Goal: Task Accomplishment & Management: Manage account settings

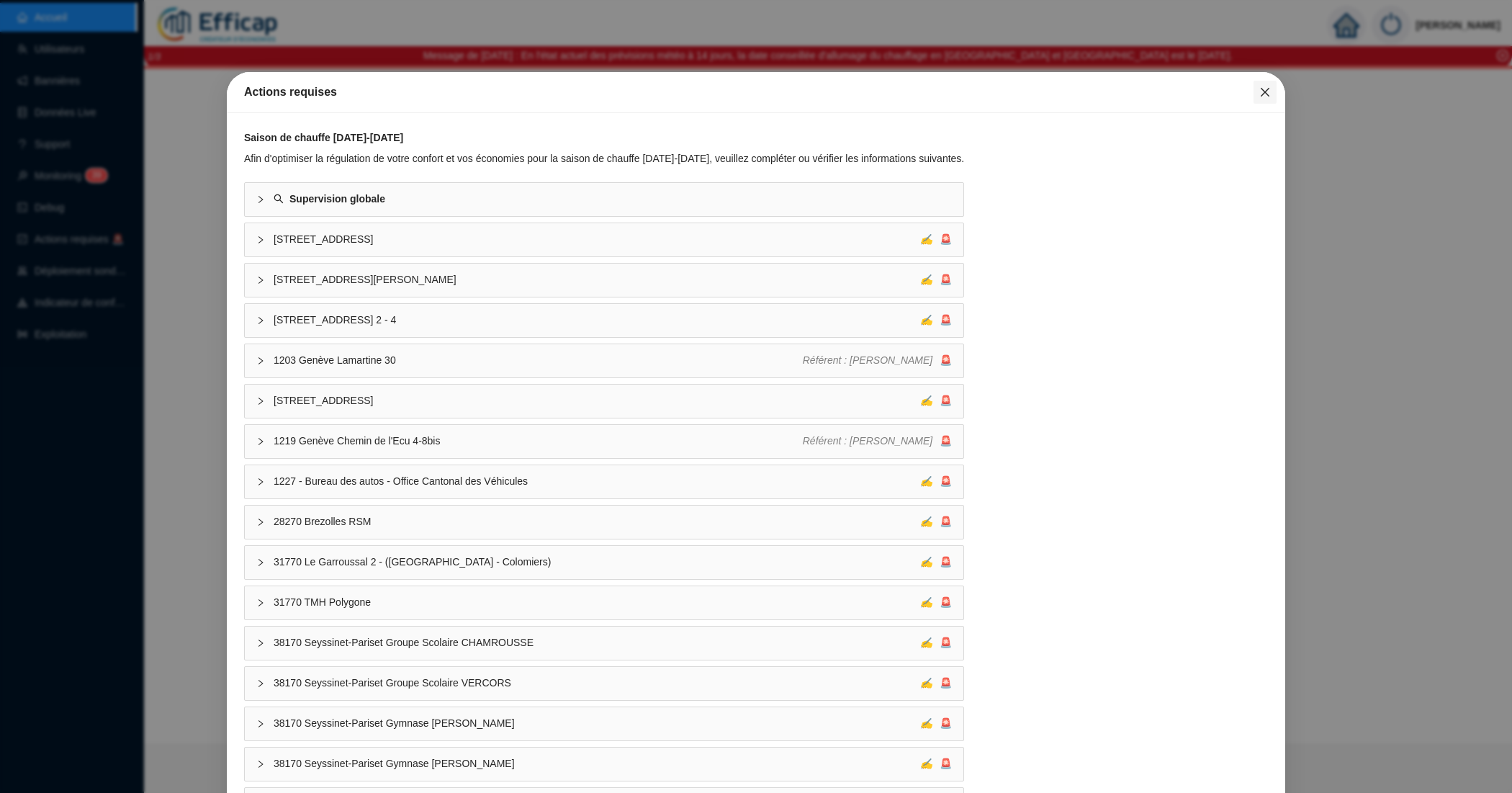
click at [1254, 90] on span "Fermer" at bounding box center [1265, 92] width 23 height 11
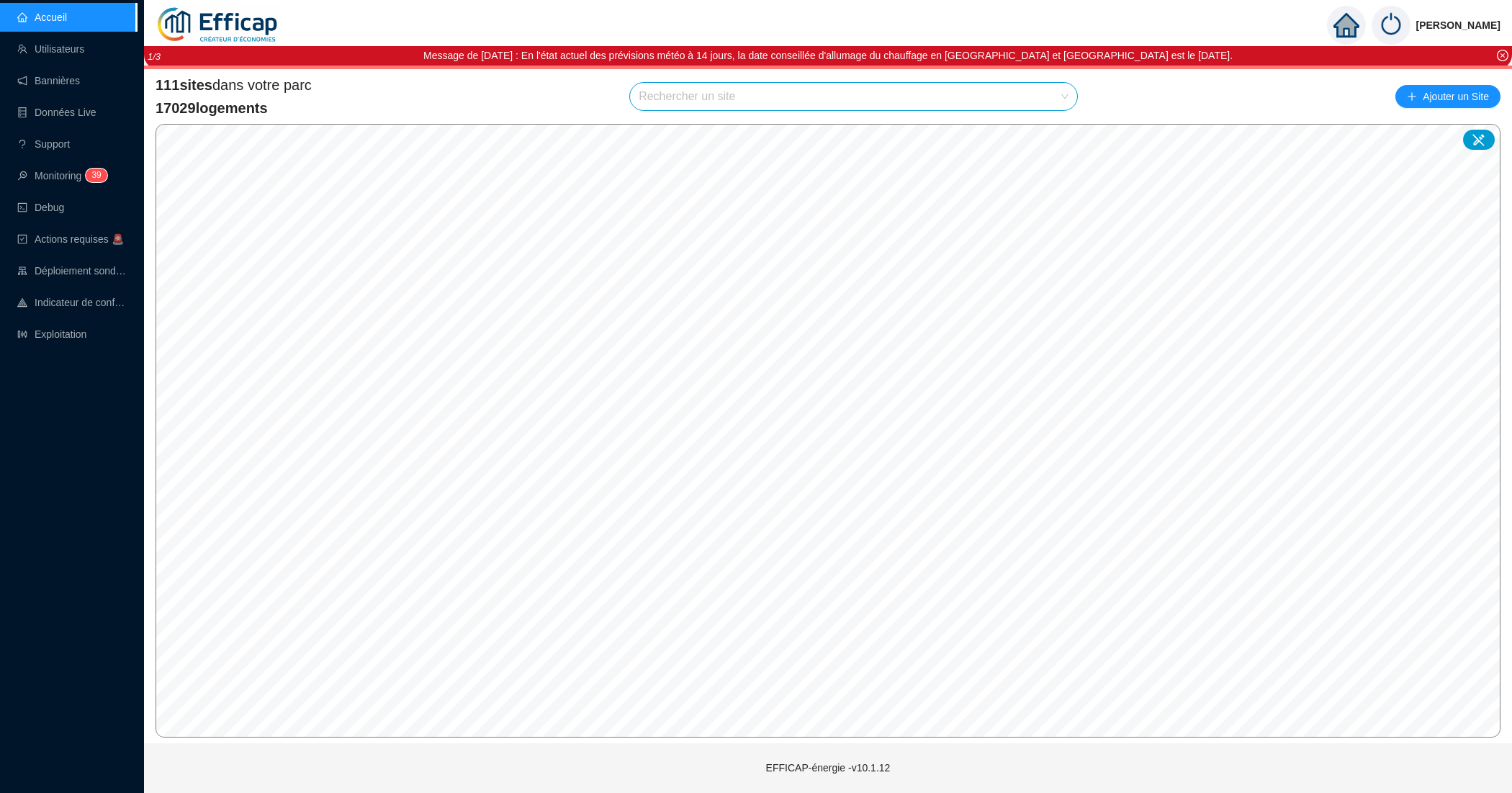
click at [749, 92] on input "search" at bounding box center [847, 96] width 417 height 27
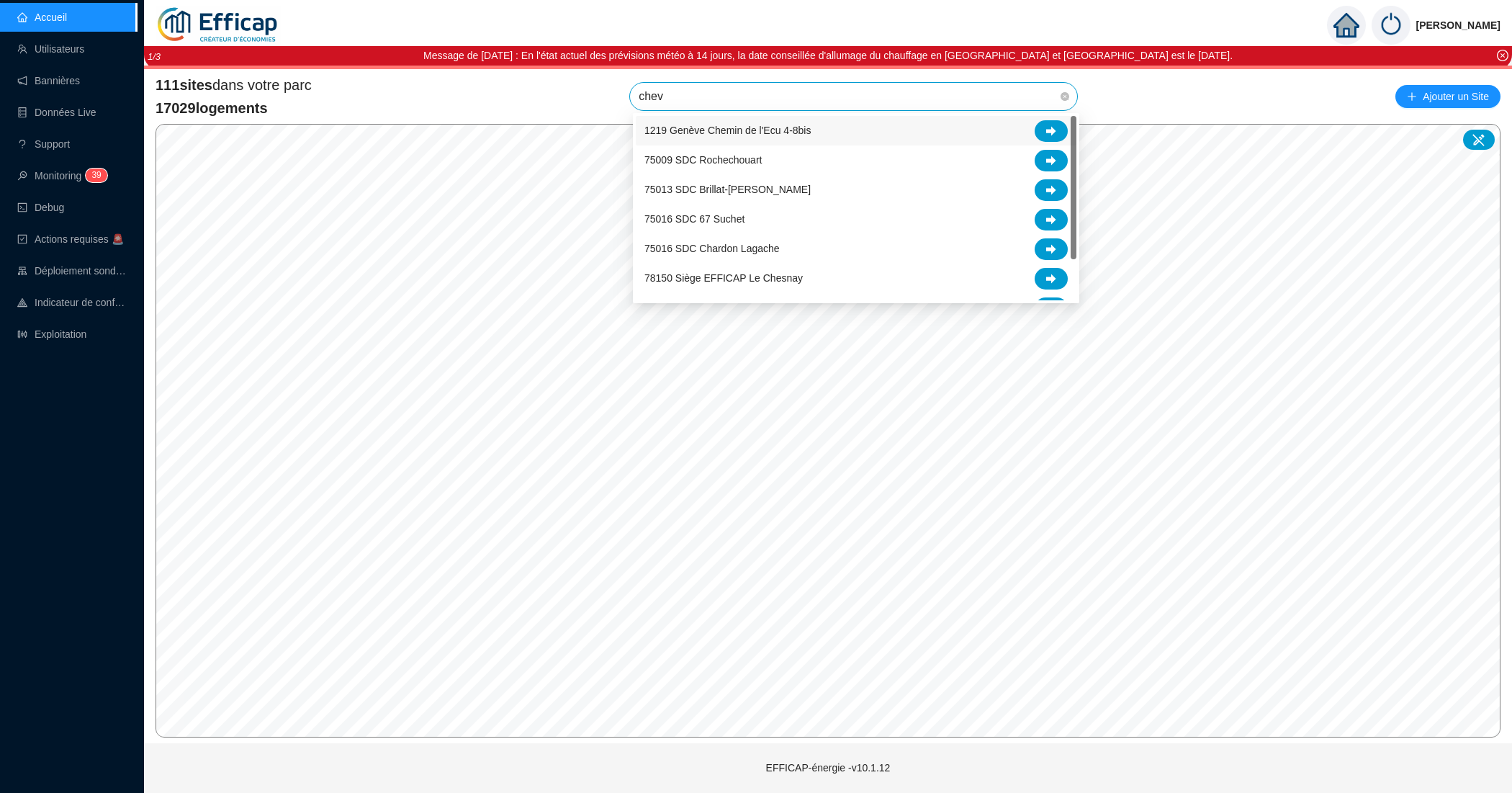
type input "chevr"
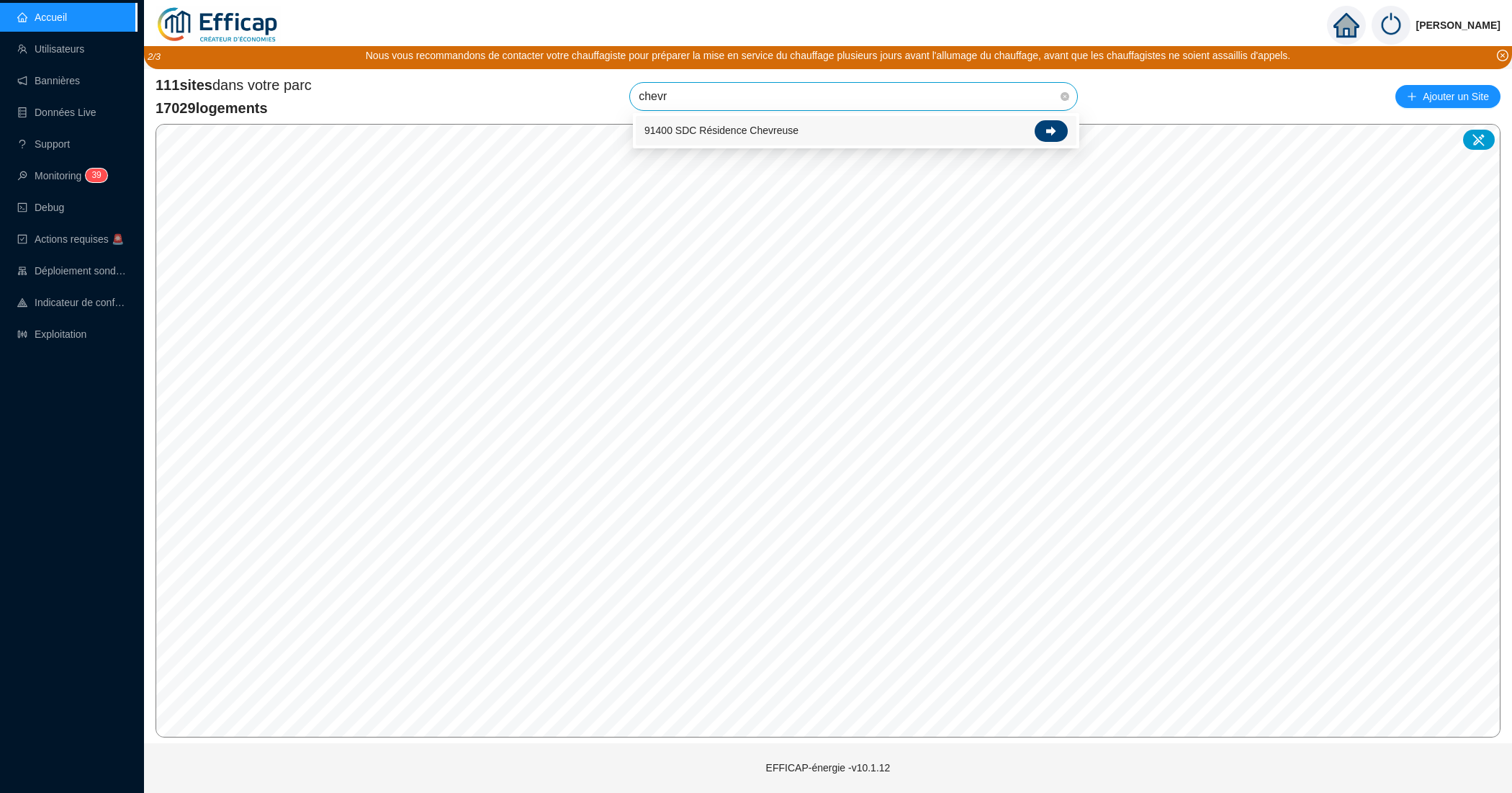
click at [1060, 128] on div at bounding box center [1051, 131] width 33 height 22
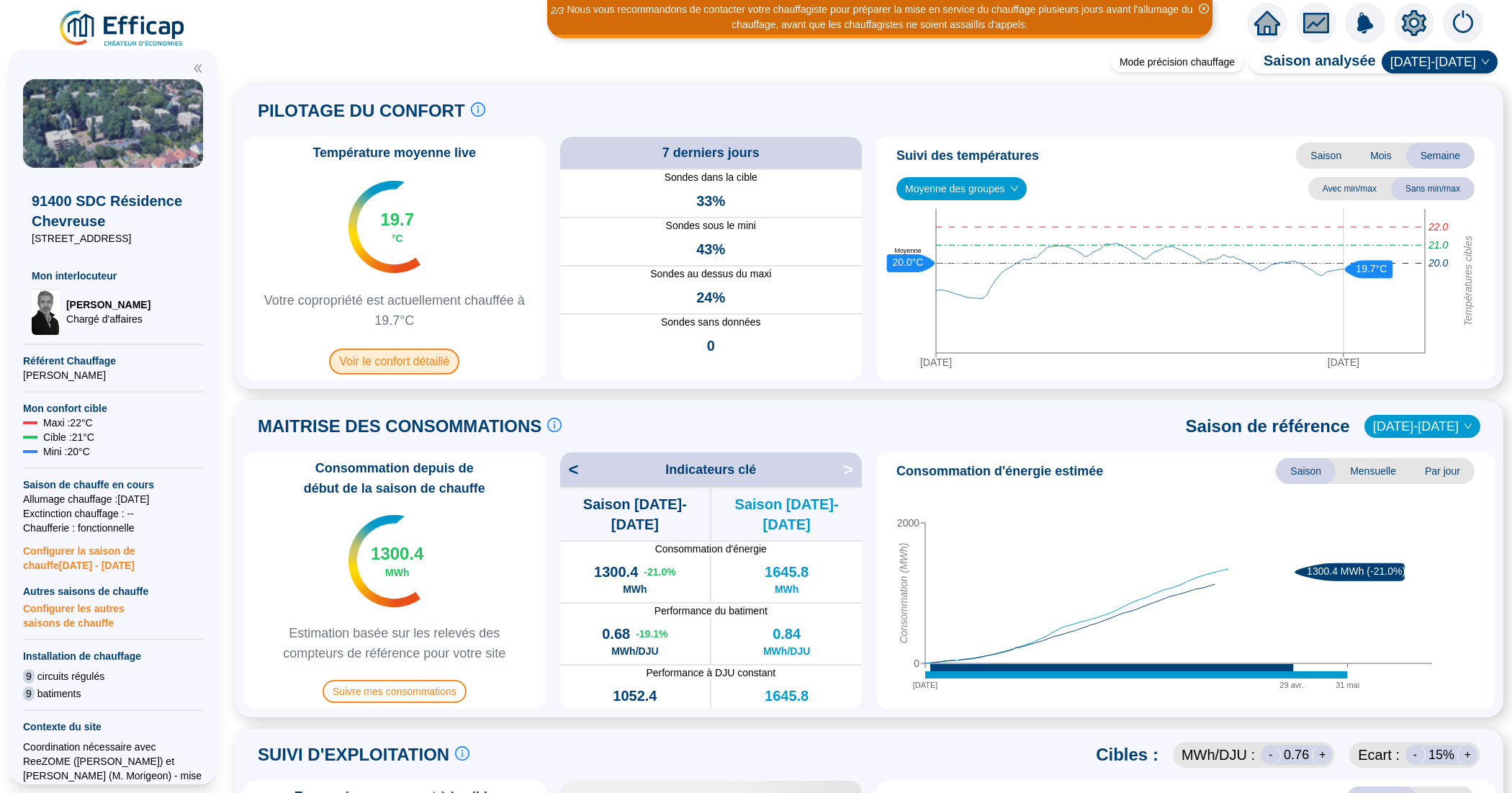
click at [416, 353] on span "Voir le confort détaillé" at bounding box center [394, 361] width 130 height 26
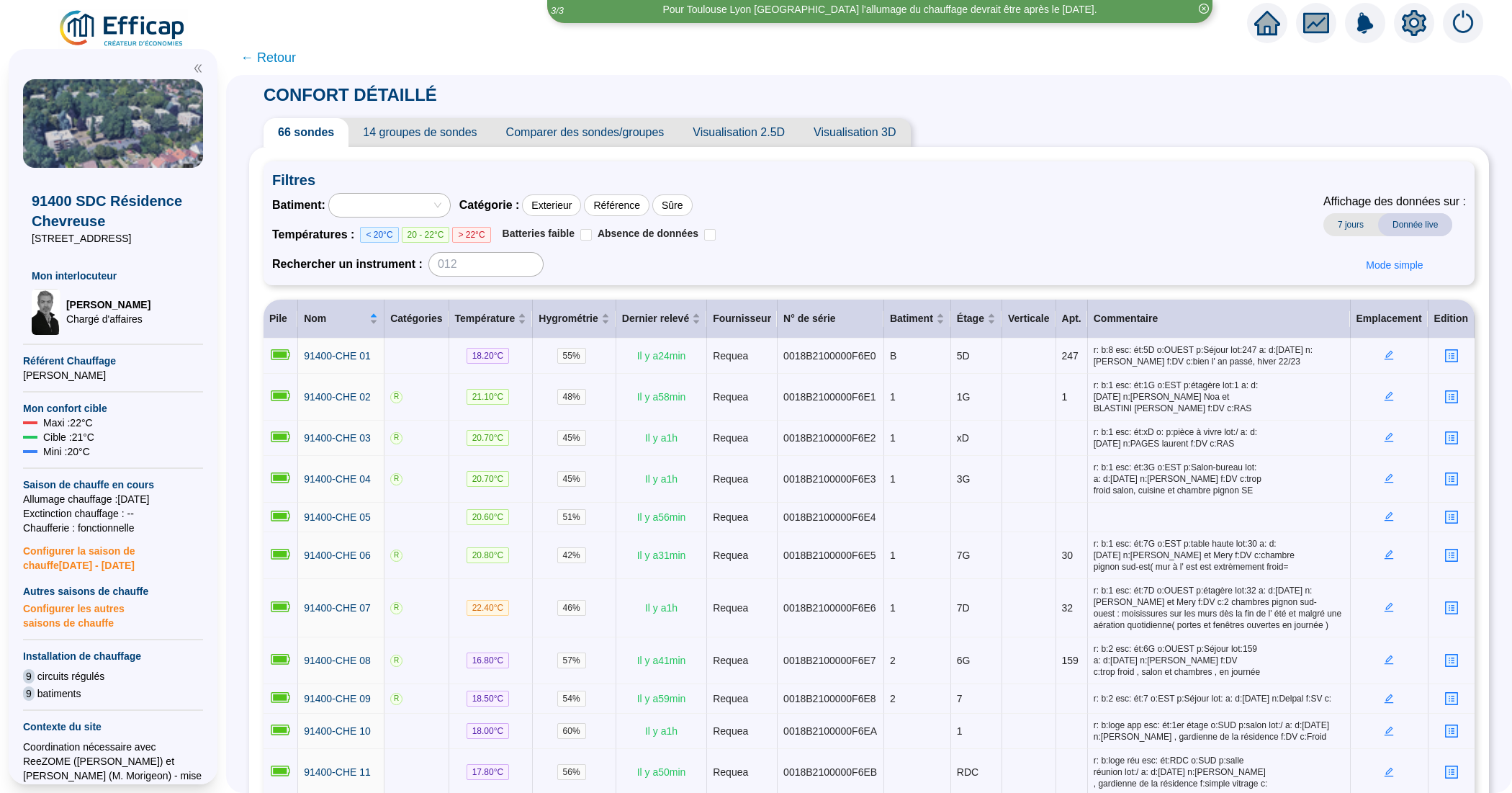
click at [558, 132] on span "Comparer des sondes/groupes" at bounding box center [585, 132] width 187 height 29
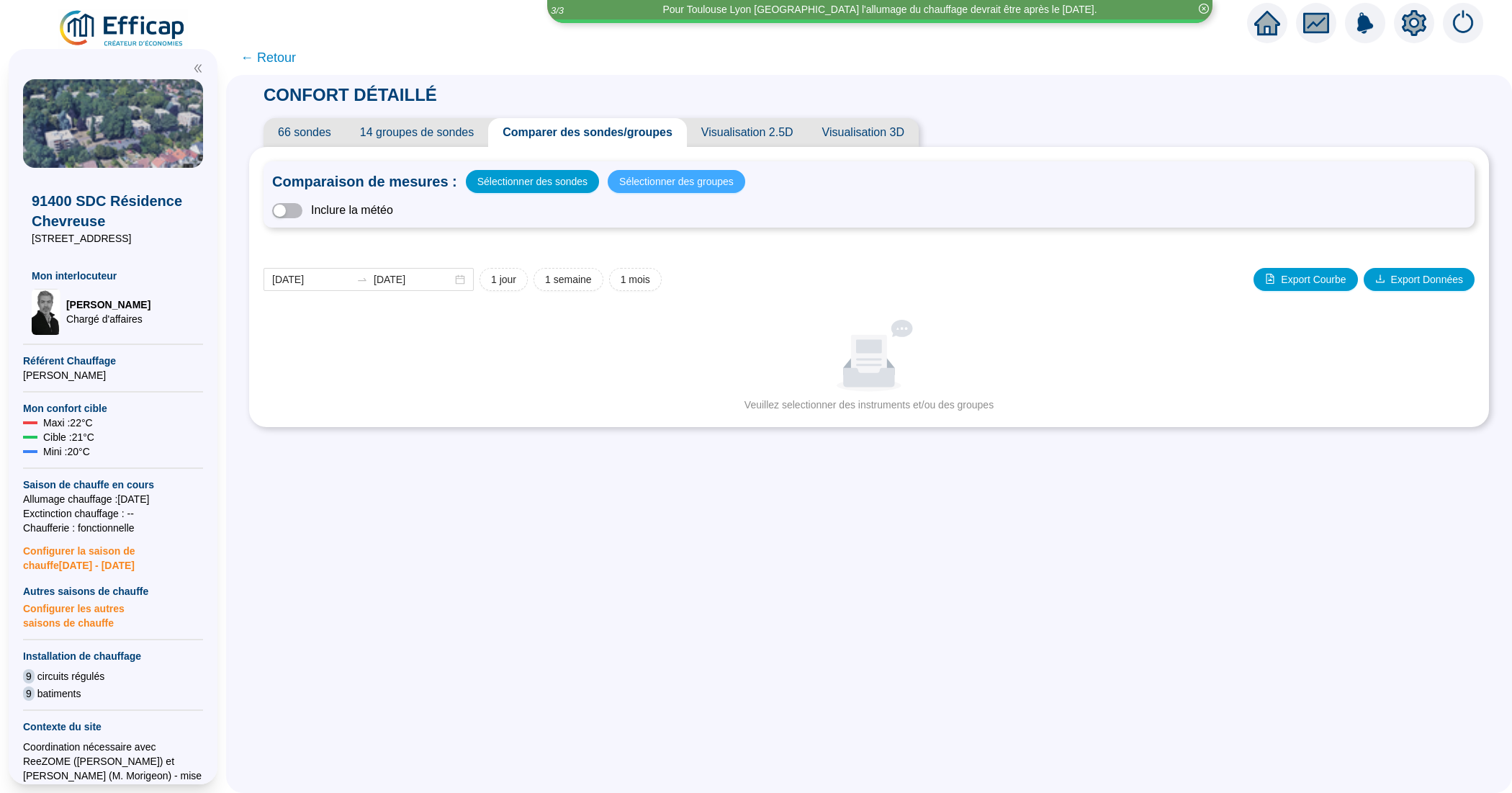
click at [673, 180] on span "Sélectionner des groupes" at bounding box center [676, 181] width 115 height 20
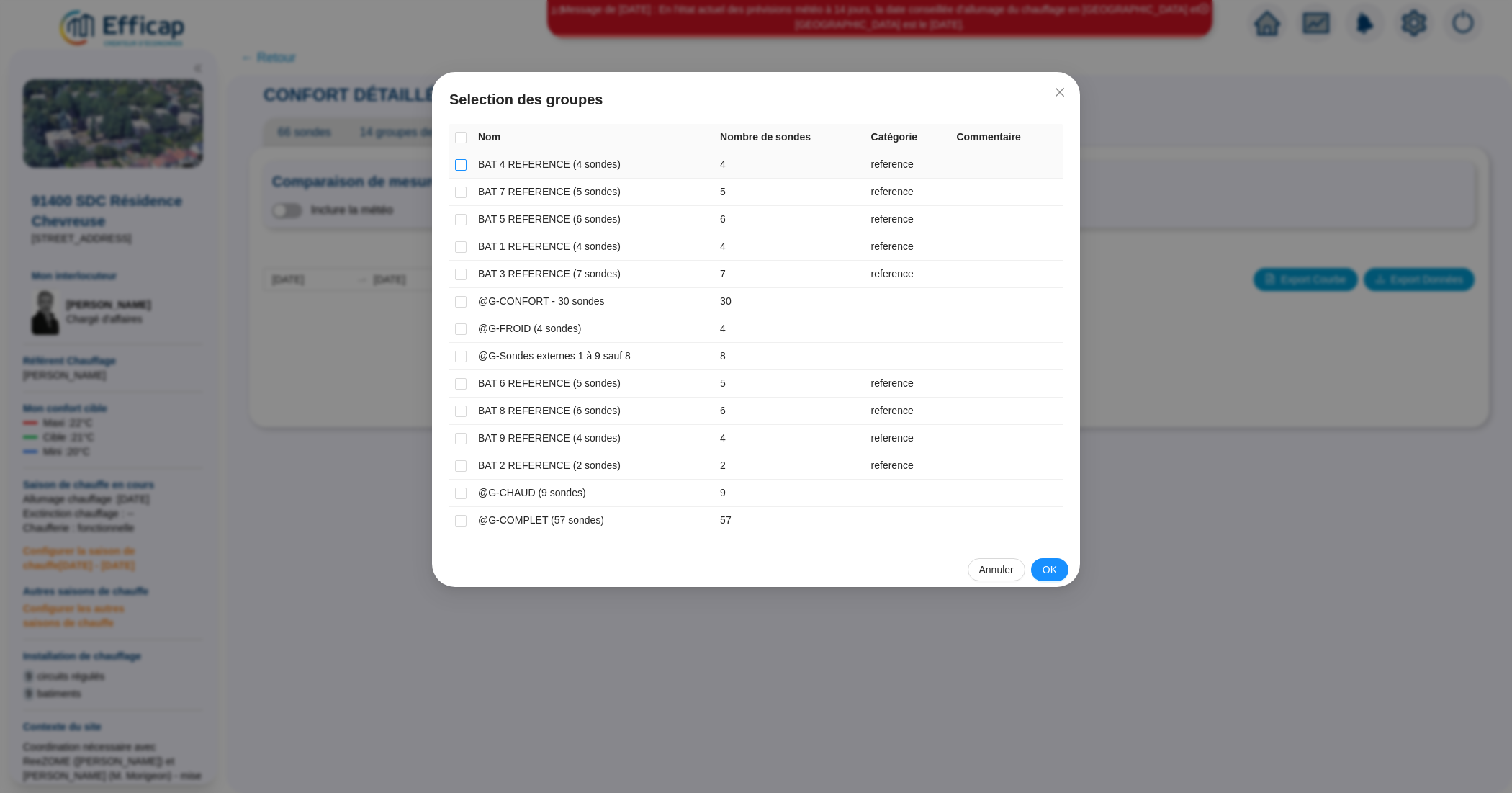
click at [465, 162] on input "checkbox" at bounding box center [461, 165] width 11 height 11
checkbox input "true"
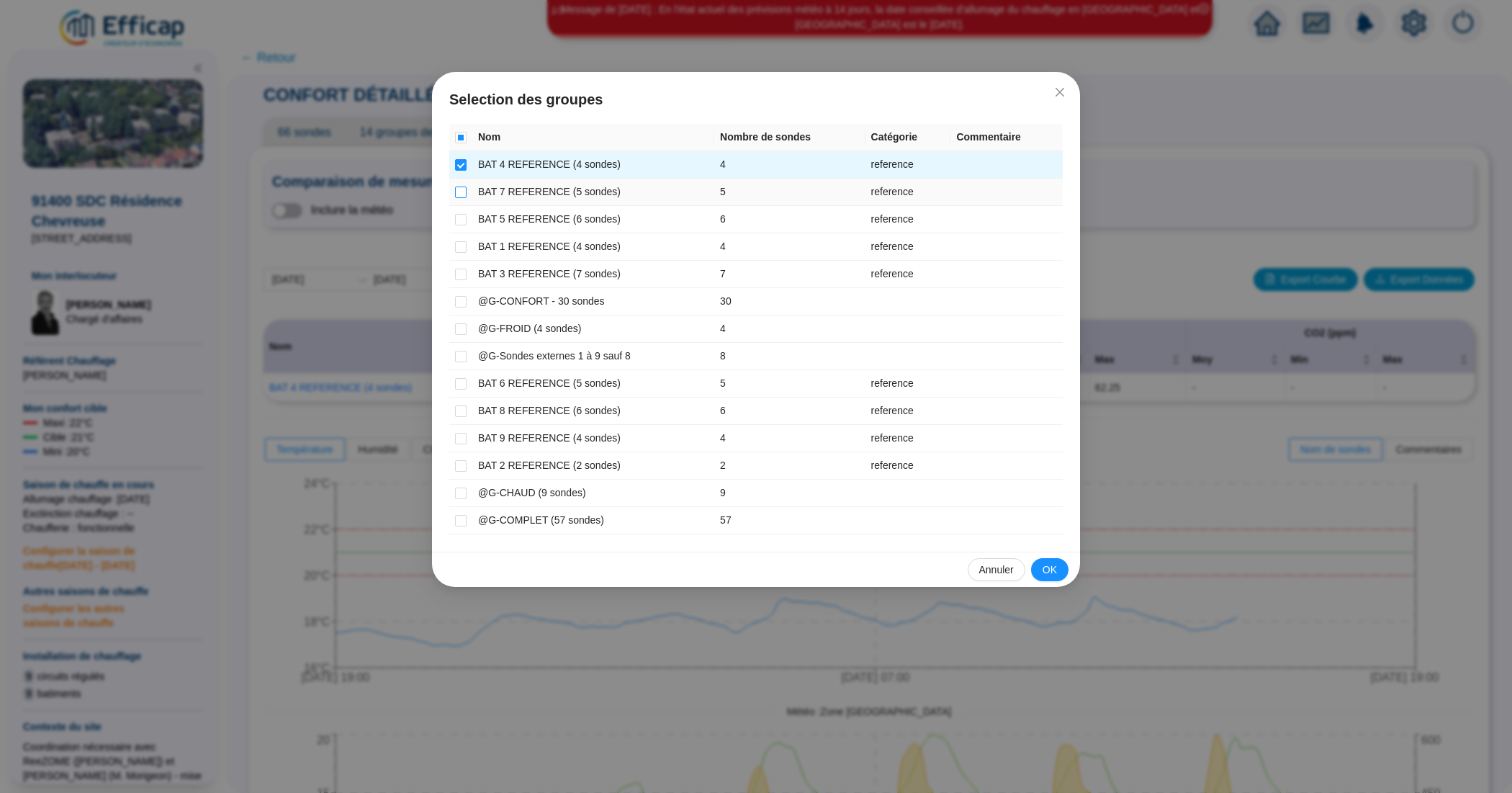
click at [462, 189] on input "checkbox" at bounding box center [461, 192] width 11 height 11
checkbox input "true"
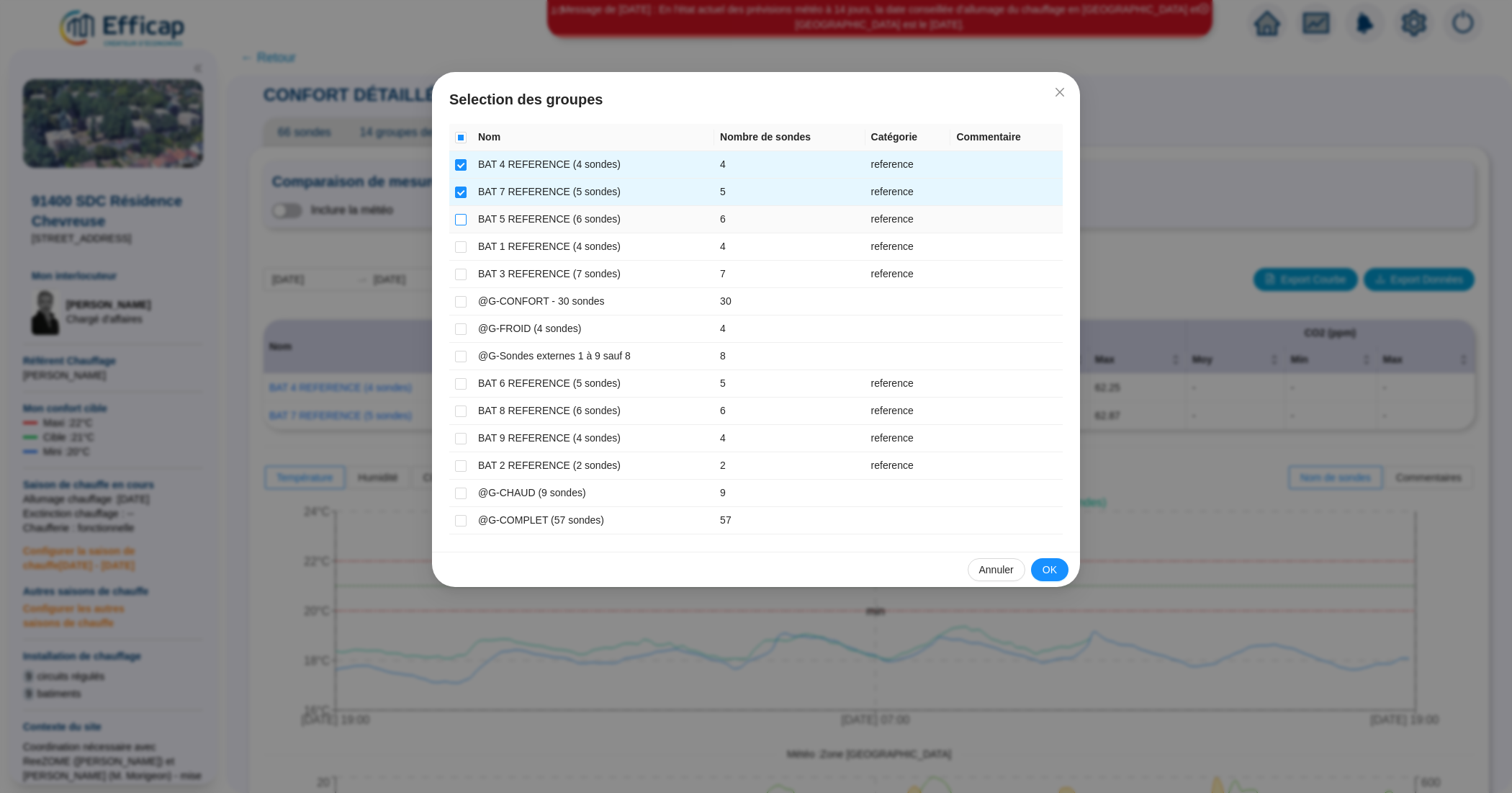
click at [465, 217] on input "checkbox" at bounding box center [461, 219] width 11 height 11
checkbox input "true"
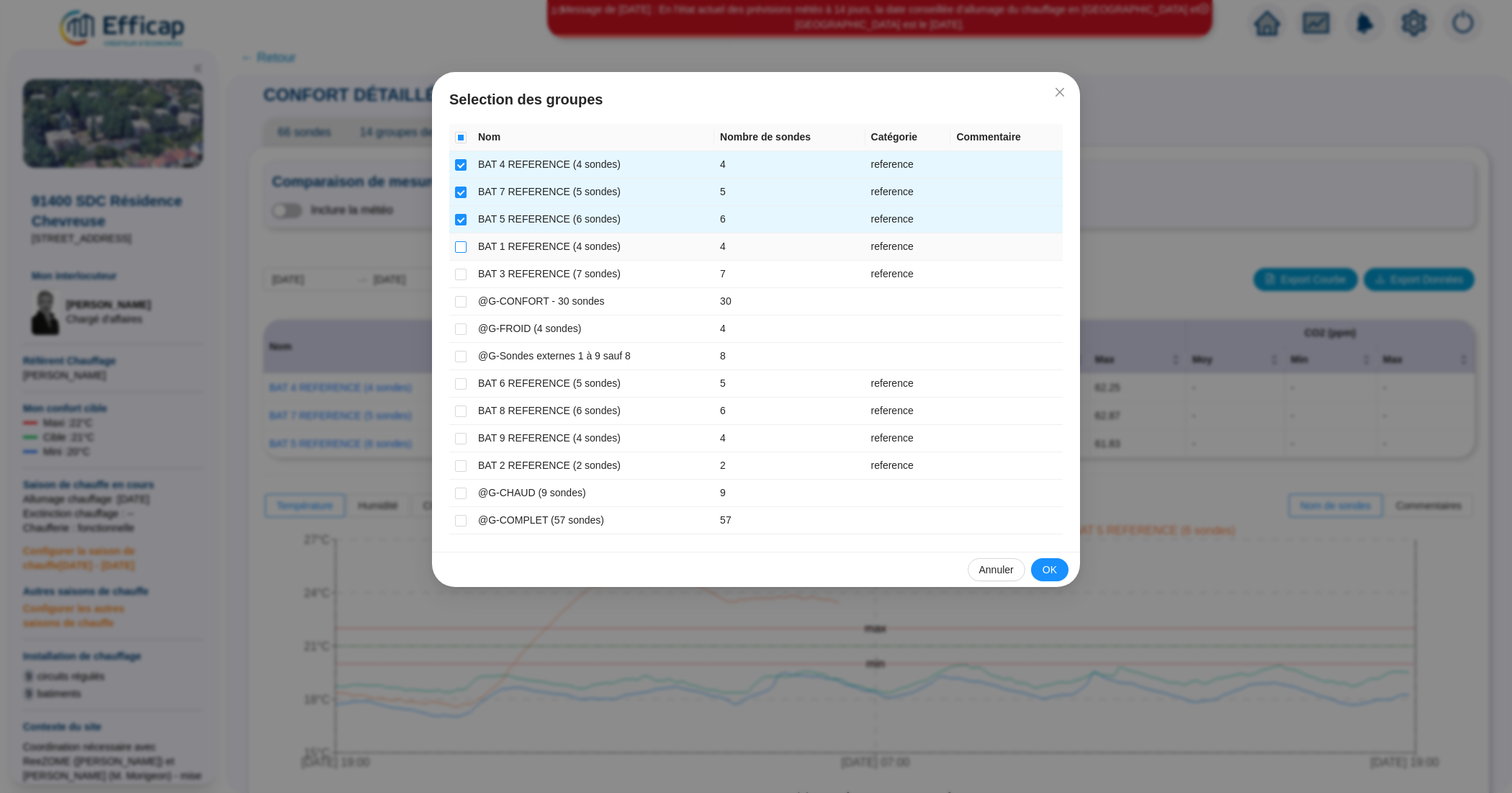
click at [465, 243] on input "checkbox" at bounding box center [461, 246] width 11 height 11
checkbox input "true"
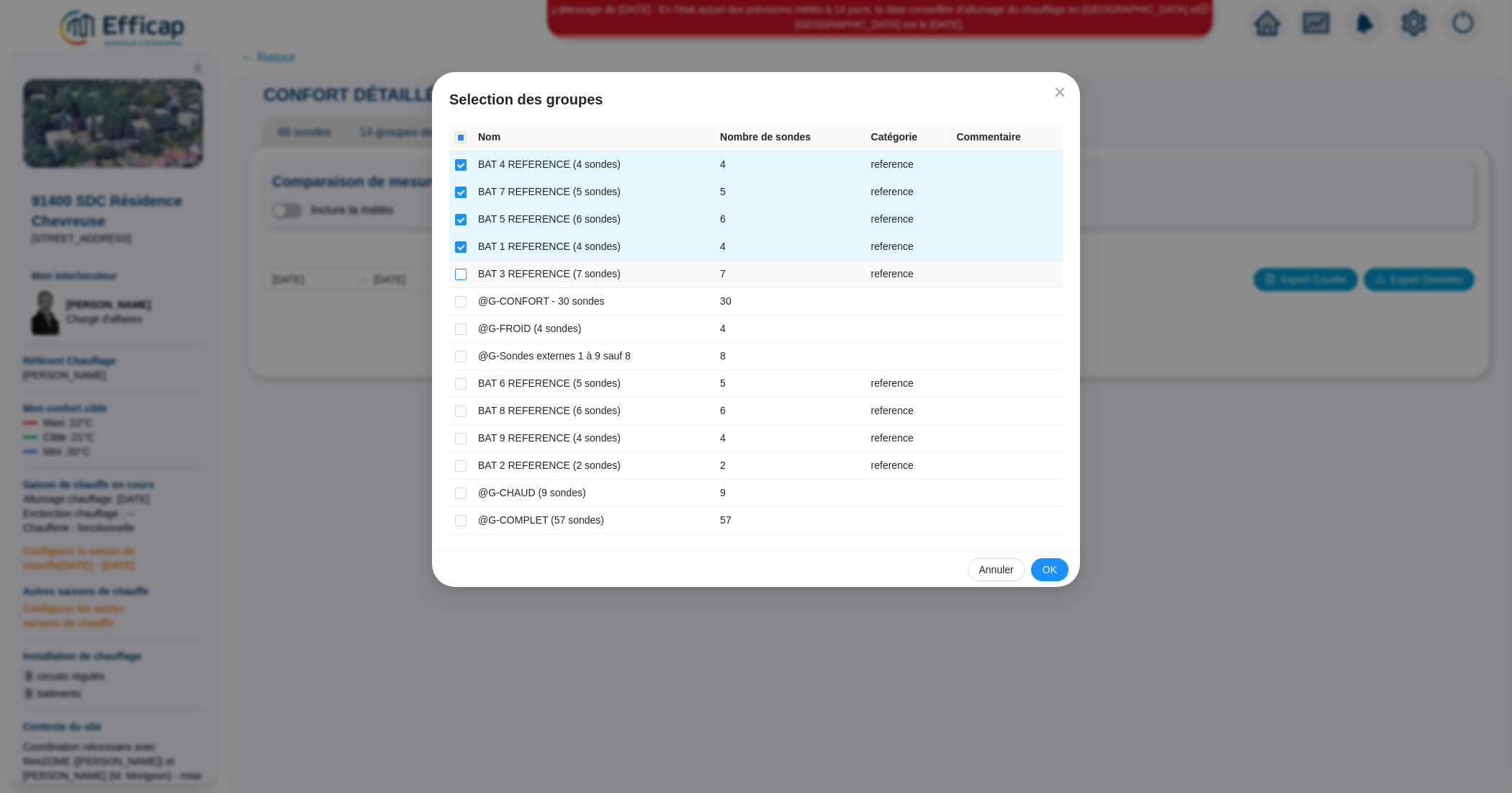
click at [465, 272] on input "checkbox" at bounding box center [461, 274] width 11 height 11
checkbox input "true"
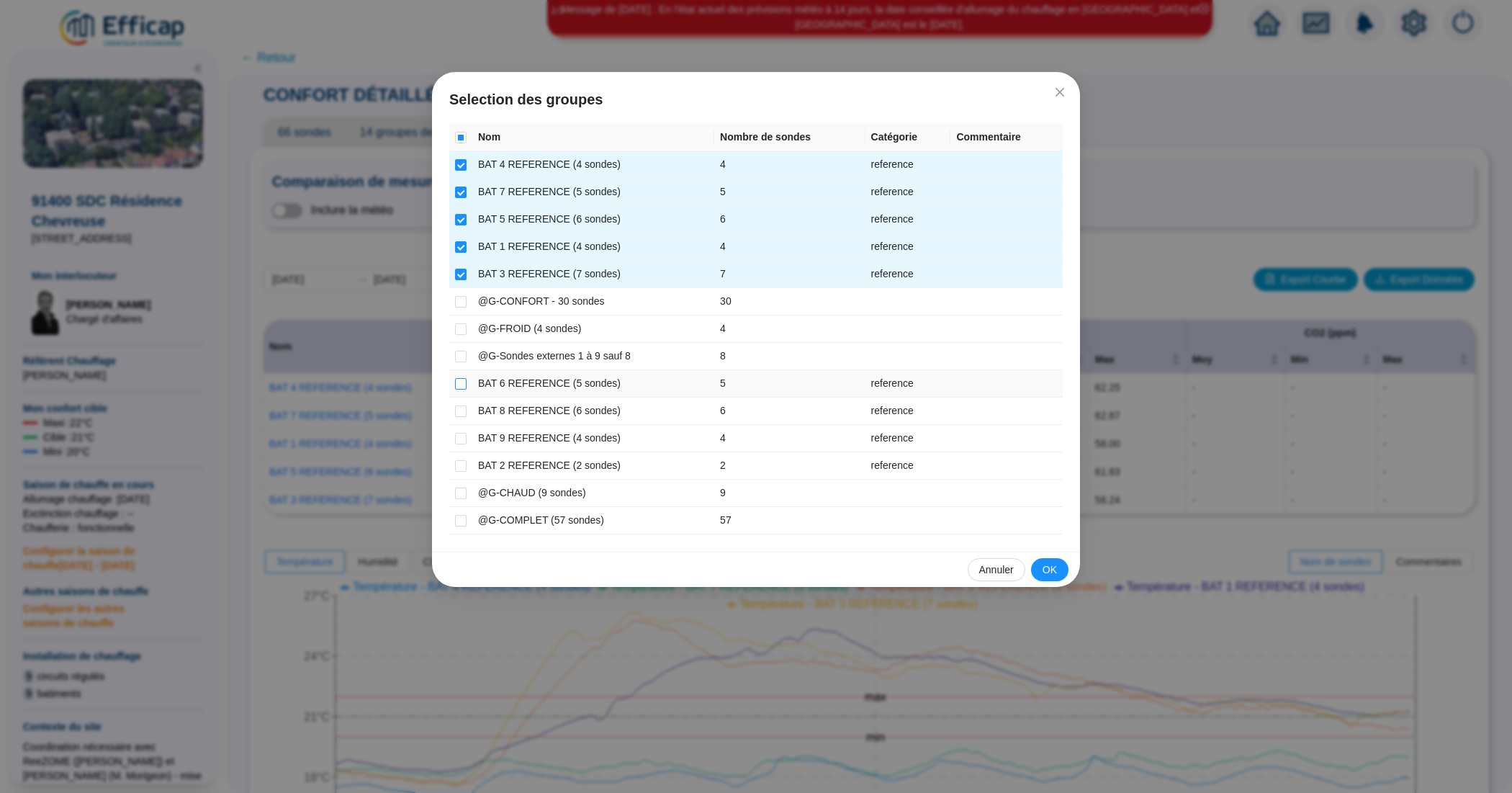
click at [457, 385] on input "checkbox" at bounding box center [461, 384] width 11 height 11
checkbox input "true"
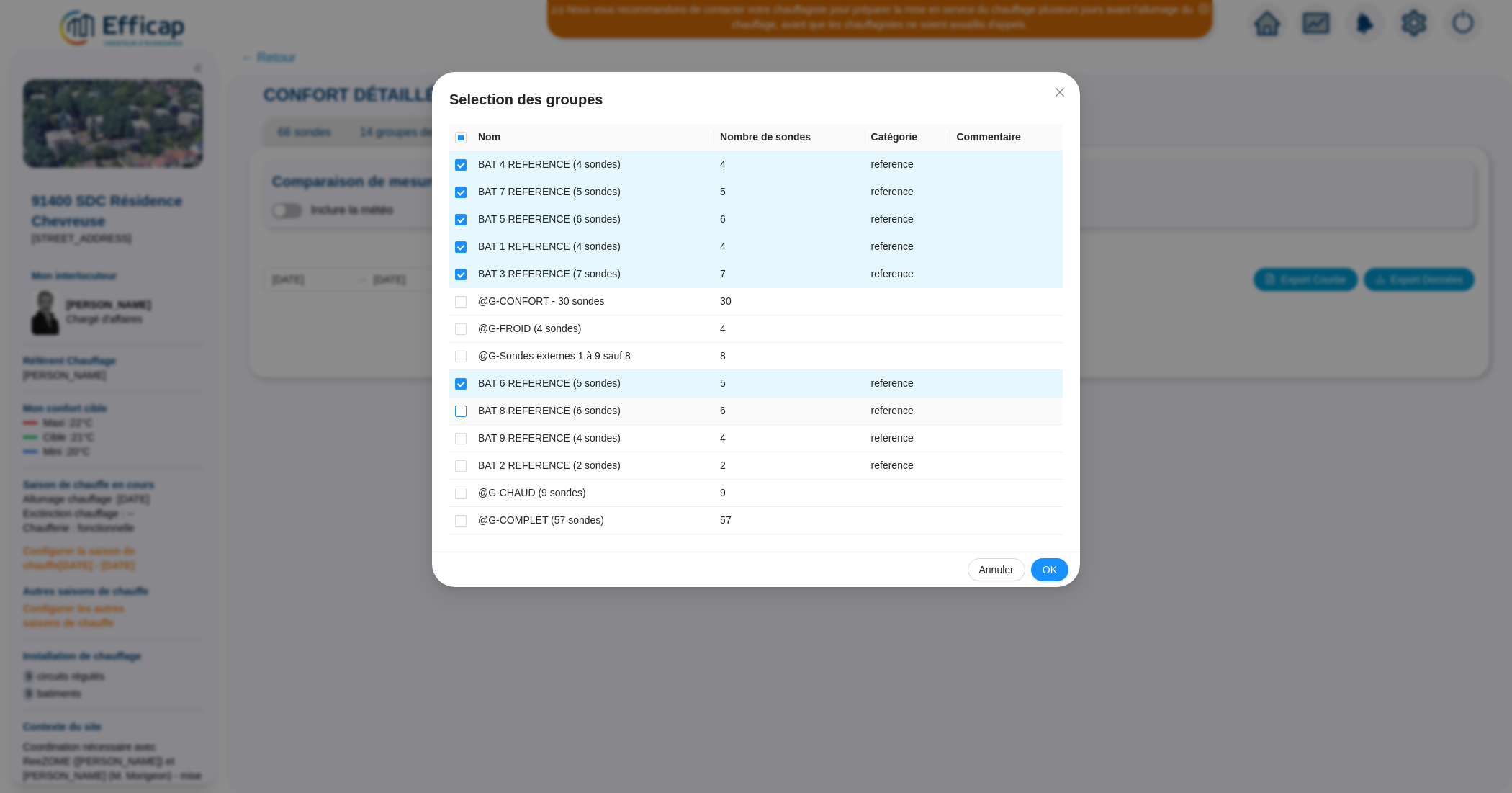
click at [461, 409] on input "checkbox" at bounding box center [461, 411] width 11 height 11
checkbox input "true"
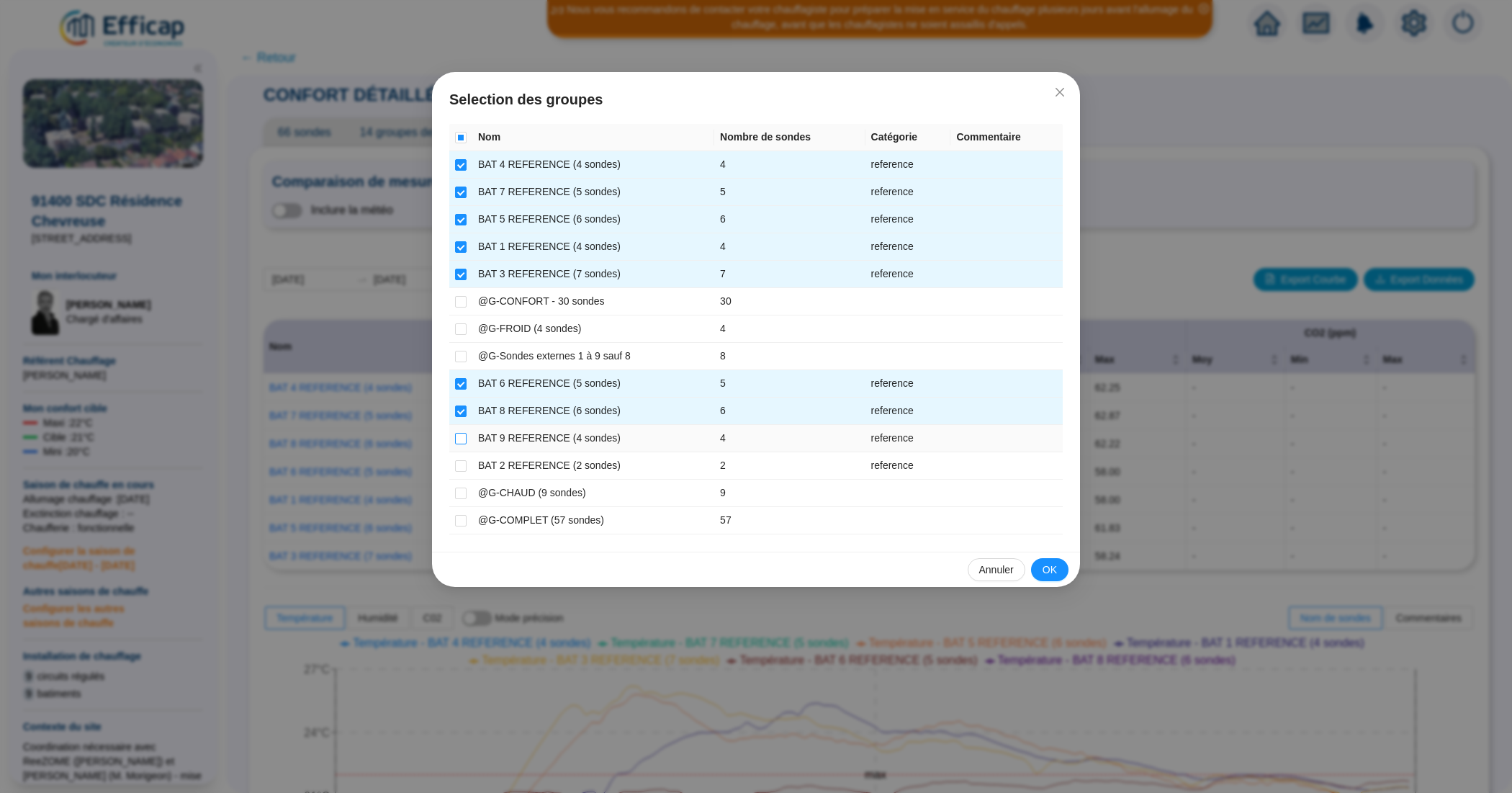
drag, startPoint x: 462, startPoint y: 437, endPoint x: 462, endPoint y: 446, distance: 9.0
click at [462, 437] on input "checkbox" at bounding box center [461, 438] width 11 height 11
checkbox input "true"
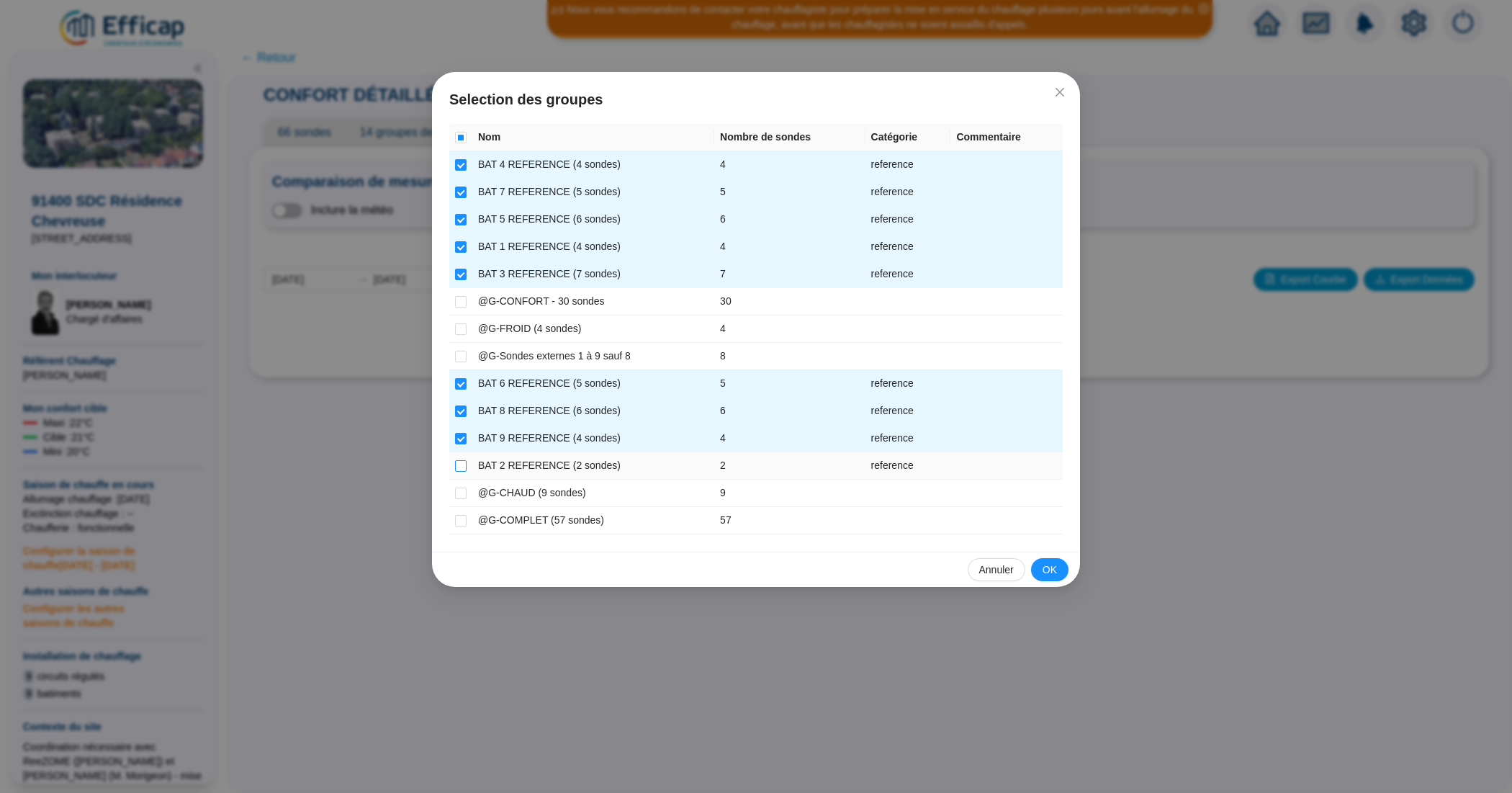
click at [462, 463] on input "checkbox" at bounding box center [461, 466] width 11 height 11
checkbox input "true"
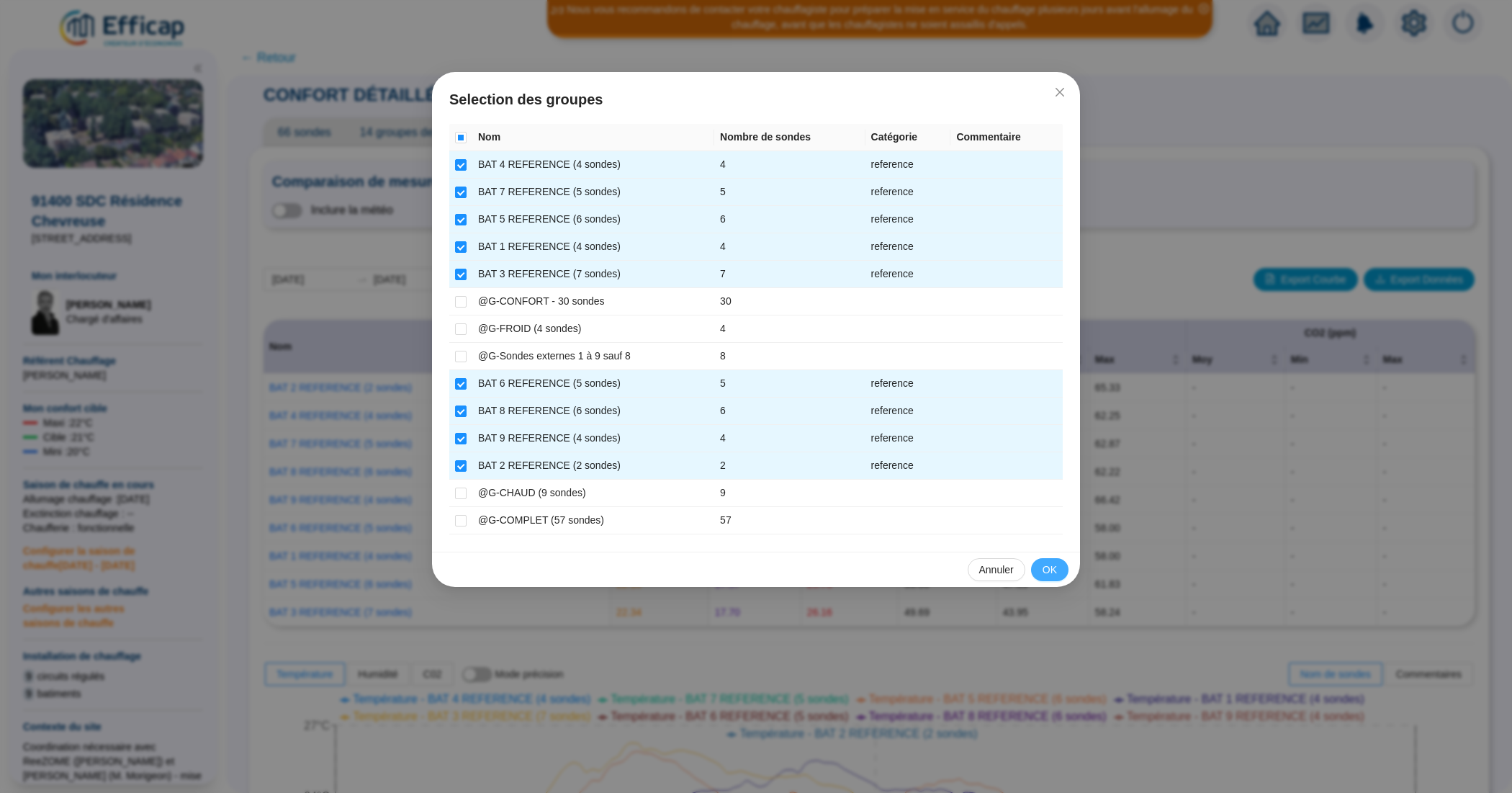
click at [1051, 567] on span "OK" at bounding box center [1050, 570] width 14 height 15
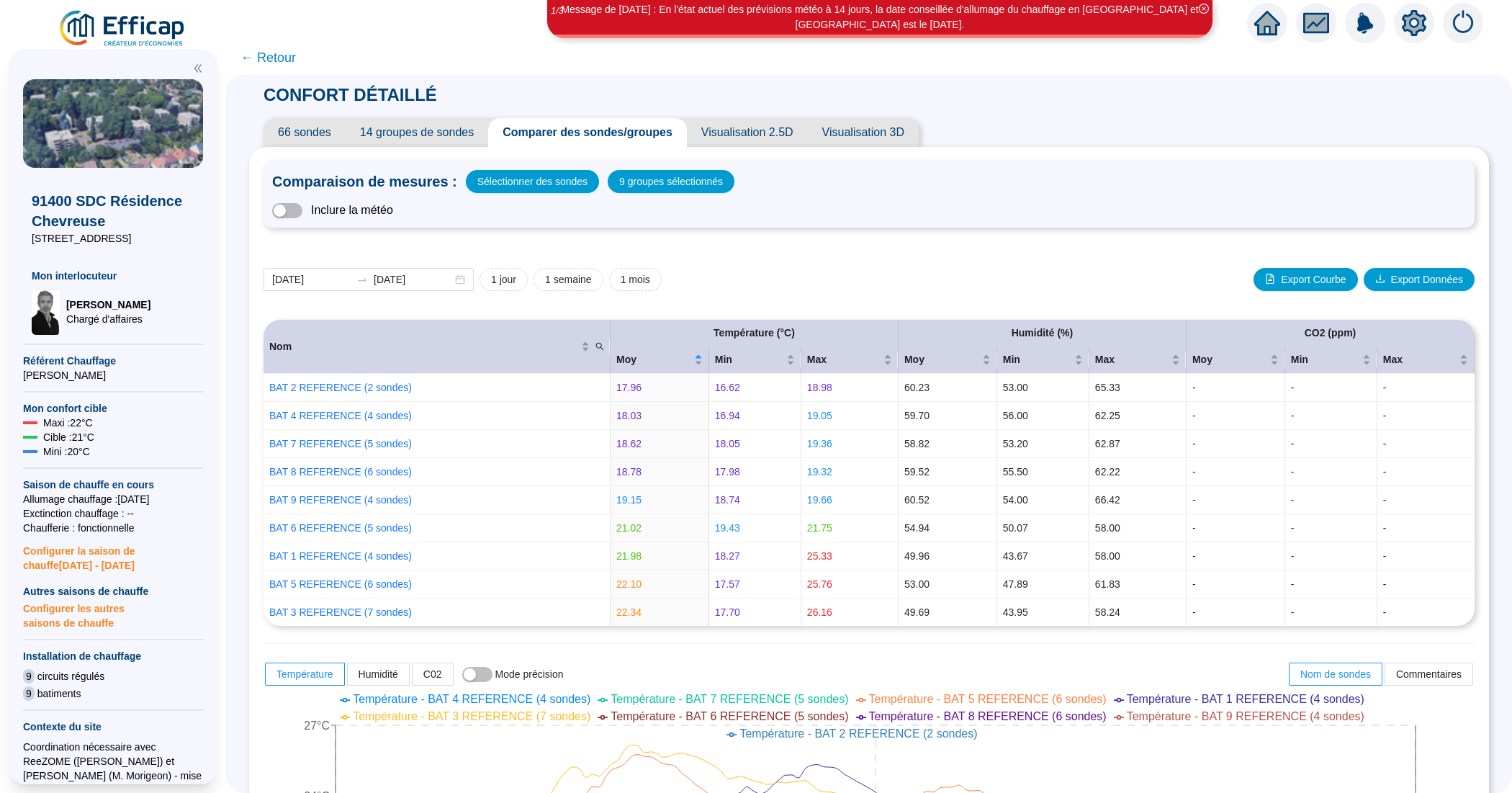
click at [296, 59] on span "← Retour" at bounding box center [268, 57] width 55 height 20
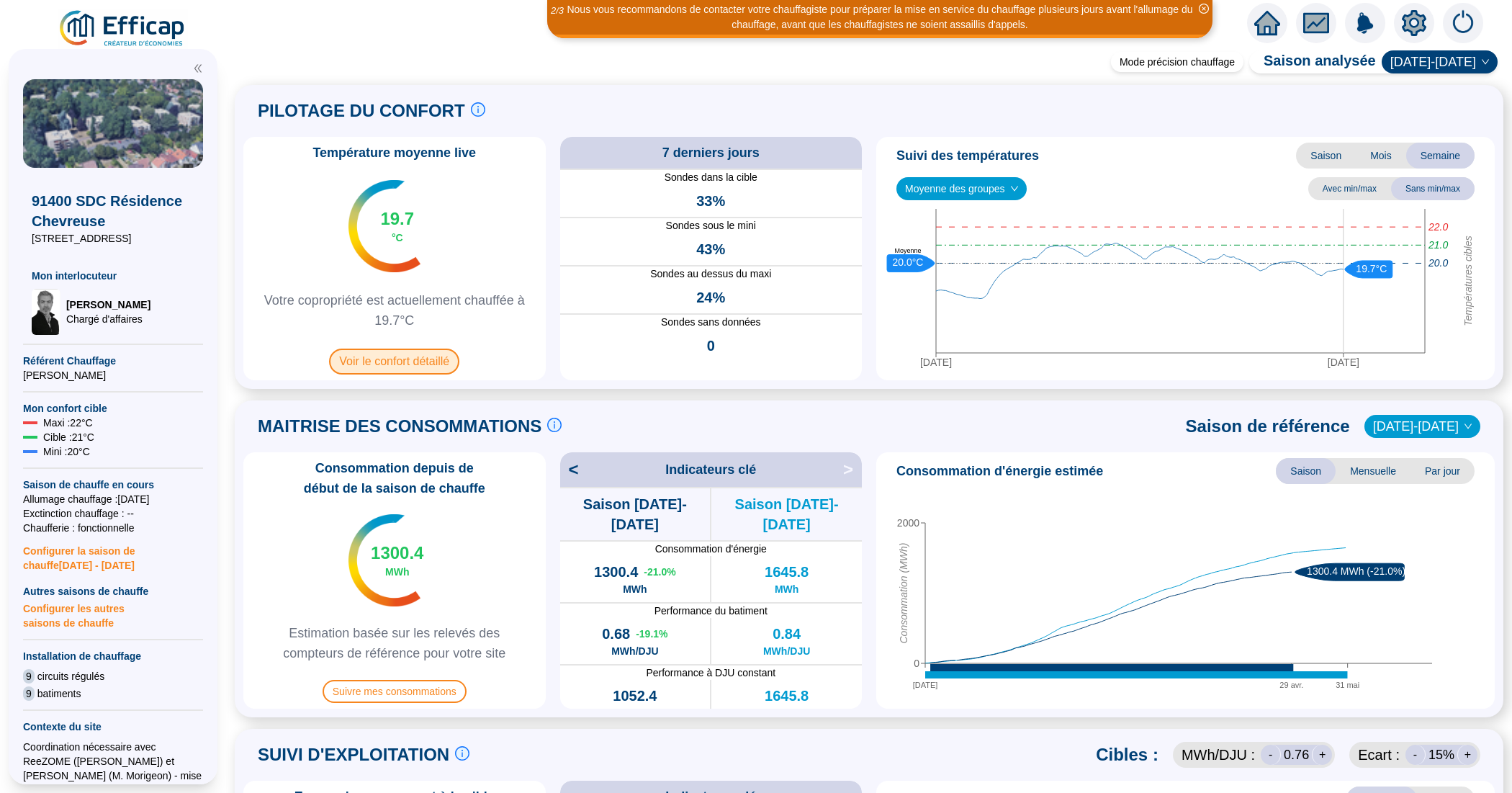
click at [417, 371] on span "Voir le confort détaillé" at bounding box center [394, 361] width 130 height 26
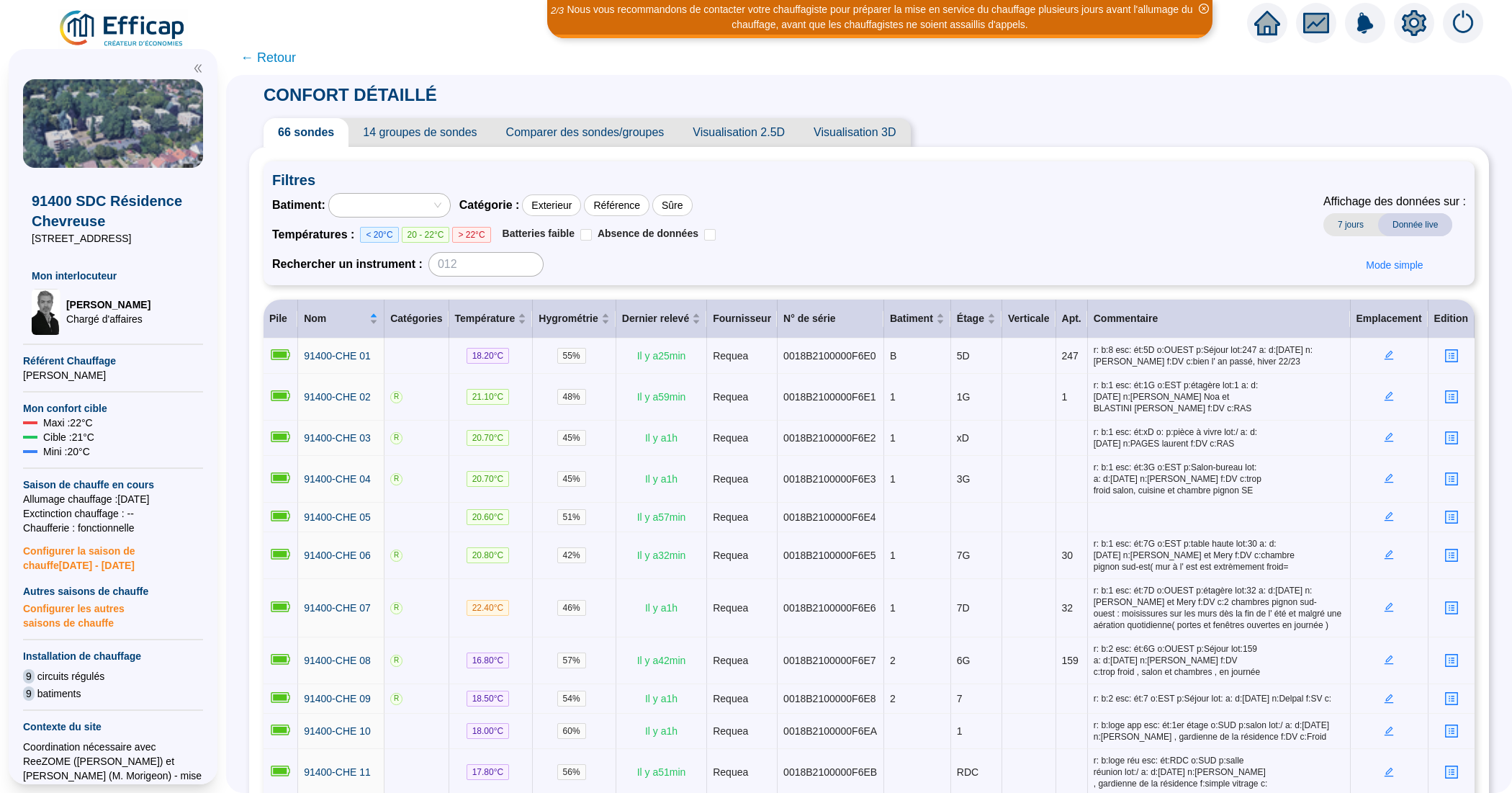
click at [571, 136] on span "Comparer des sondes/groupes" at bounding box center [585, 132] width 187 height 29
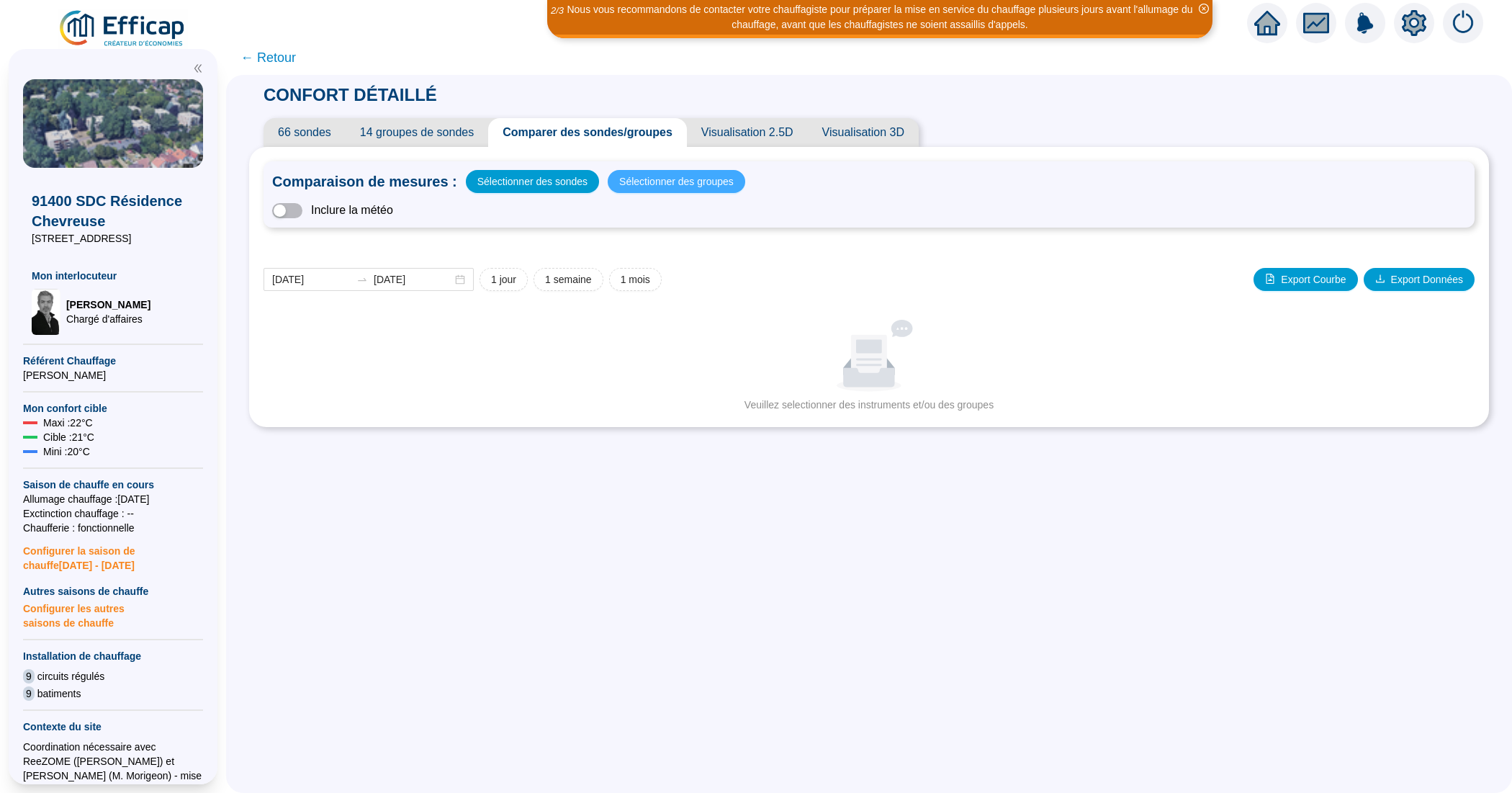
click at [672, 171] on span "Sélectionner des groupes" at bounding box center [676, 181] width 115 height 20
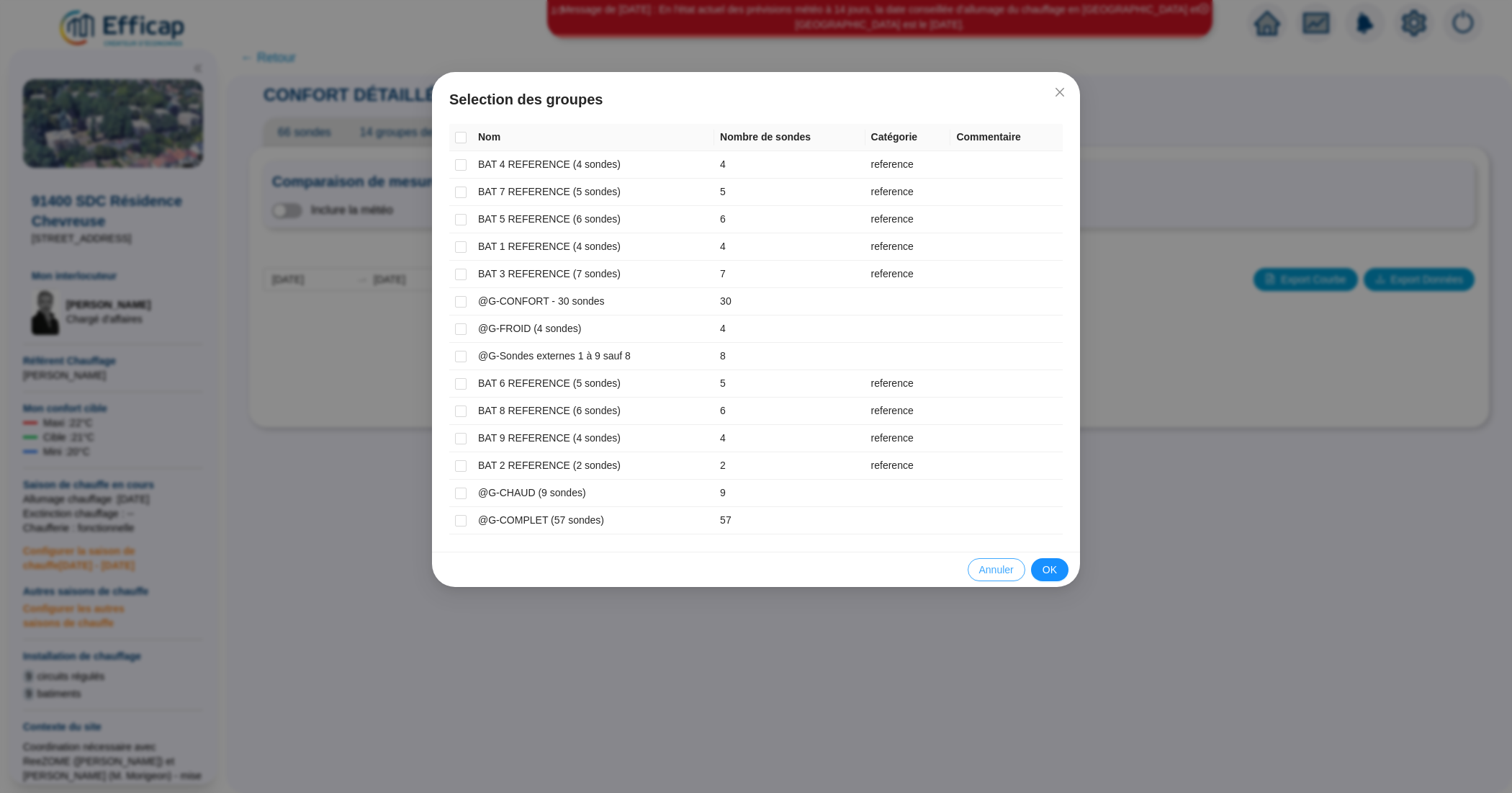
click at [1009, 571] on span "Annuler" at bounding box center [996, 570] width 35 height 15
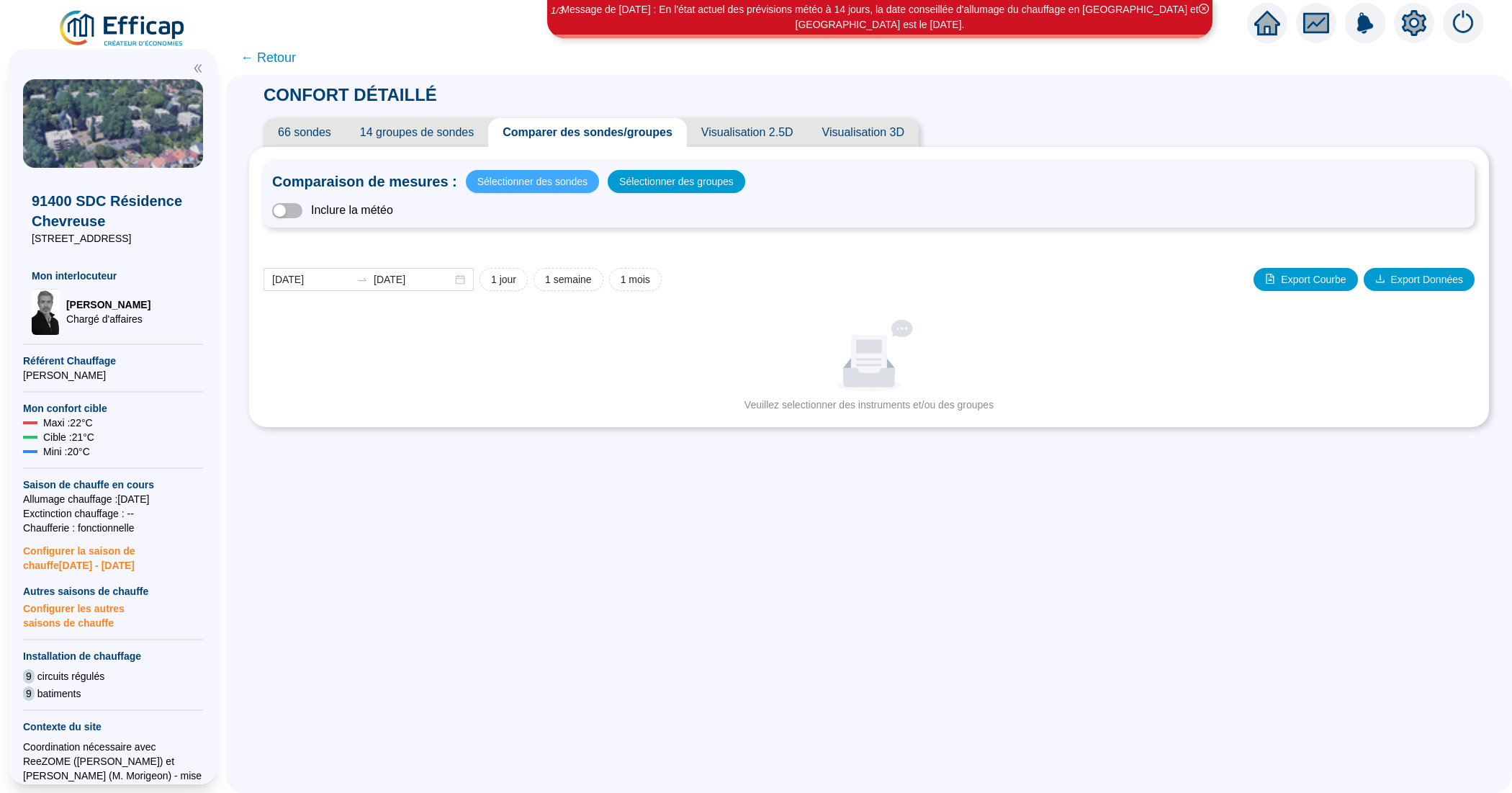
click at [576, 184] on span "Sélectionner des sondes" at bounding box center [532, 181] width 110 height 20
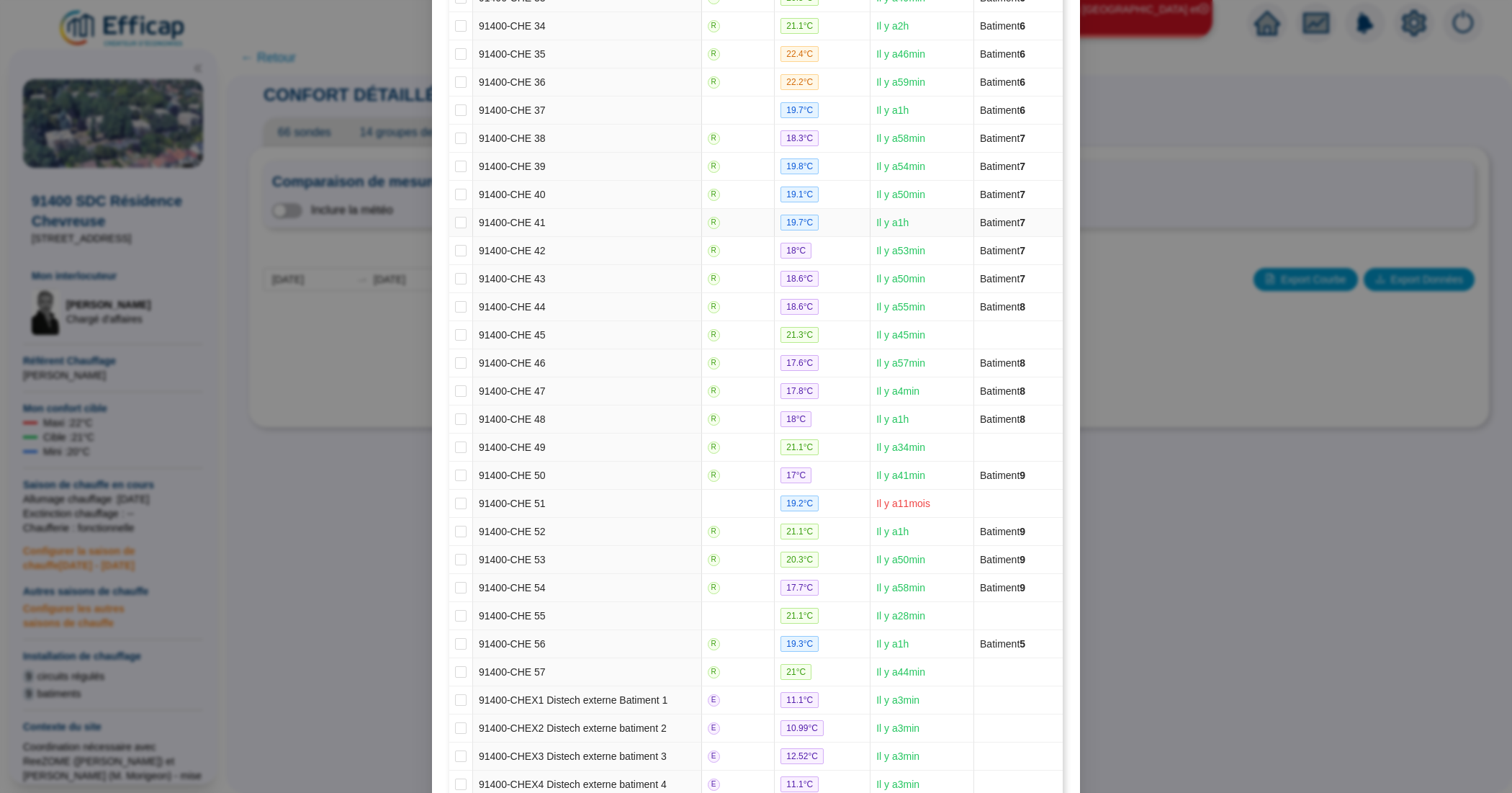
scroll to position [1372, 0]
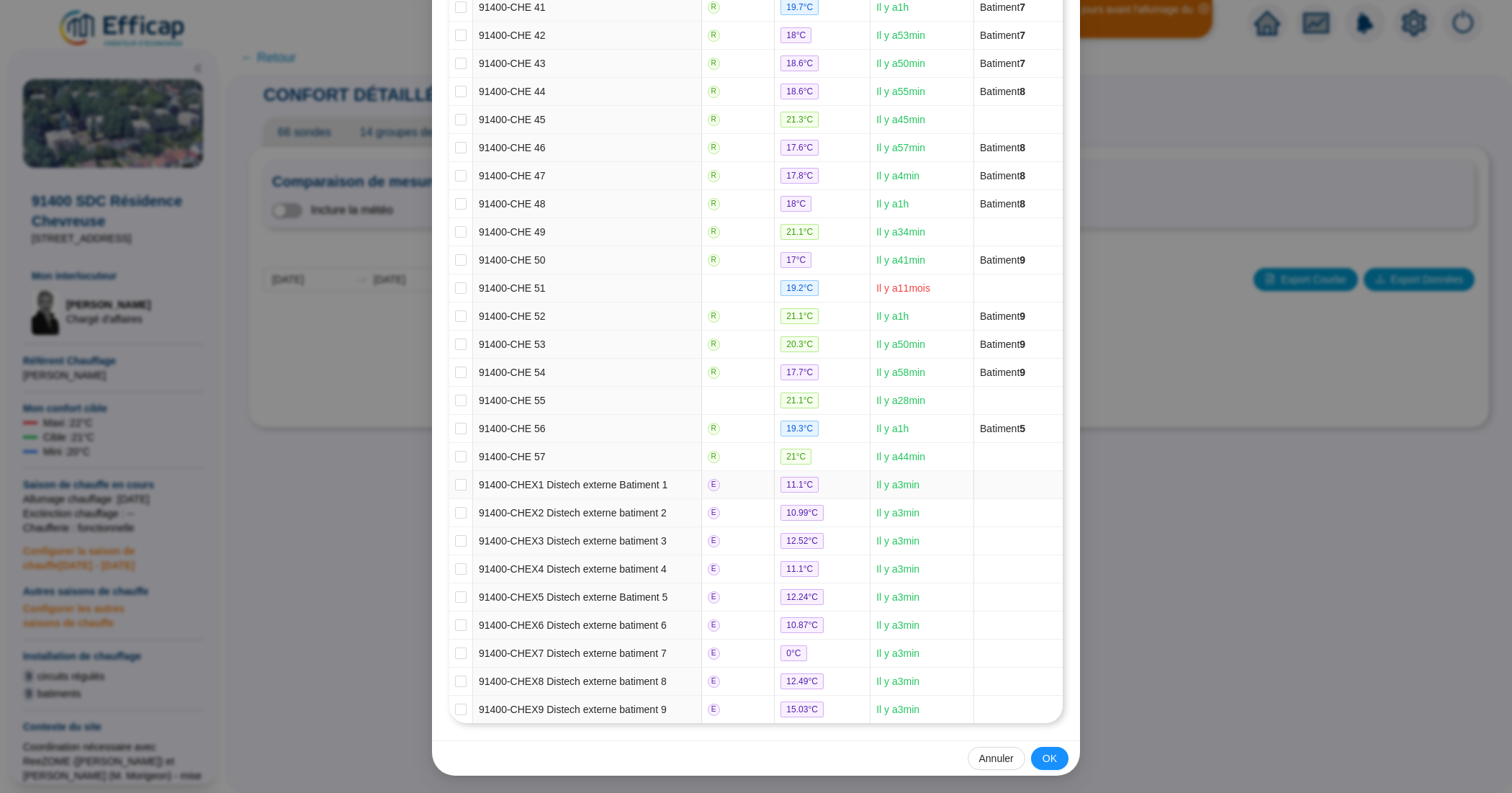
click at [449, 486] on td at bounding box center [461, 485] width 24 height 28
click at [457, 478] on input "checkbox" at bounding box center [461, 484] width 11 height 11
checkbox input "true"
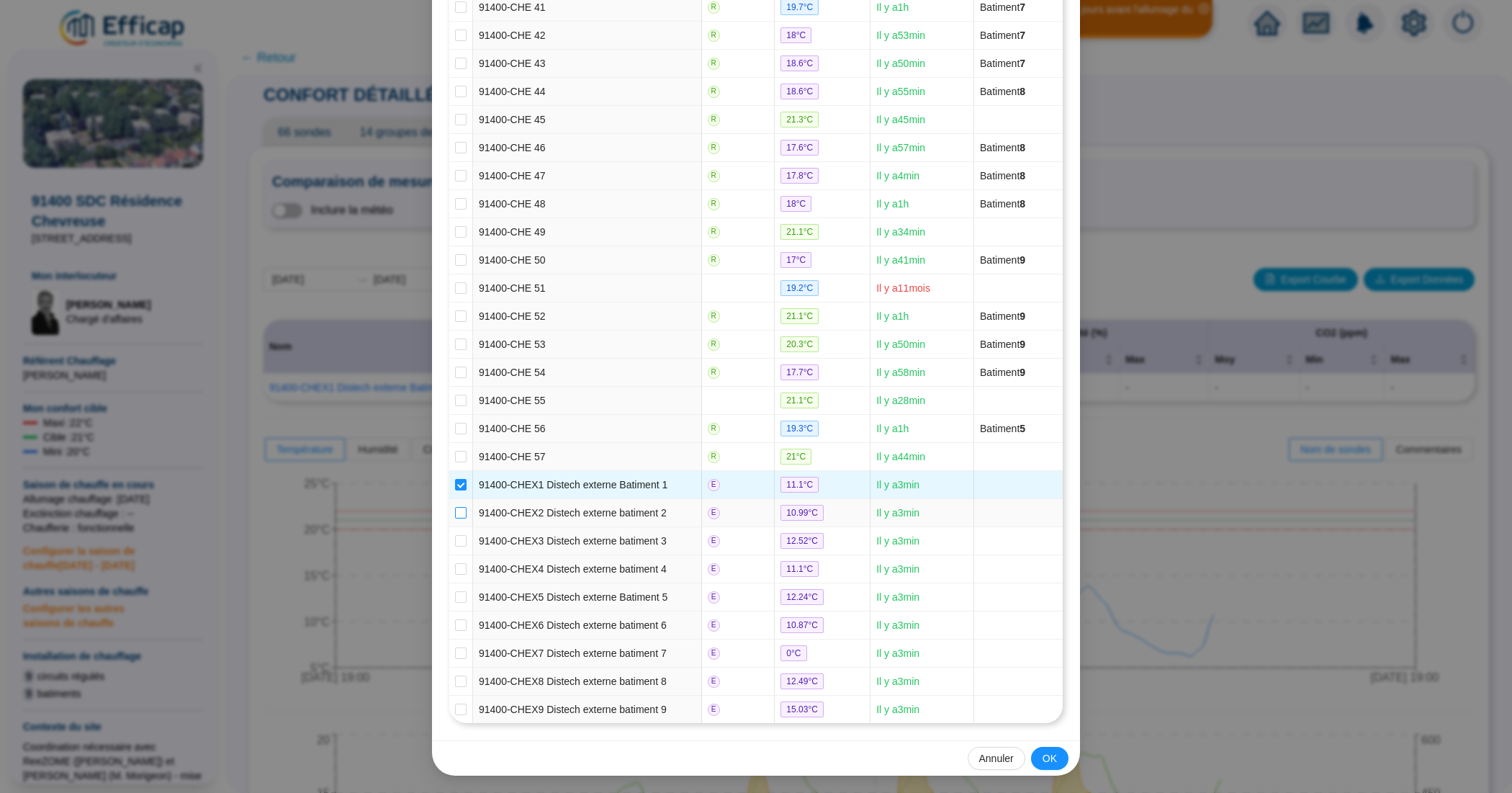
click at [455, 506] on input "checkbox" at bounding box center [461, 512] width 11 height 11
checkbox input "true"
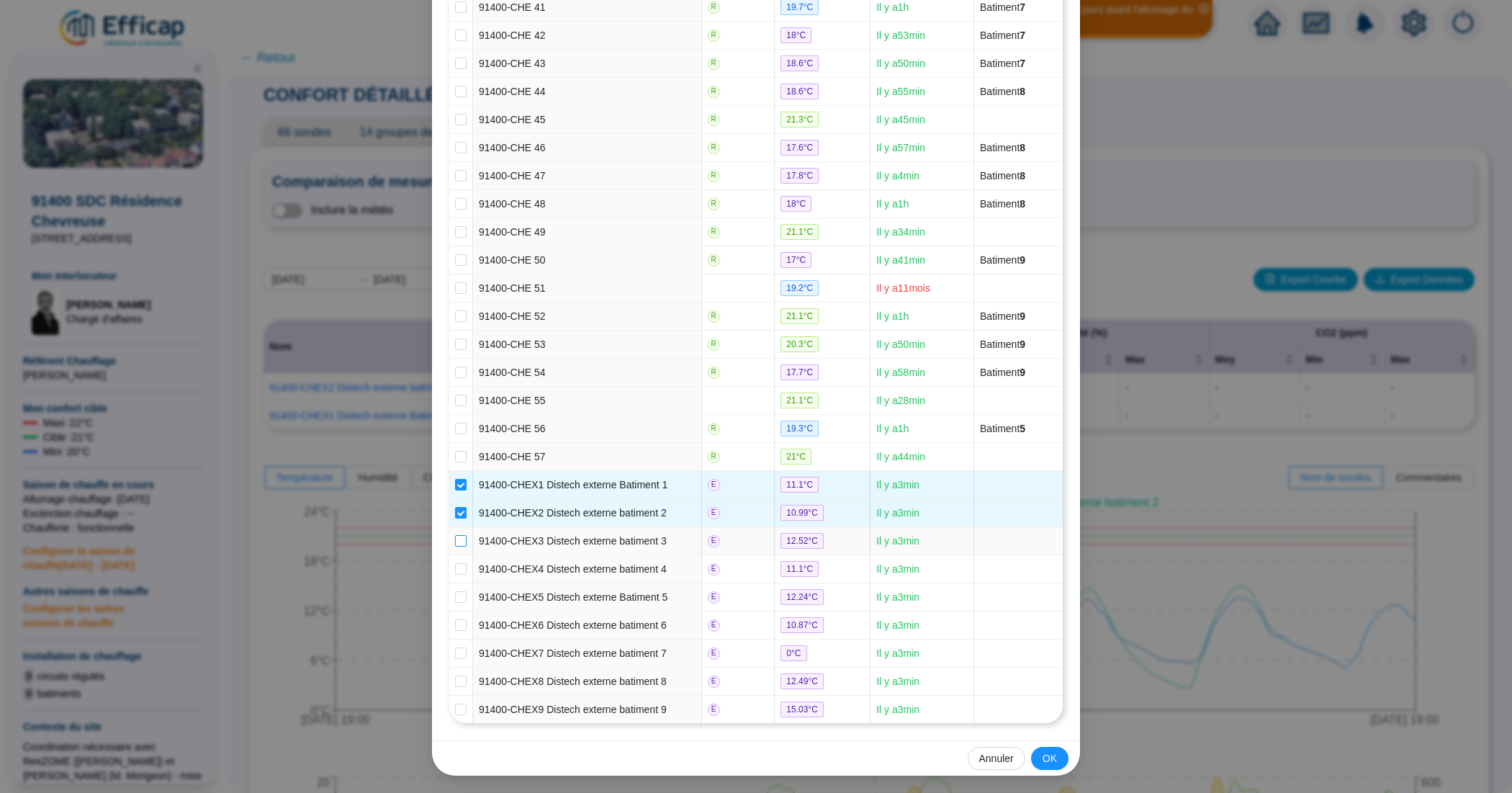
click at [455, 538] on input "checkbox" at bounding box center [461, 540] width 11 height 11
checkbox input "true"
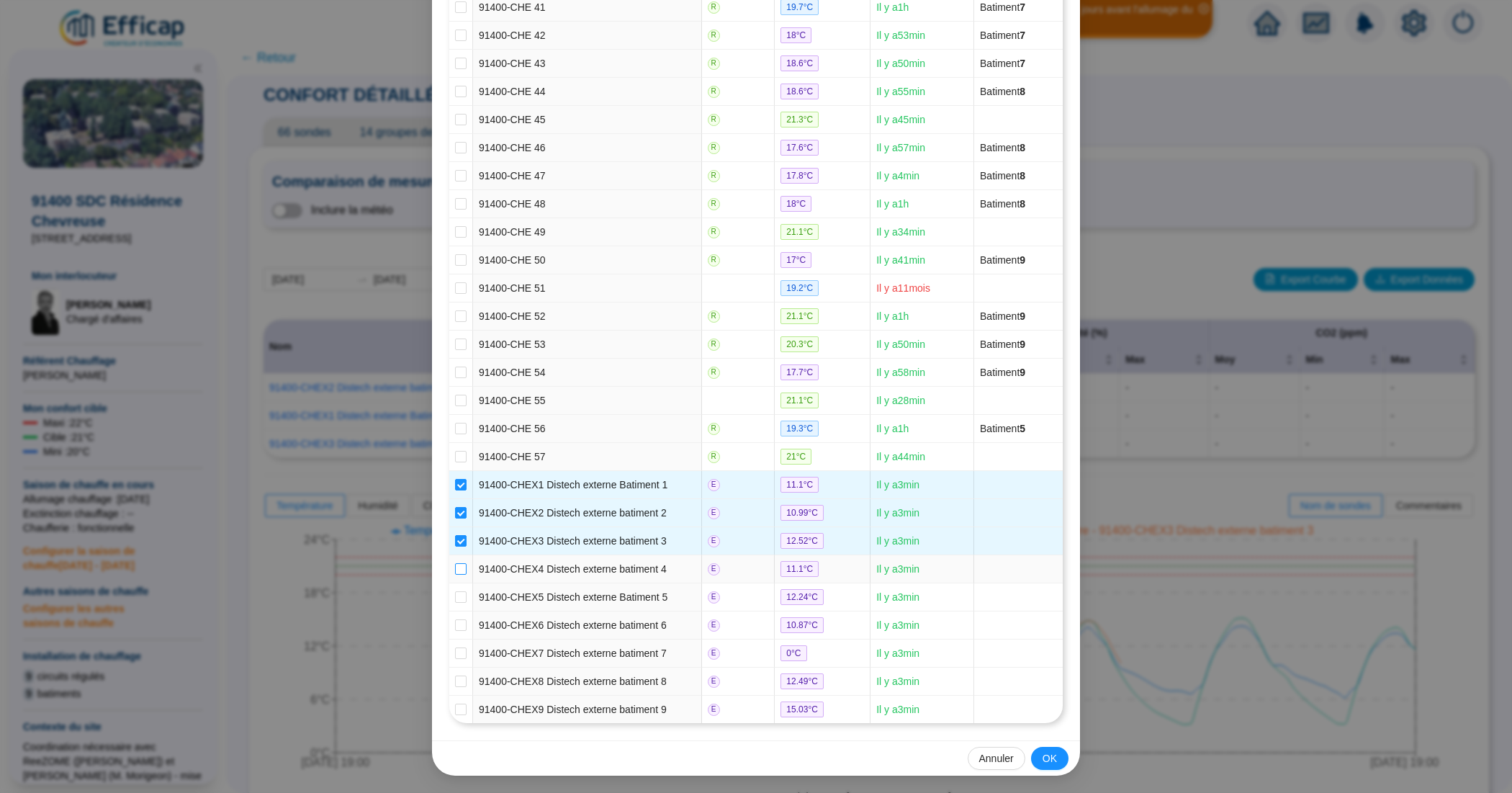
click at [456, 563] on input "checkbox" at bounding box center [461, 568] width 11 height 11
checkbox input "true"
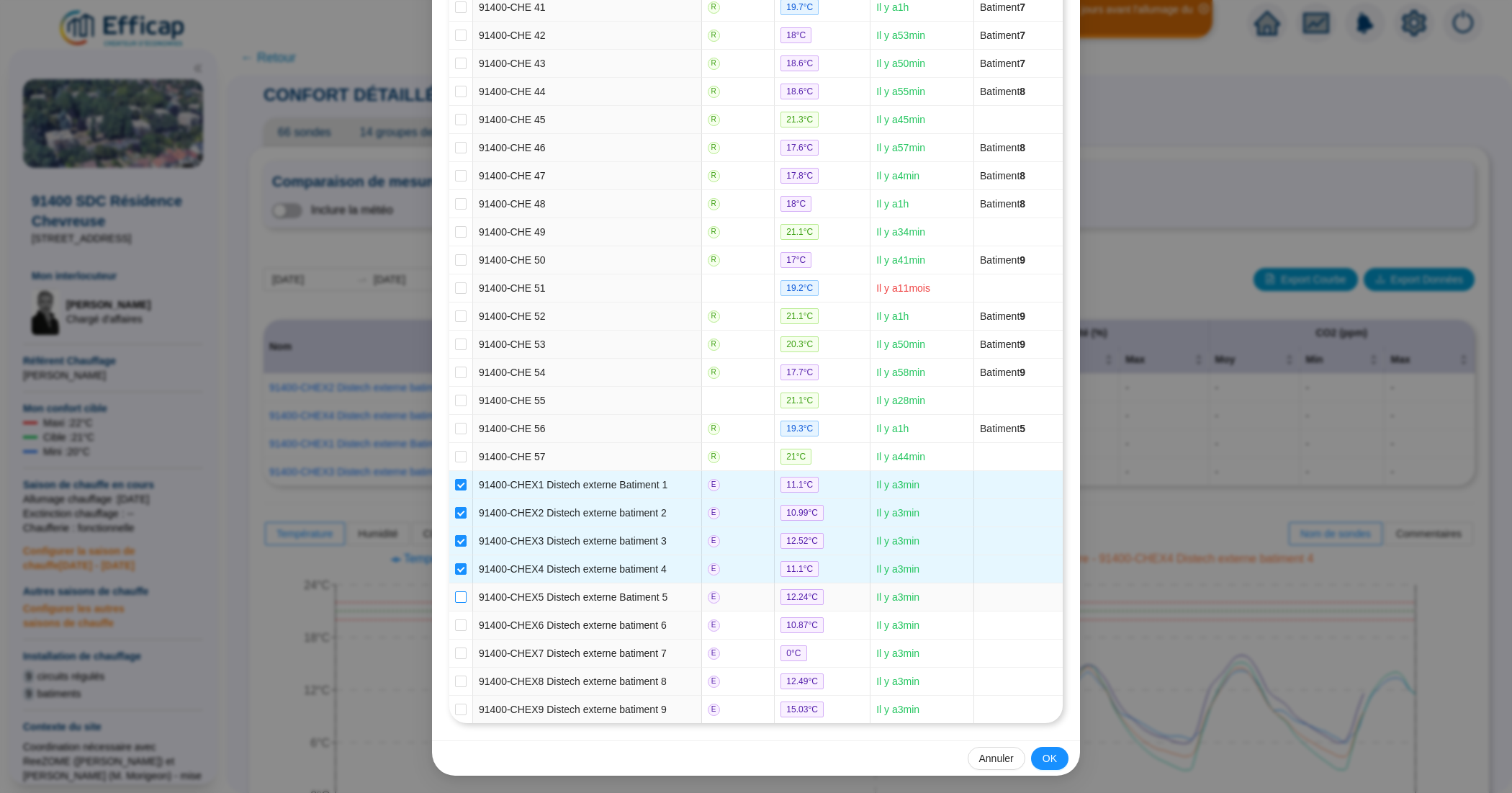
click at [455, 597] on input "checkbox" at bounding box center [461, 596] width 11 height 11
checkbox input "true"
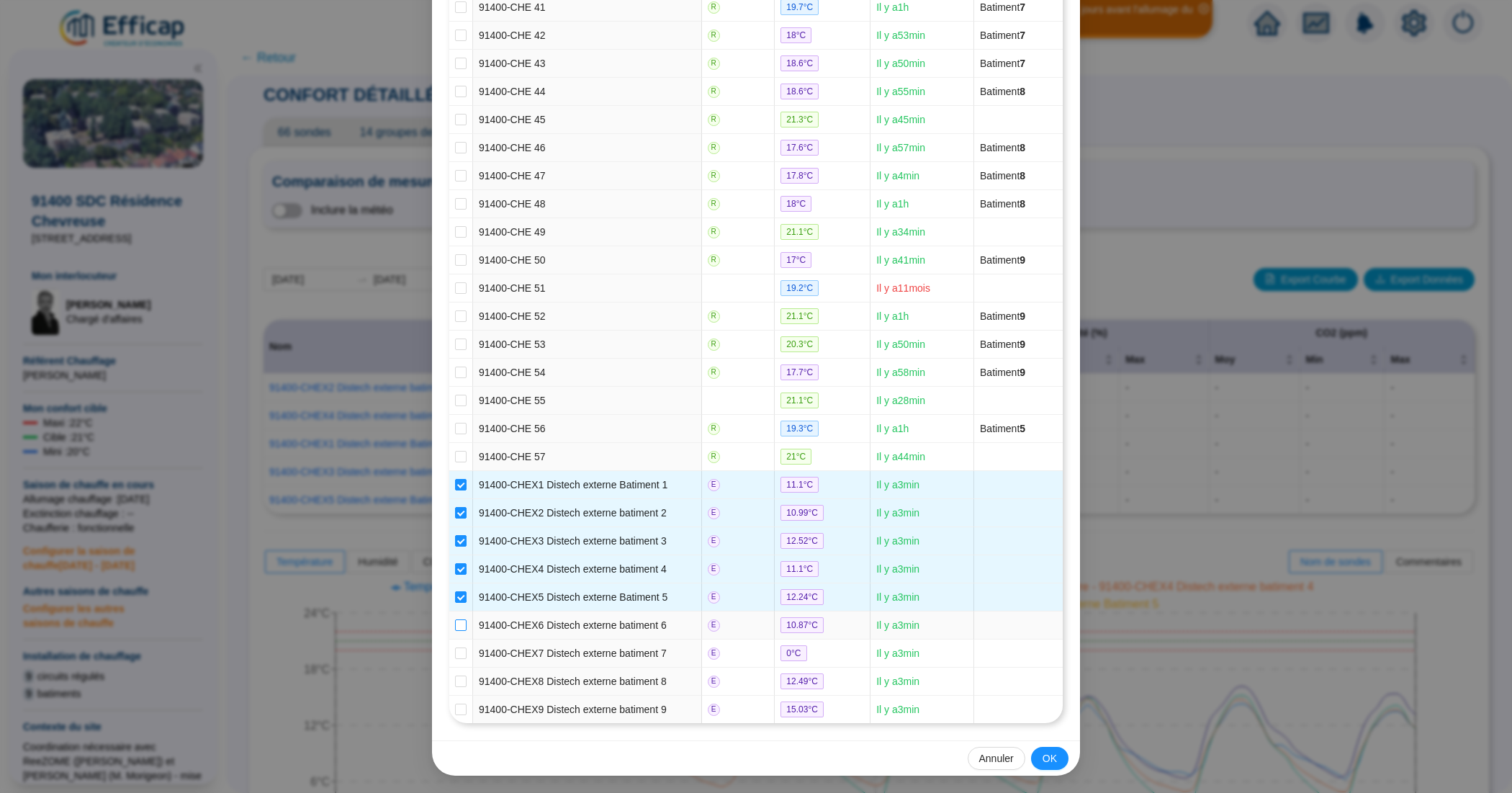
click at [456, 620] on input "checkbox" at bounding box center [461, 624] width 11 height 11
checkbox input "true"
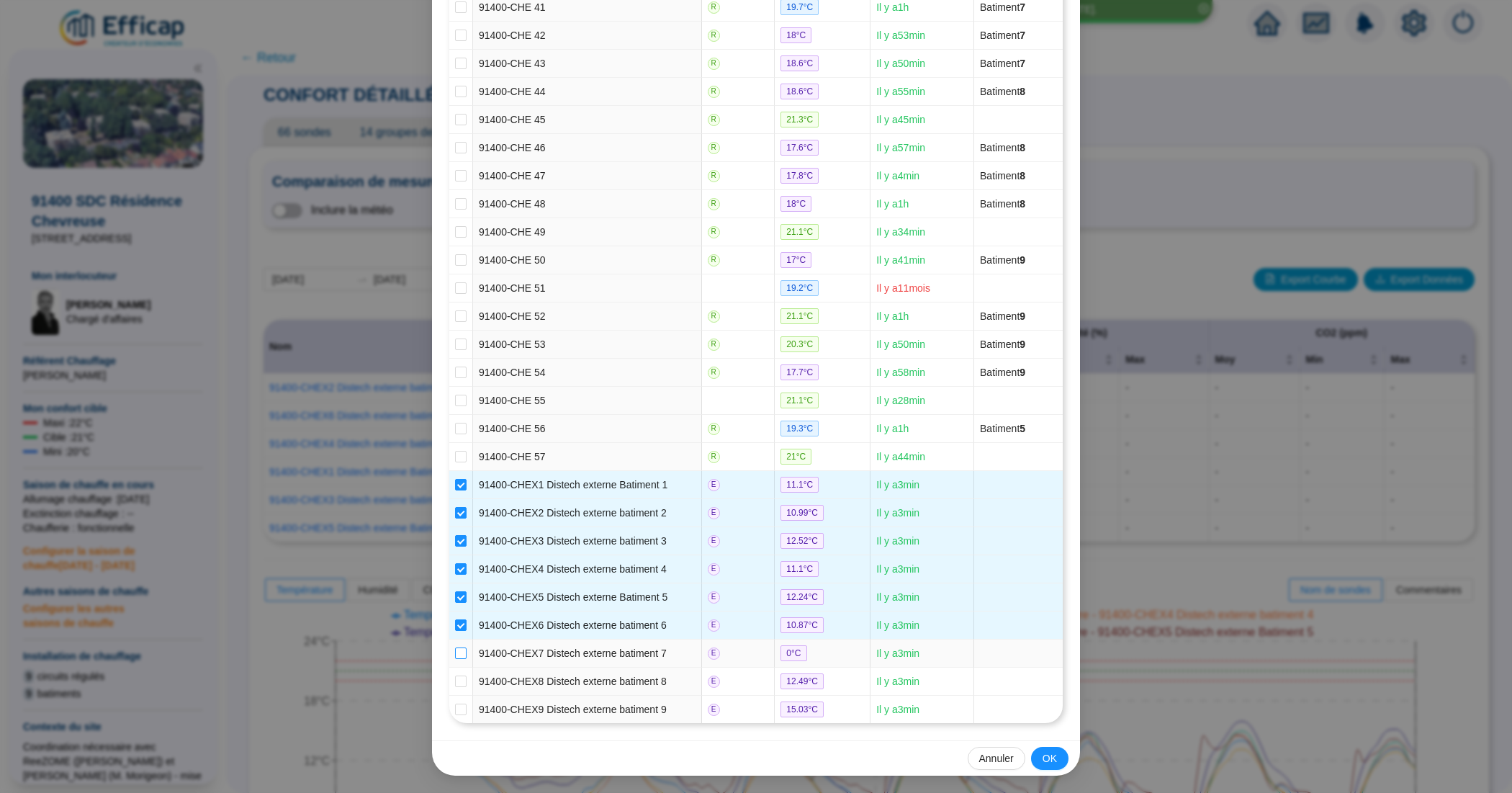
click at [455, 653] on input "checkbox" at bounding box center [461, 653] width 11 height 11
checkbox input "true"
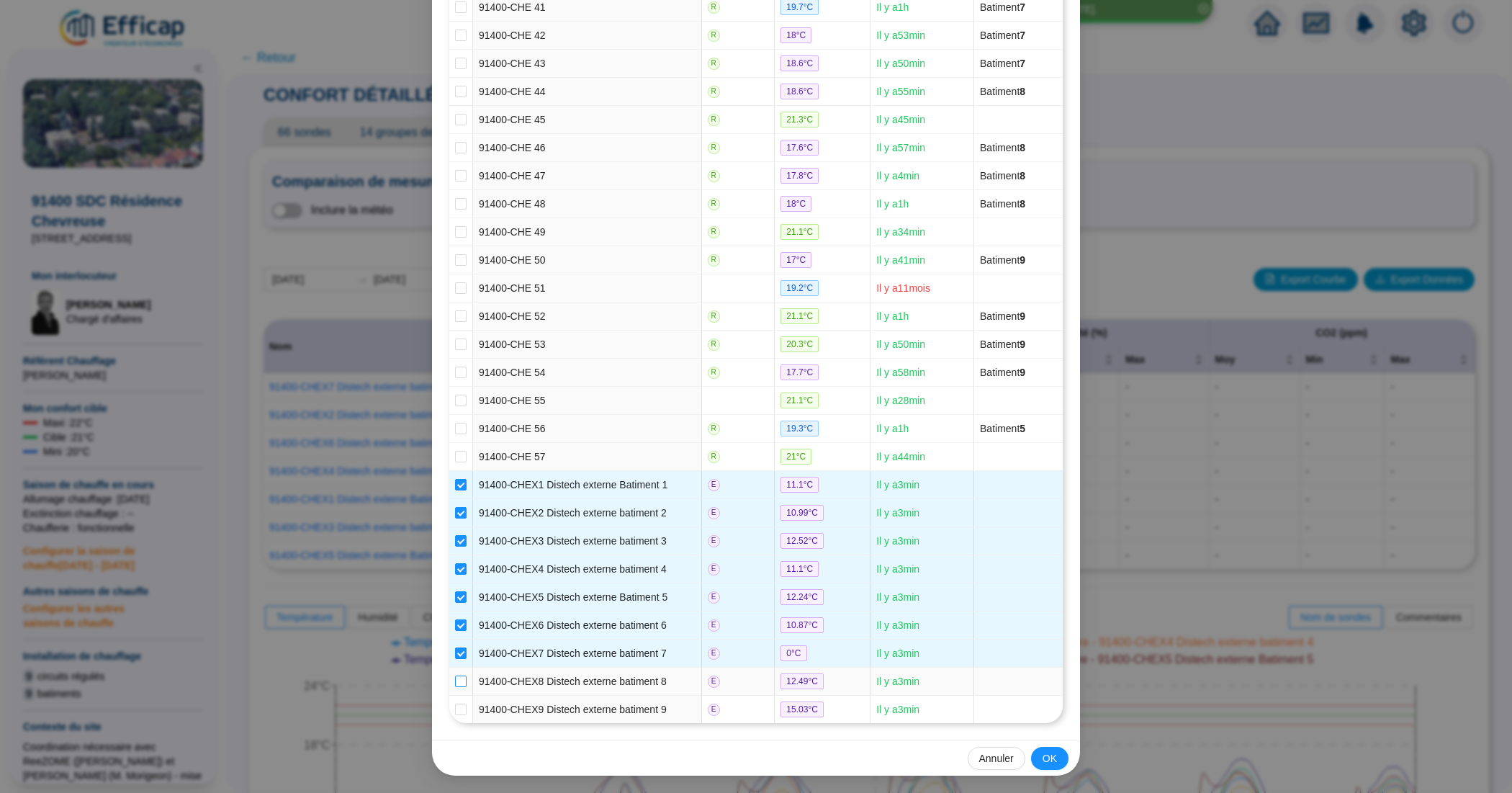
click at [455, 677] on input "checkbox" at bounding box center [461, 681] width 11 height 11
checkbox input "true"
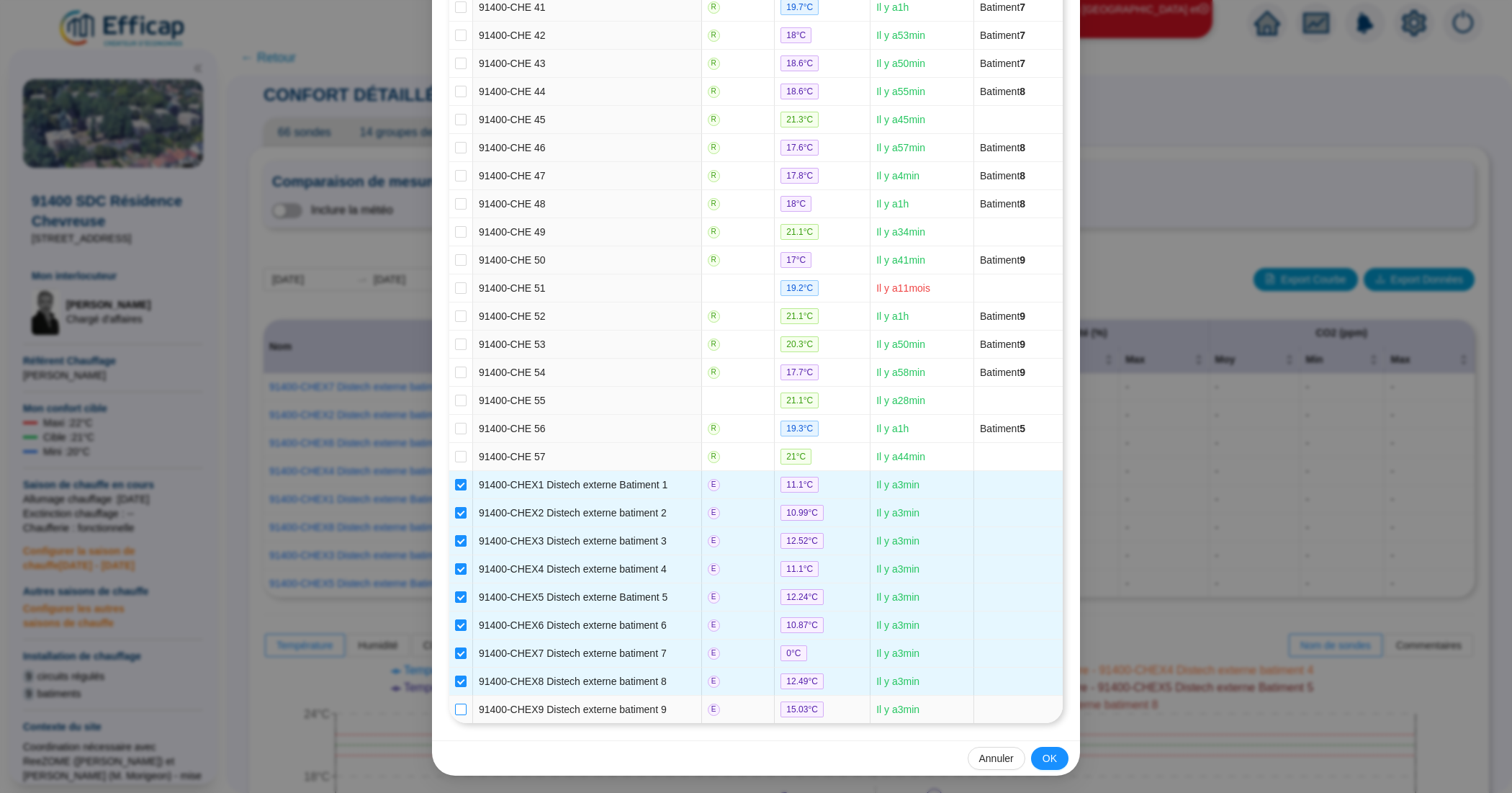
click at [455, 708] on input "checkbox" at bounding box center [461, 709] width 11 height 11
checkbox input "true"
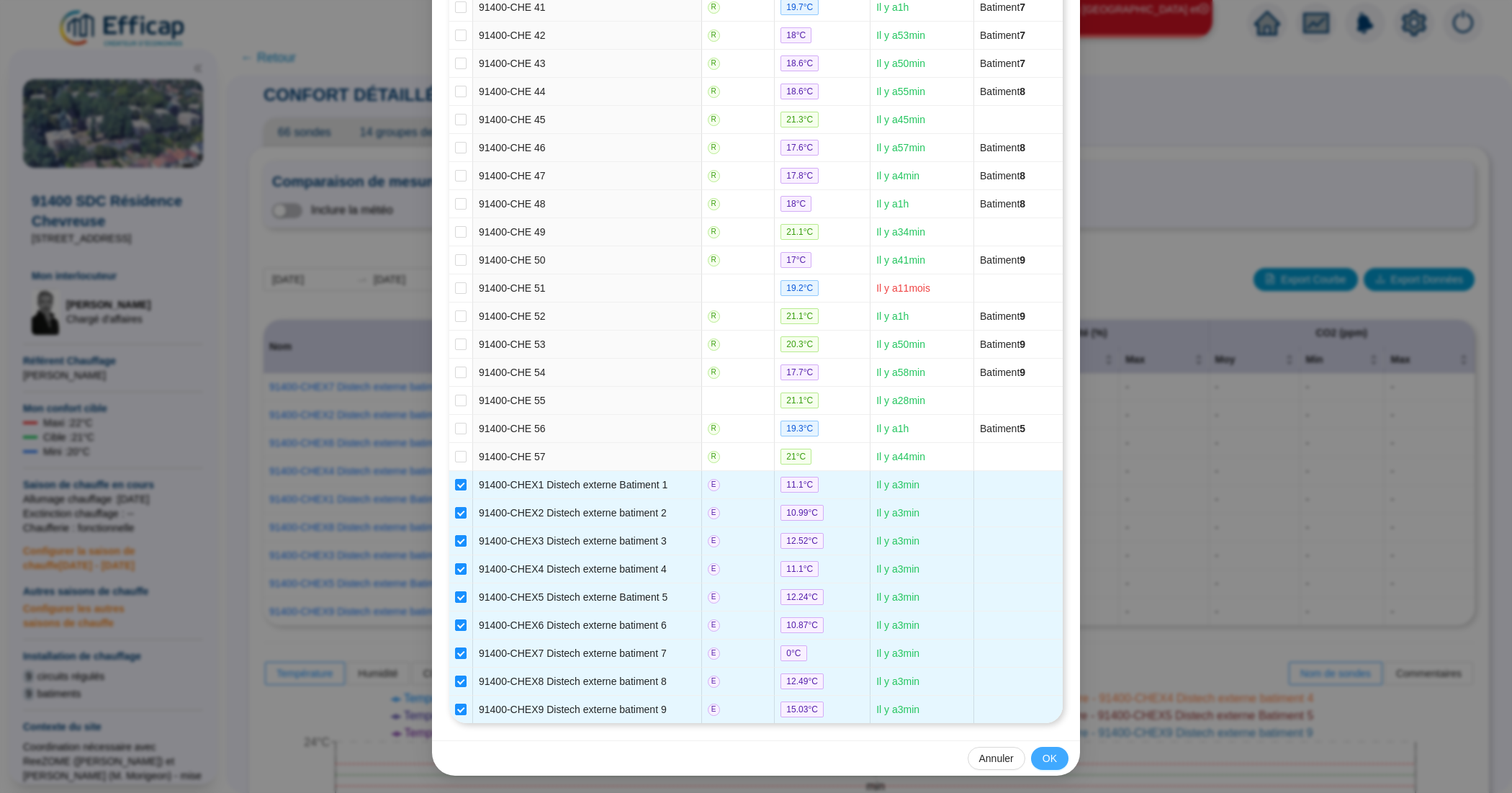
click at [1030, 754] on button "OK" at bounding box center [1049, 758] width 38 height 23
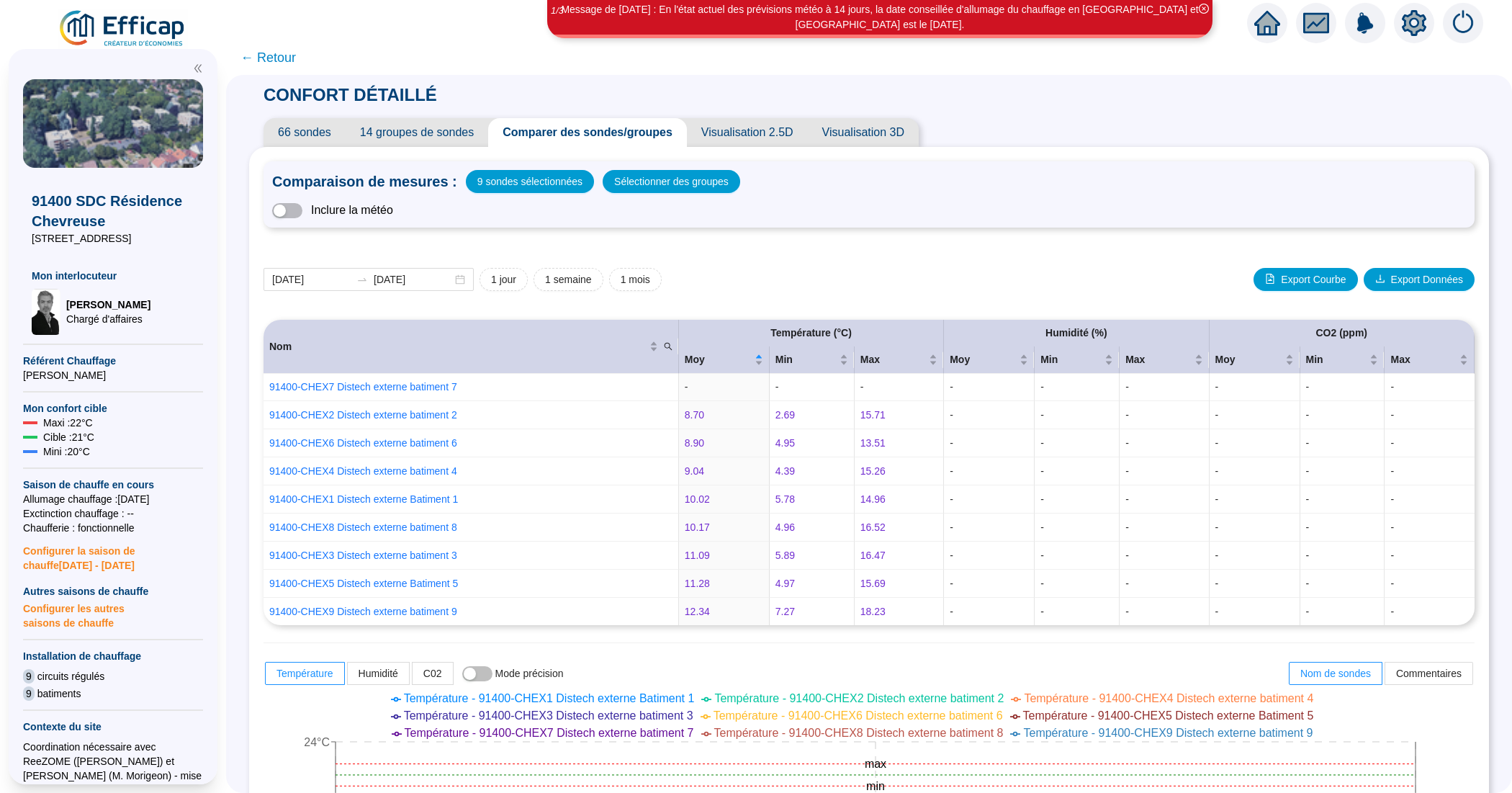
click at [296, 59] on span "← Retour" at bounding box center [268, 57] width 55 height 20
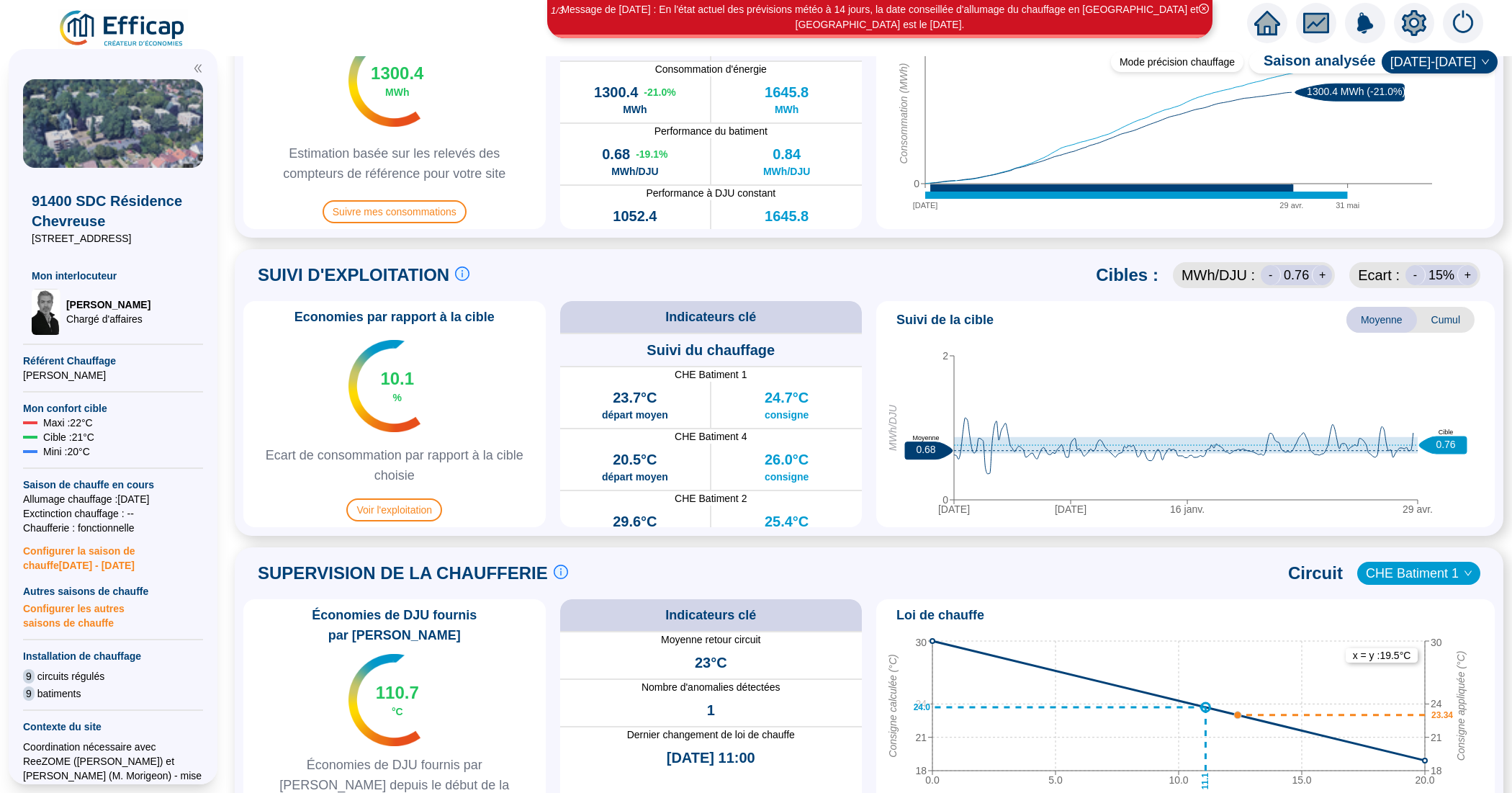
scroll to position [720, 0]
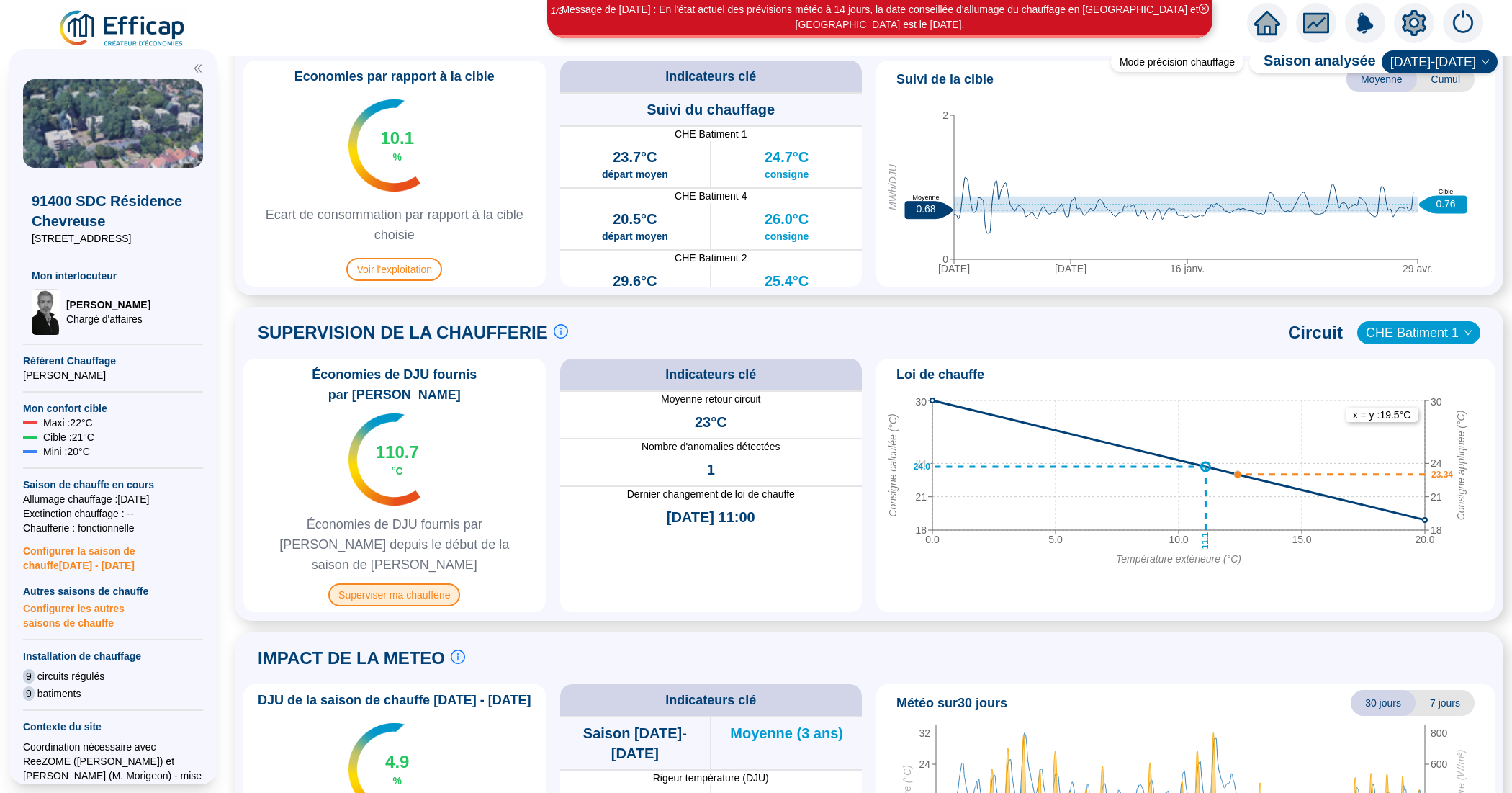
click at [425, 584] on span "Superviser ma chaufferie" at bounding box center [394, 595] width 132 height 23
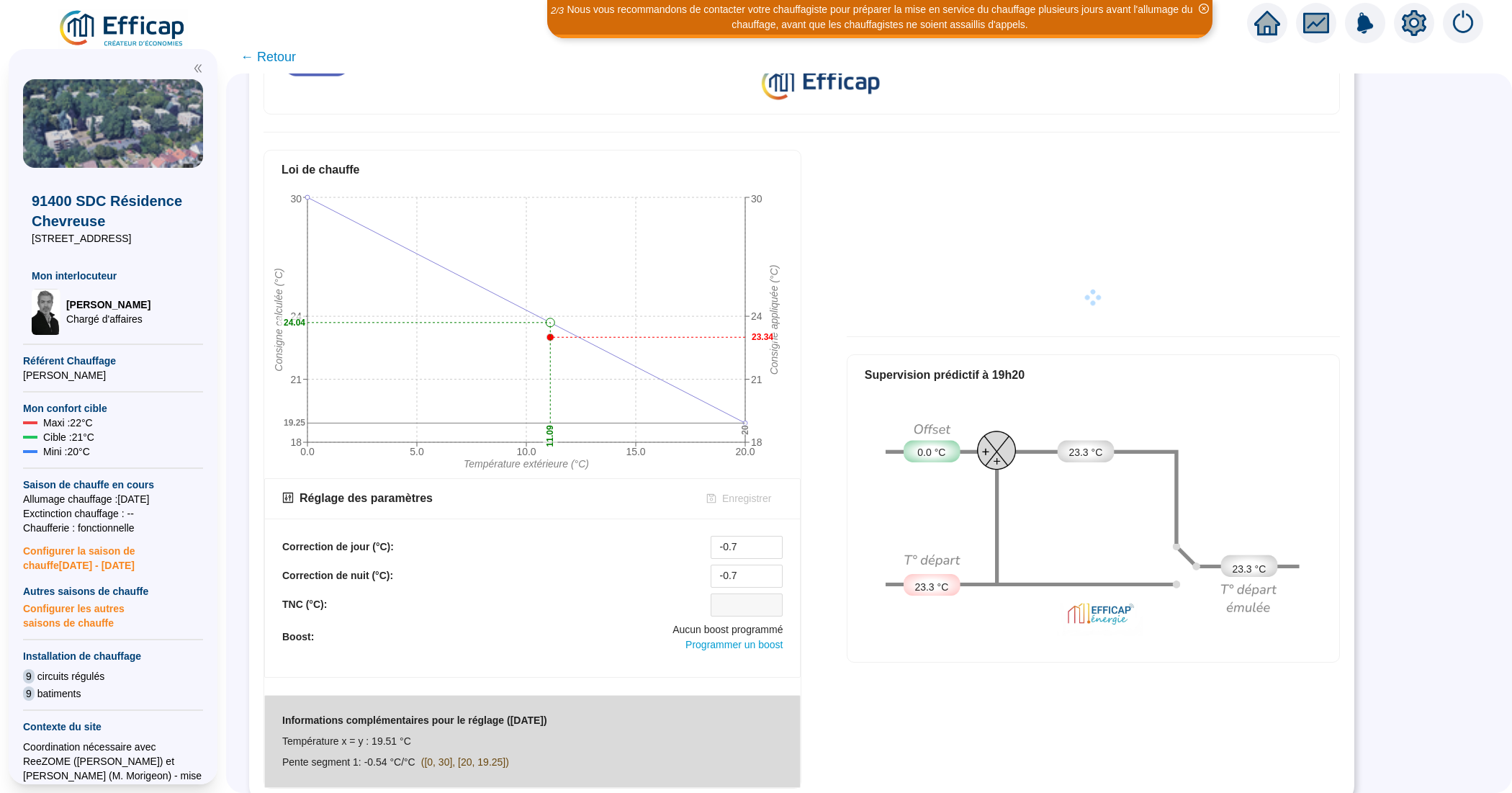
scroll to position [502, 0]
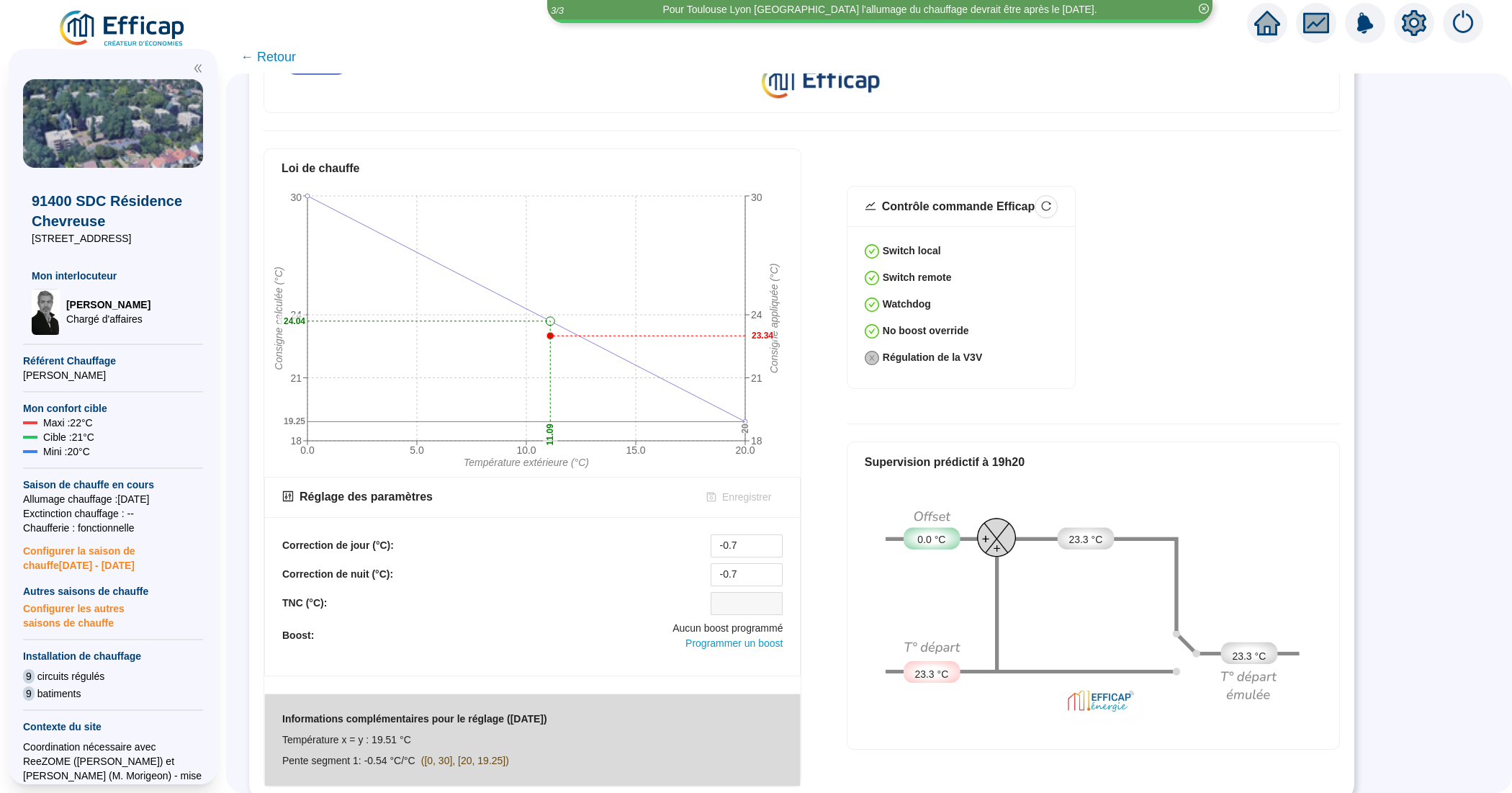
drag, startPoint x: 729, startPoint y: 637, endPoint x: 674, endPoint y: 484, distance: 162.6
click at [674, 484] on div "Réglage des paramètres Enregistrer Correction de jour (°C): -0.7 Correction de …" at bounding box center [532, 576] width 536 height 199
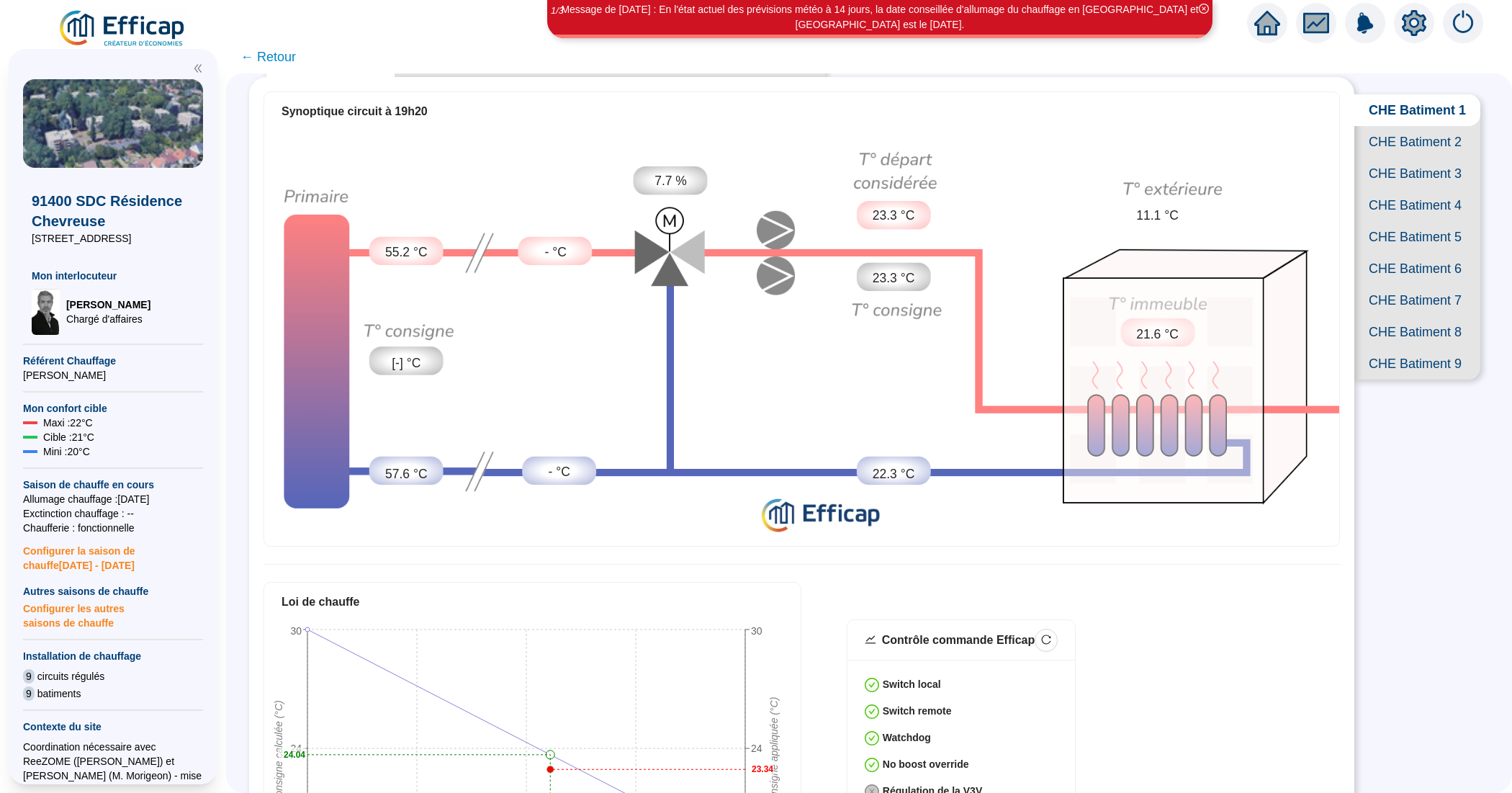
scroll to position [0, 0]
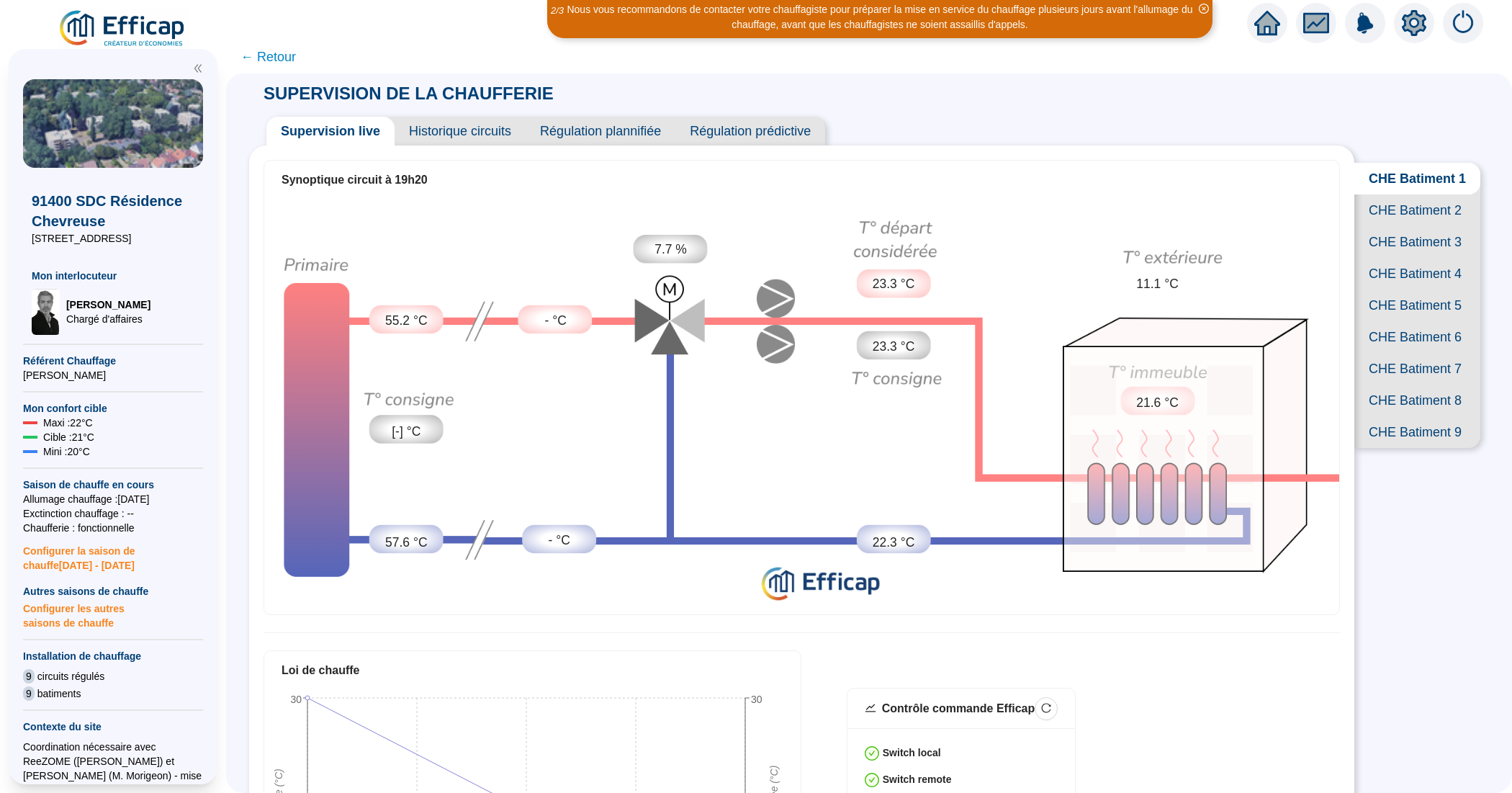
click at [1400, 226] on span "CHE Batiment 2" at bounding box center [1416, 209] width 126 height 31
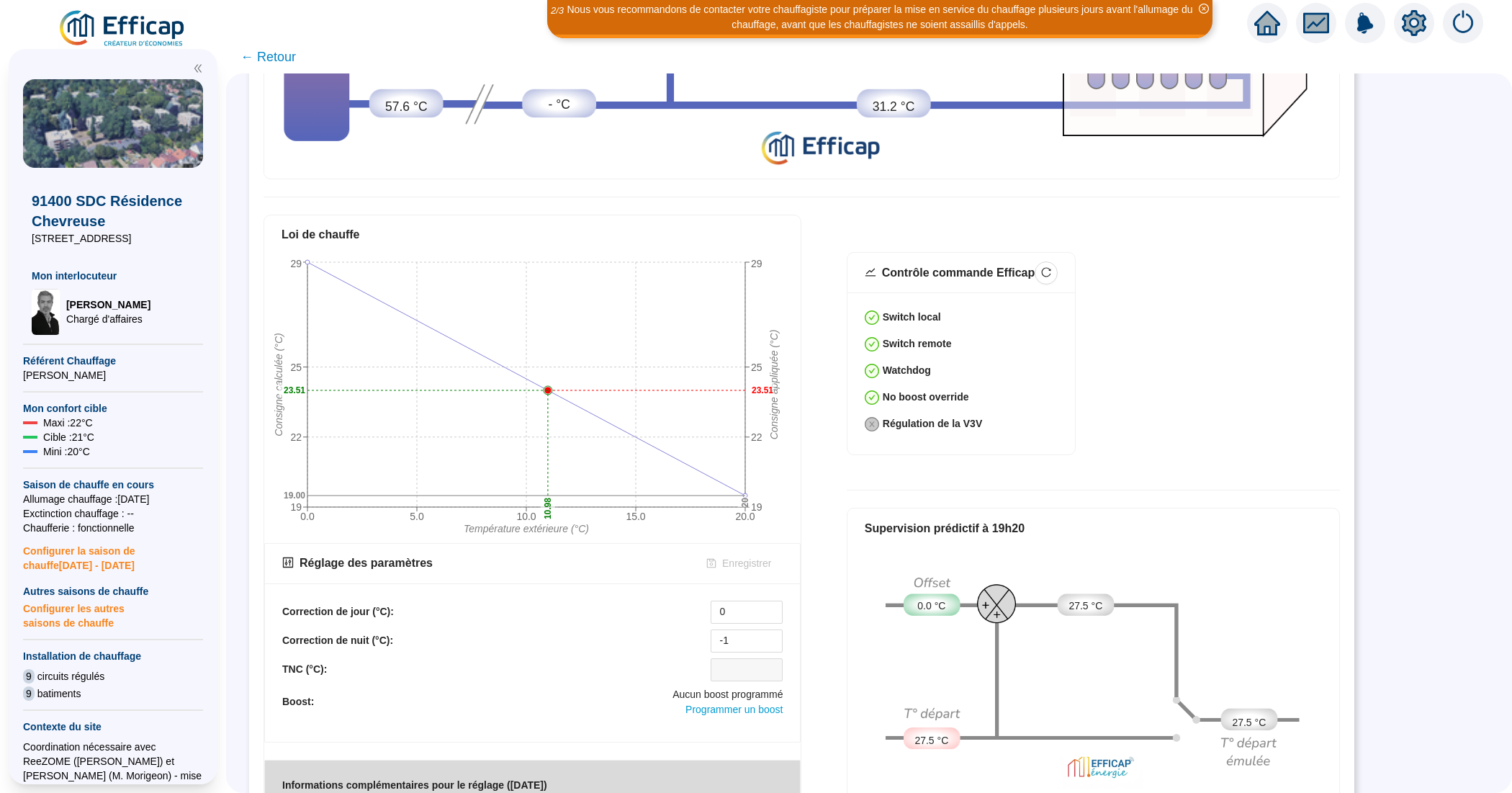
scroll to position [450, 0]
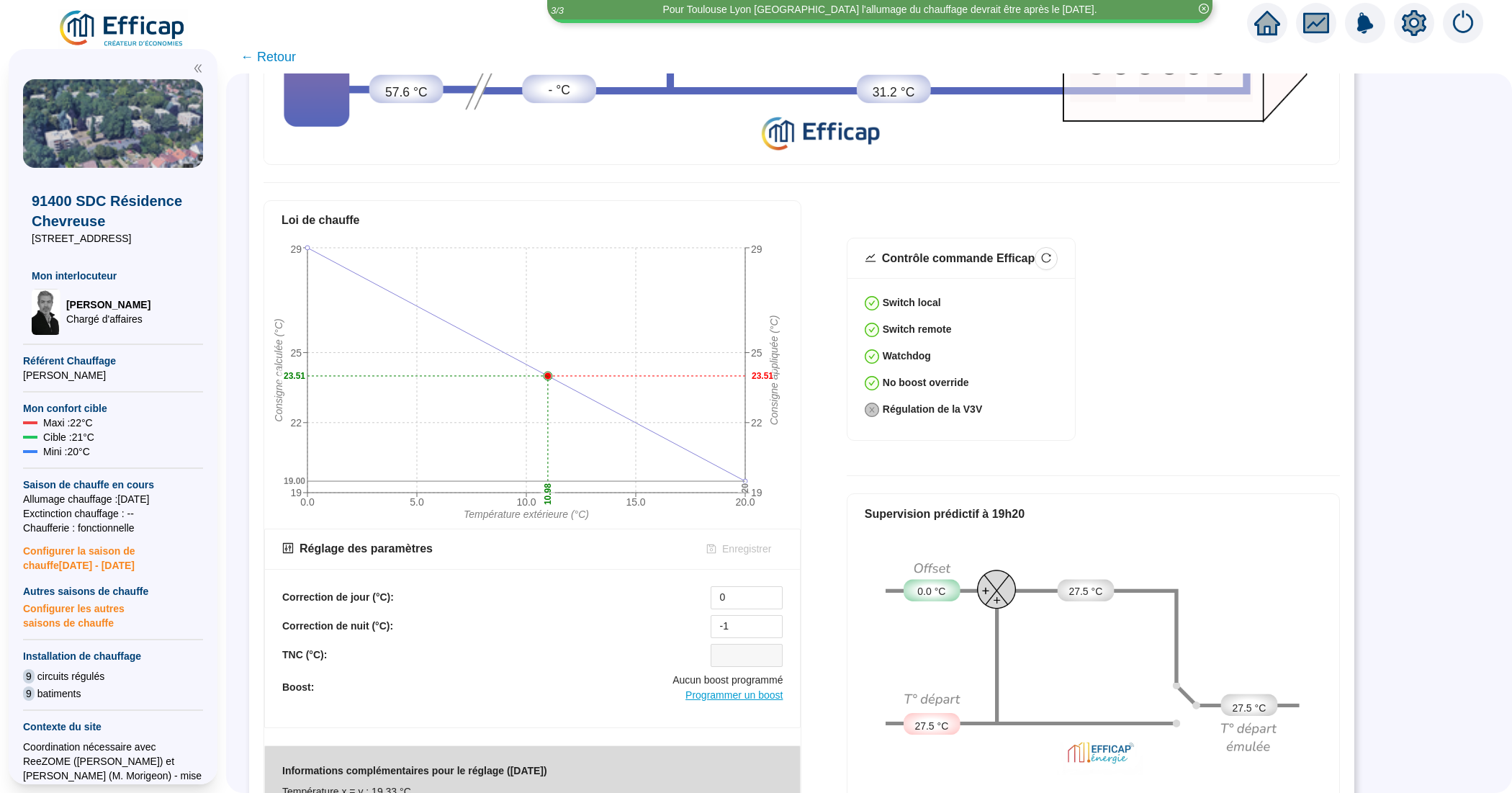
click at [725, 689] on span "Programmer un boost" at bounding box center [734, 694] width 97 height 11
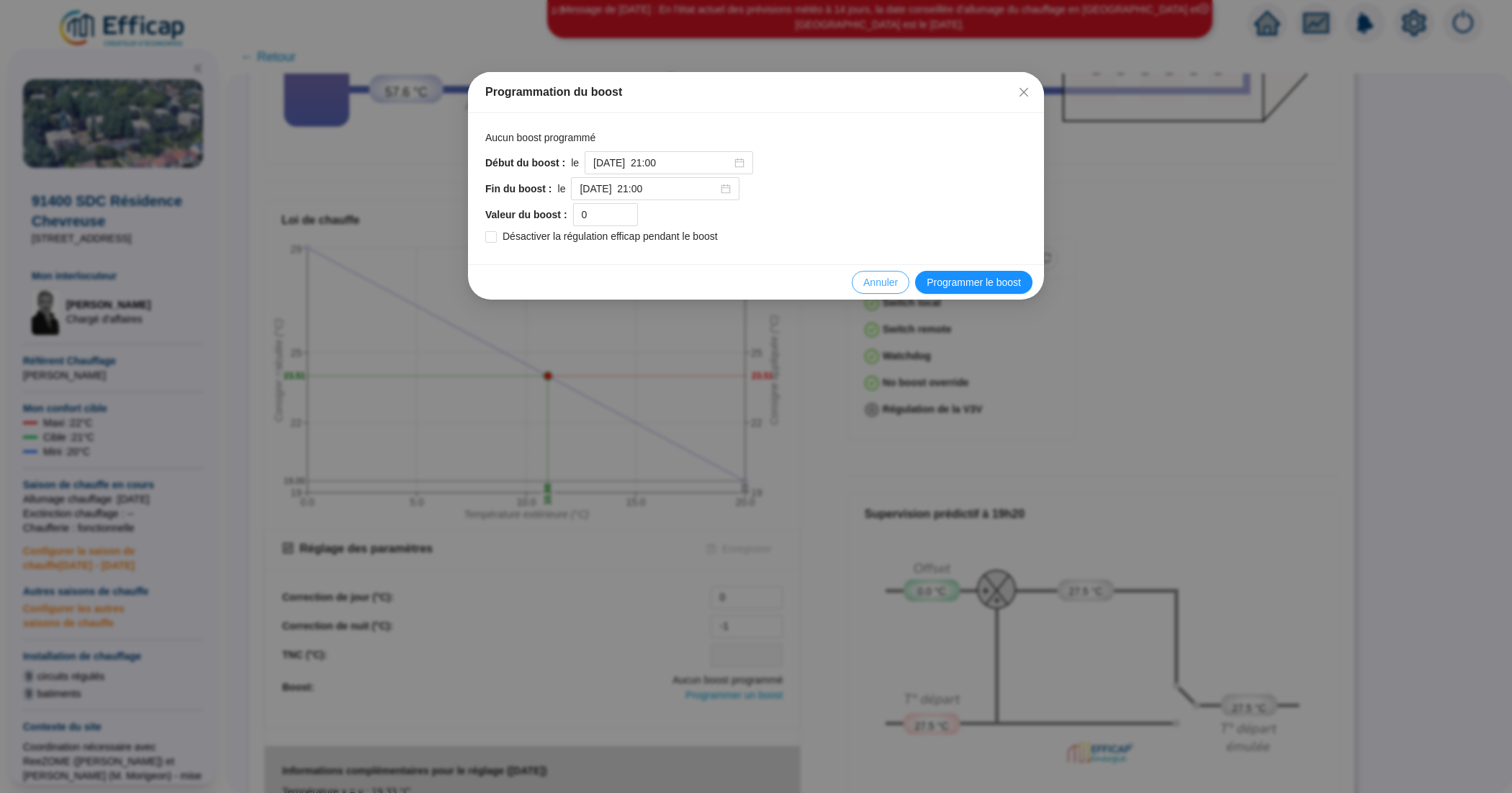
click at [882, 276] on span "Annuler" at bounding box center [880, 283] width 35 height 15
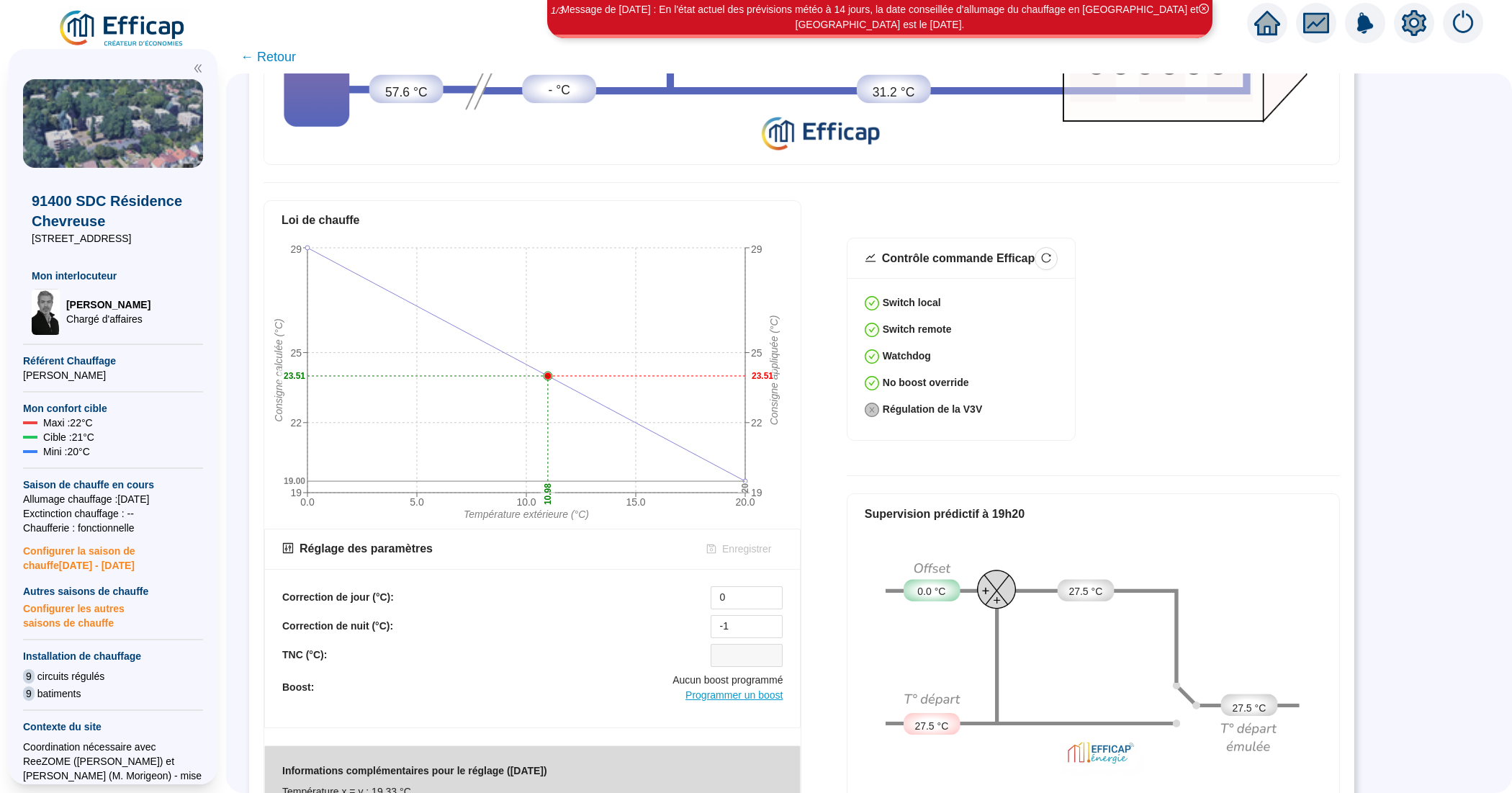
click at [747, 689] on span "Programmer un boost" at bounding box center [734, 694] width 97 height 11
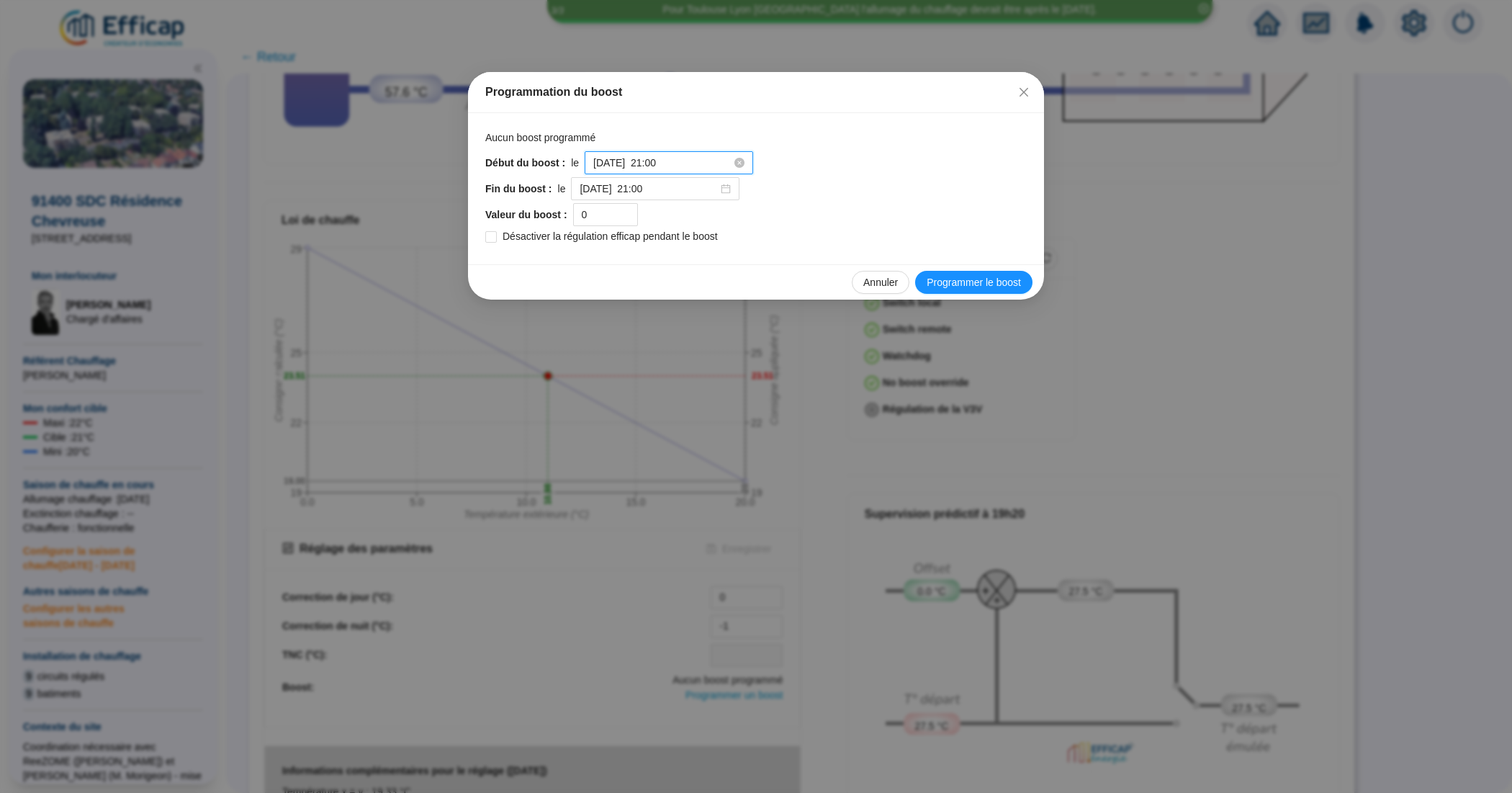
click at [698, 165] on input "[DATE] 21:00" at bounding box center [662, 163] width 138 height 15
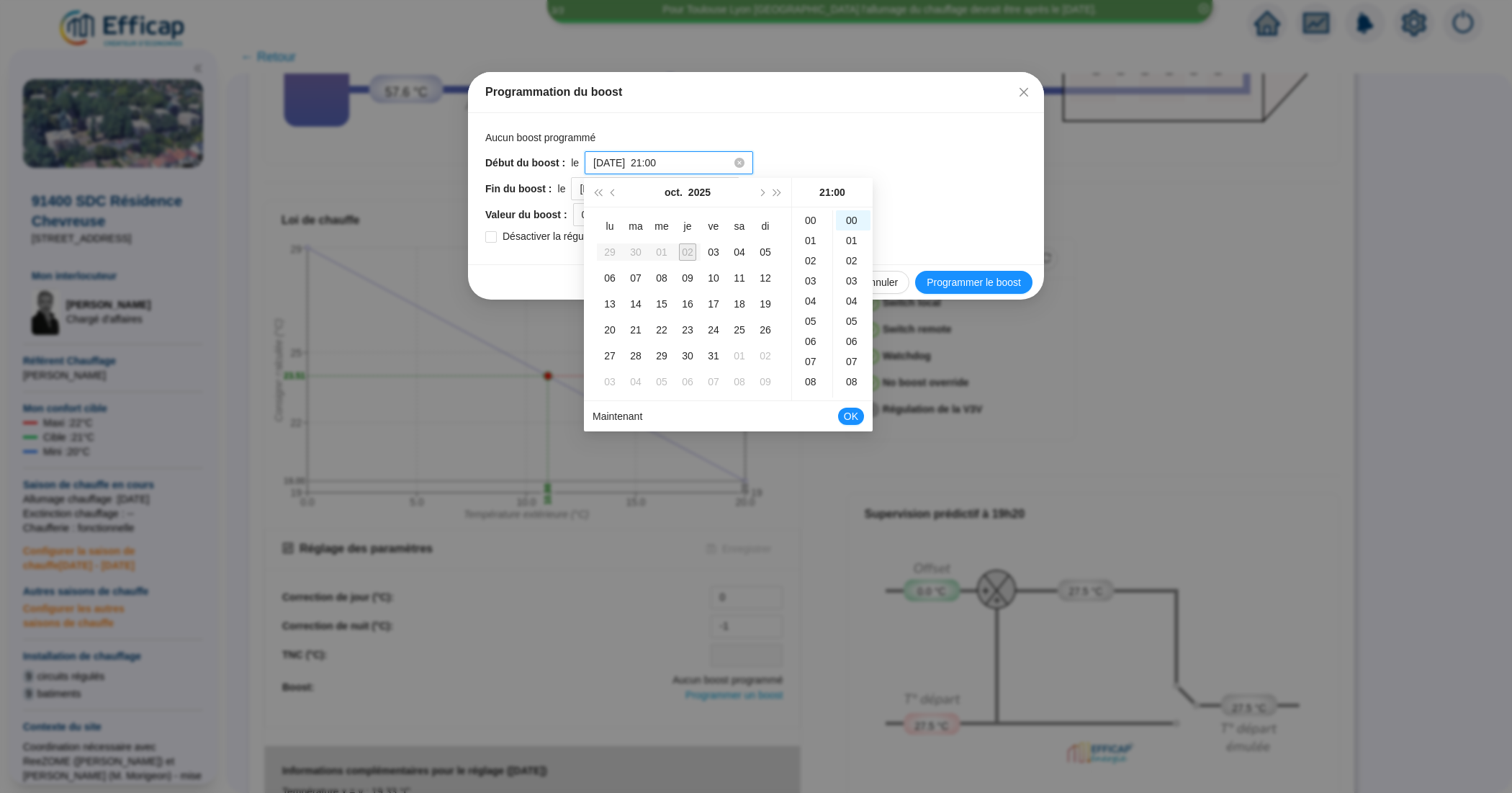
scroll to position [422, 0]
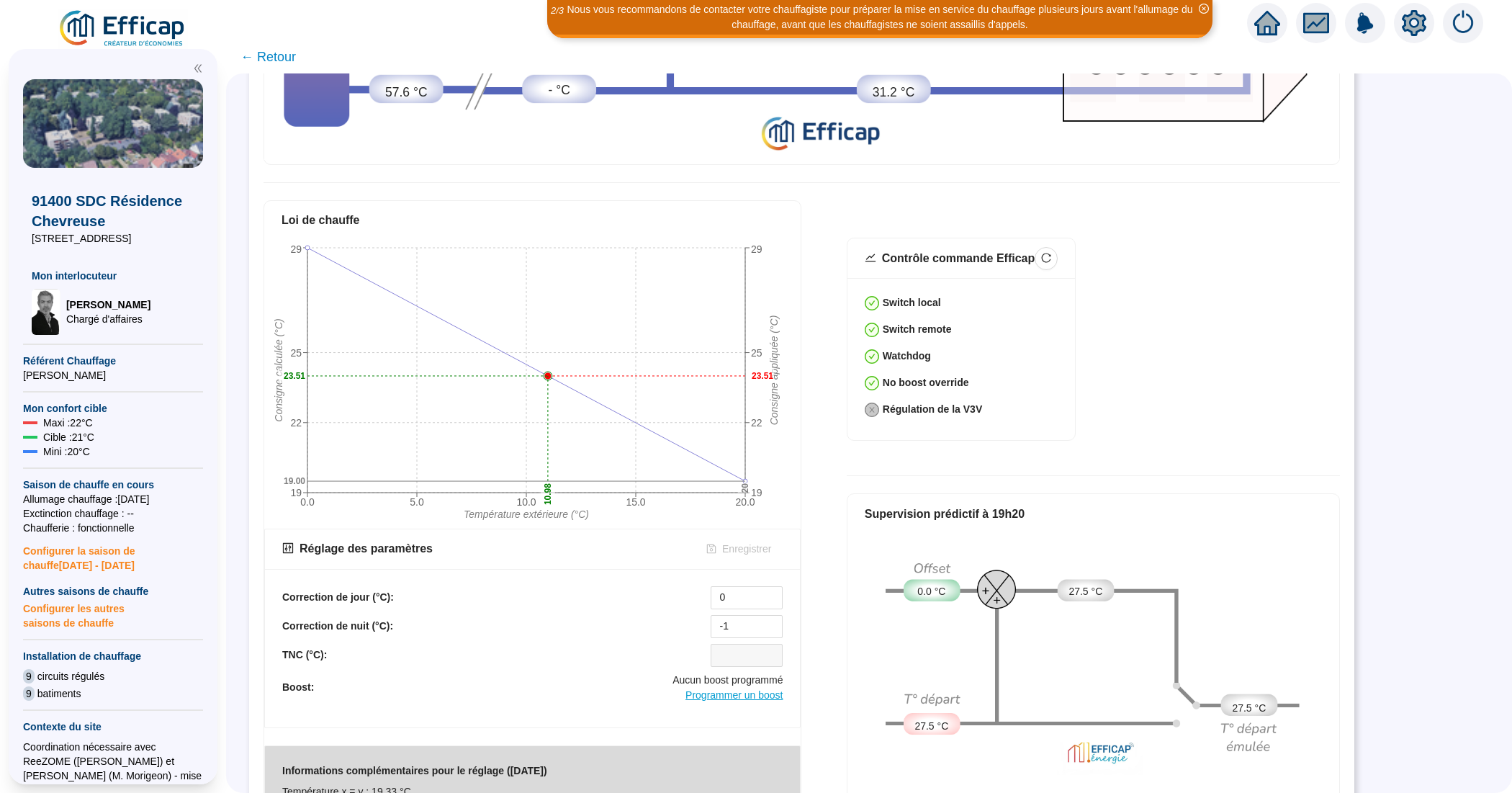
click at [713, 689] on span "Programmer un boost" at bounding box center [734, 694] width 97 height 11
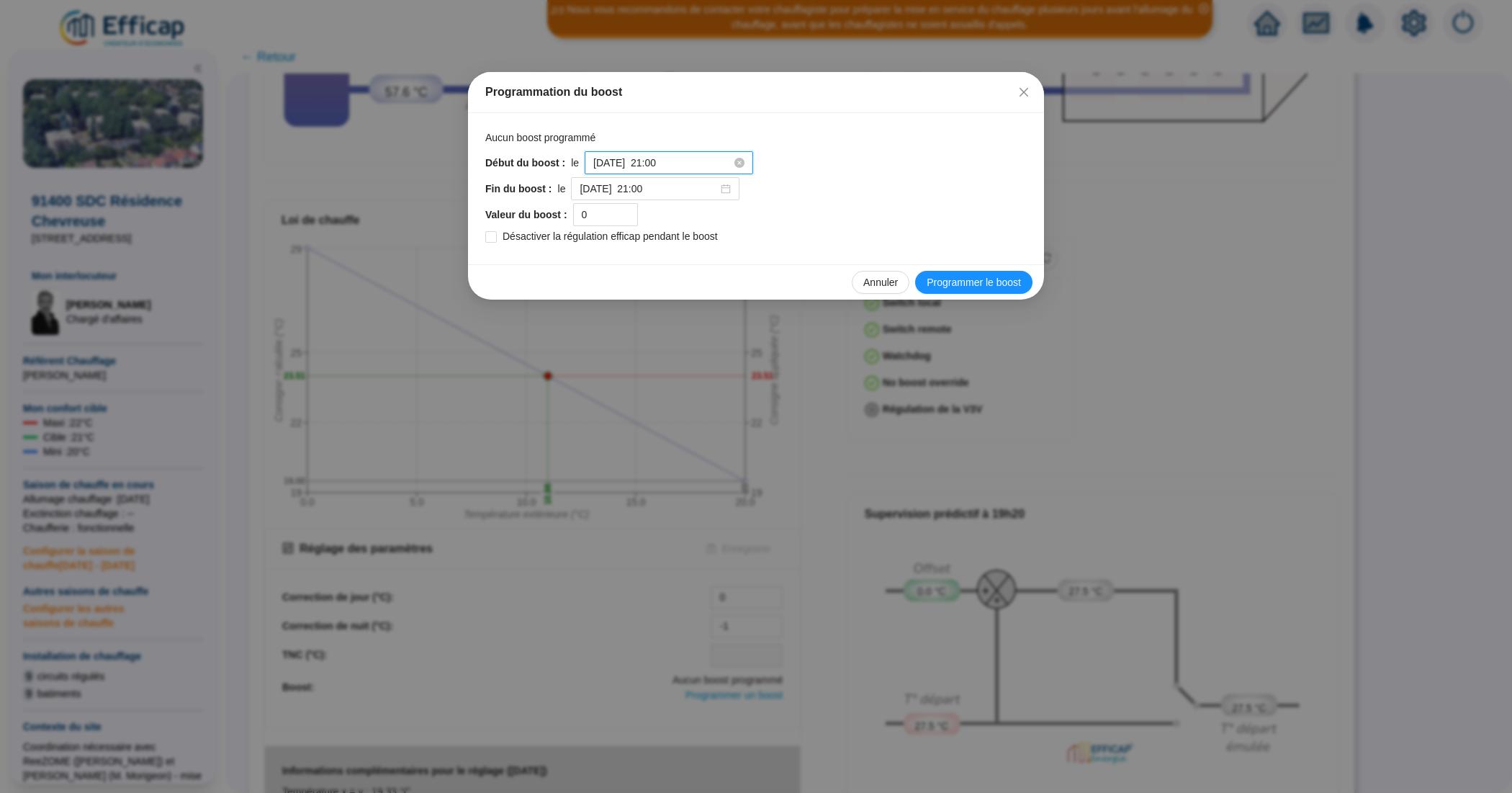
click at [672, 165] on input "[DATE] 21:00" at bounding box center [662, 163] width 138 height 15
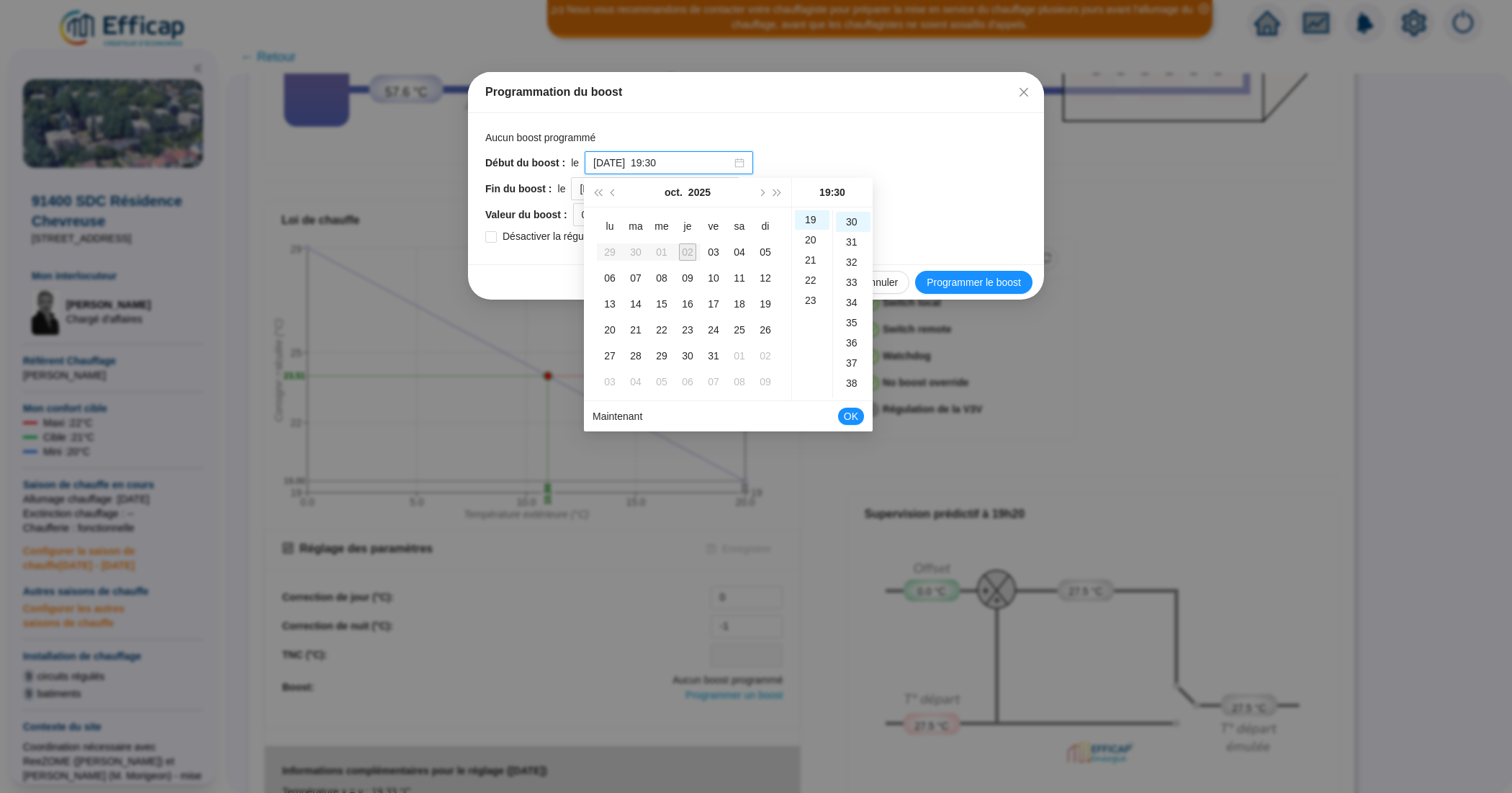
scroll to position [604, 0]
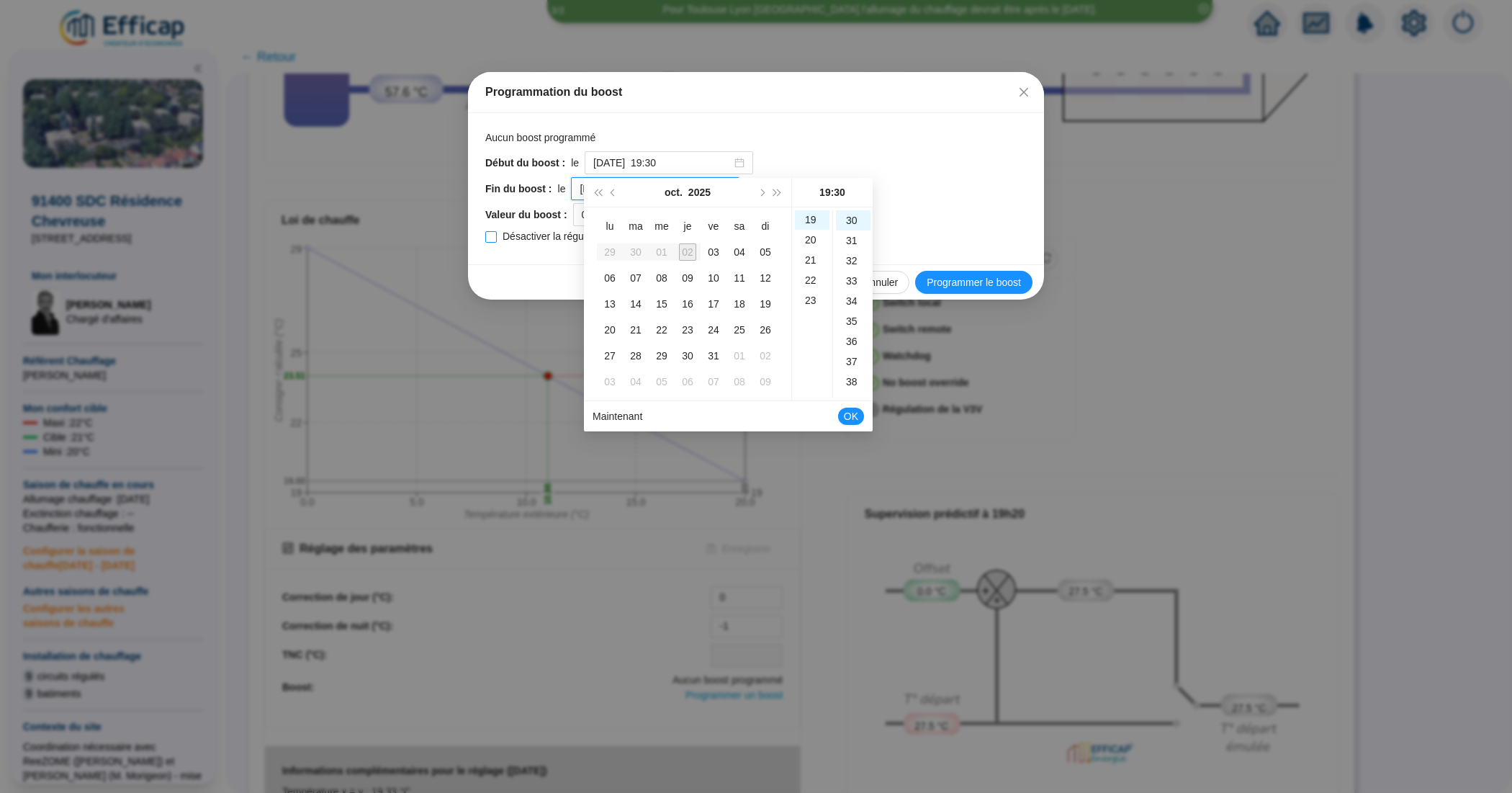
type input "[DATE] 21:00"
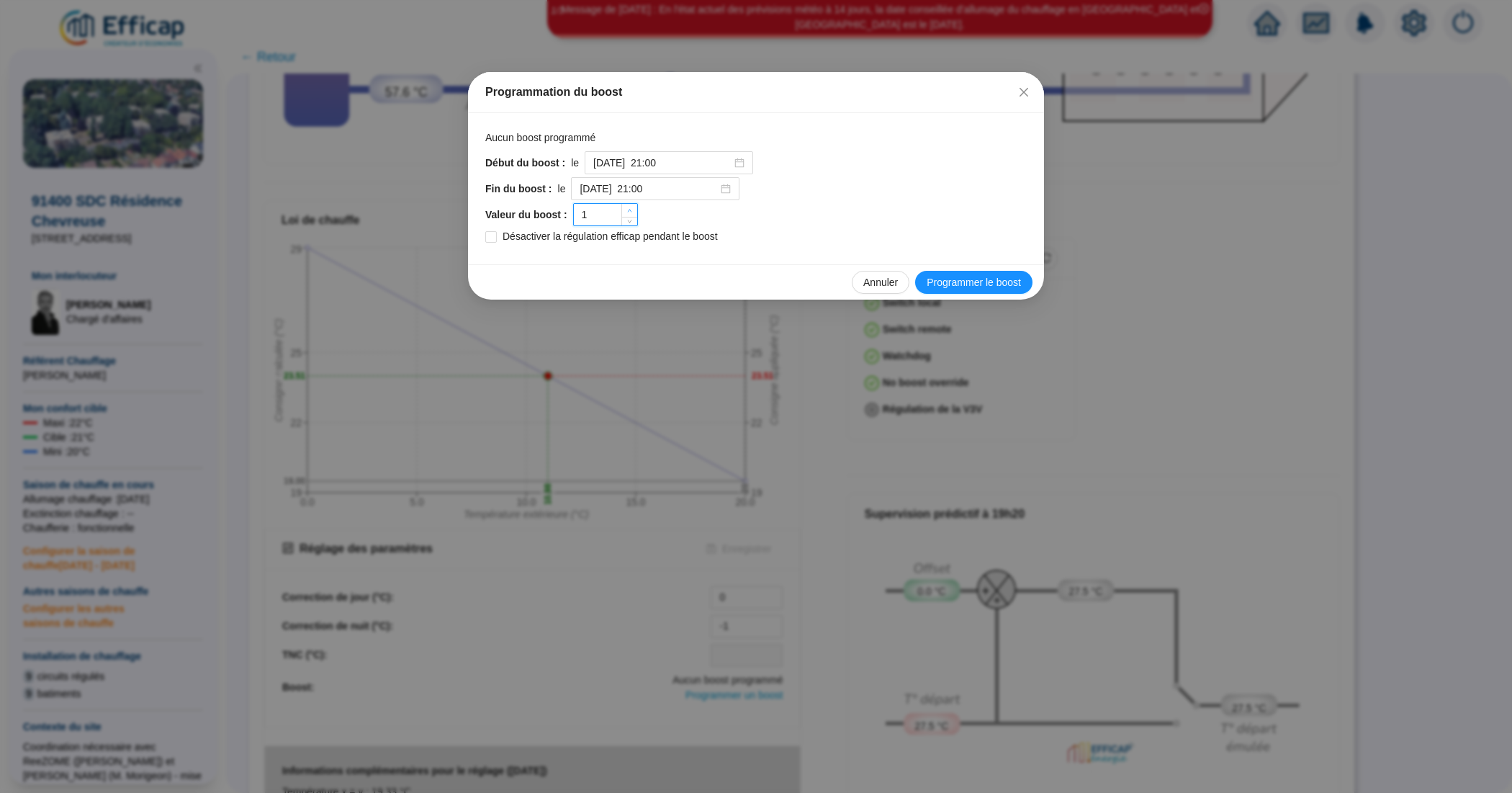
click at [624, 211] on span "Increase Value" at bounding box center [629, 210] width 16 height 13
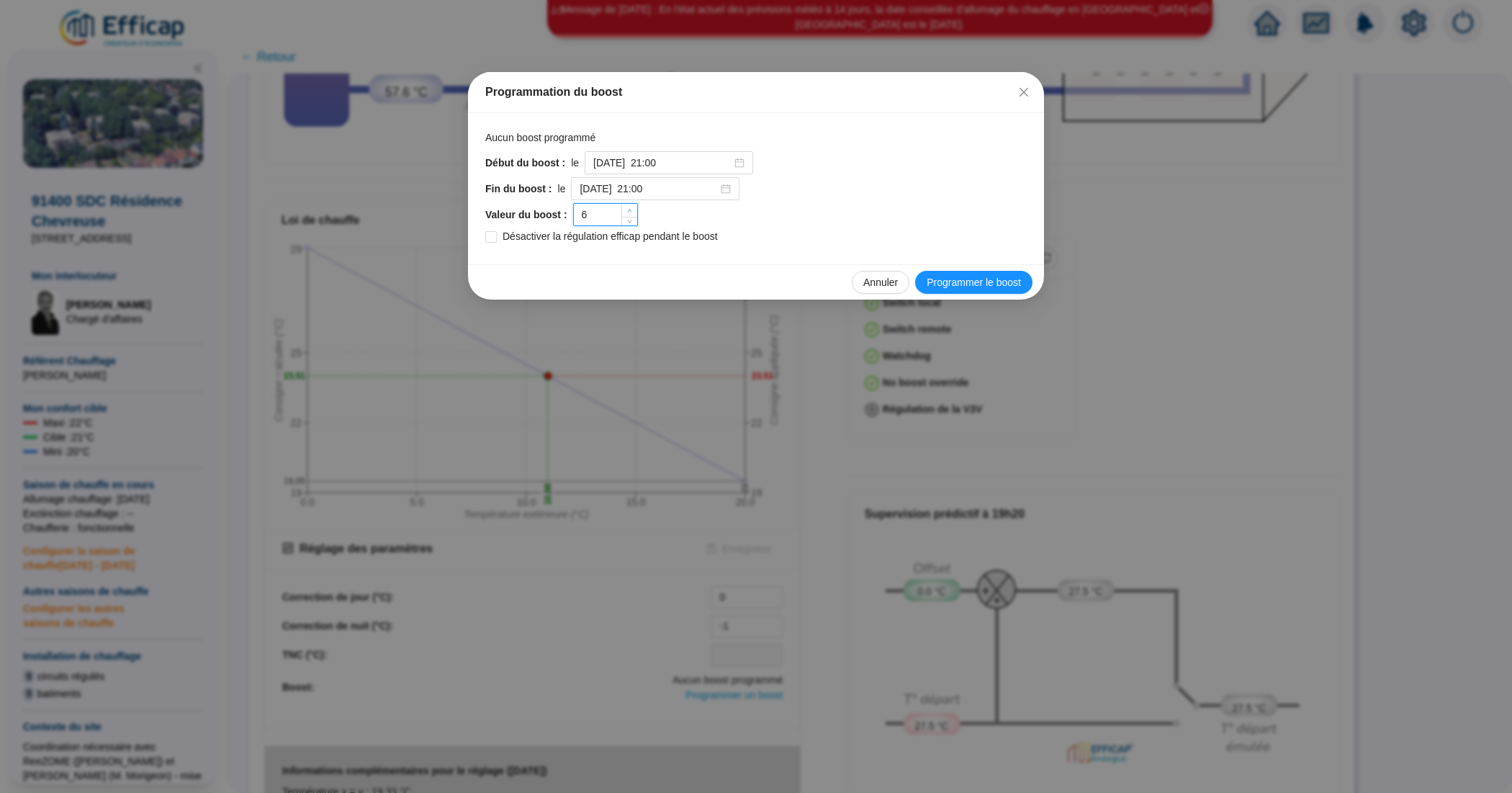
click at [624, 211] on span "Increase Value" at bounding box center [629, 210] width 16 height 13
type input "10"
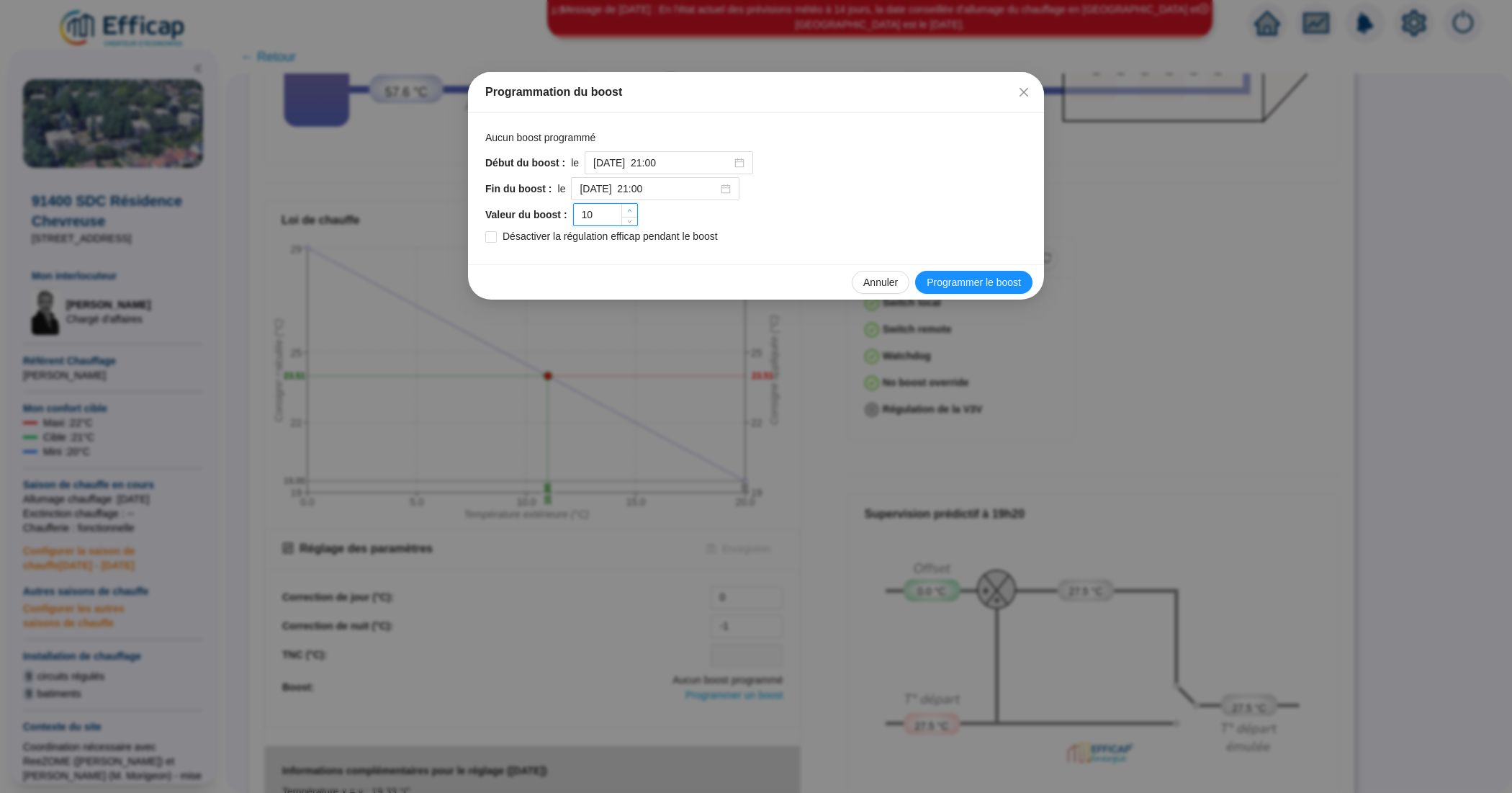
click at [624, 211] on span "Increase Value" at bounding box center [629, 210] width 16 height 13
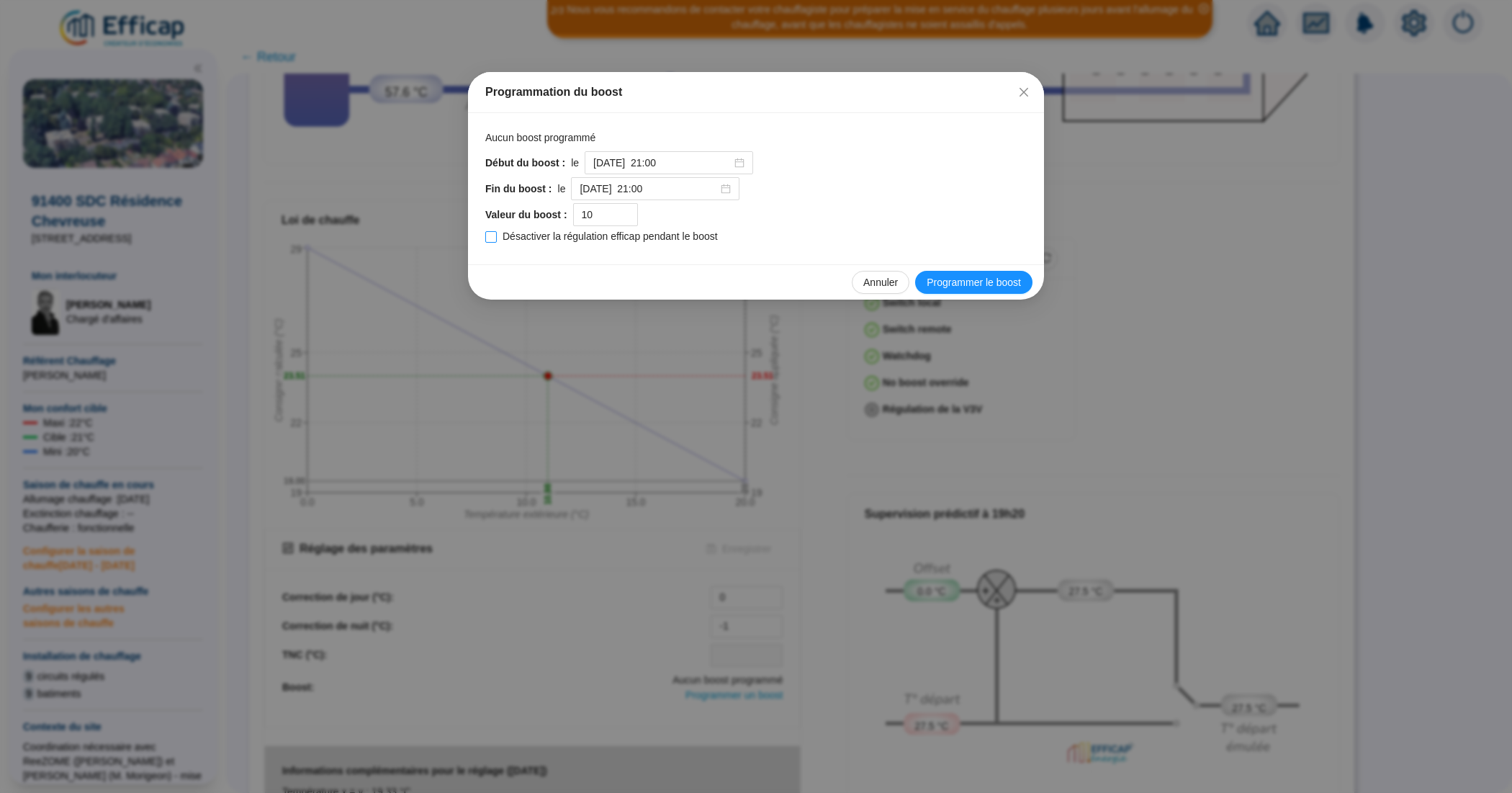
click at [494, 238] on input "Désactiver la régulation efficap pendant le boost" at bounding box center [491, 237] width 11 height 11
checkbox input "true"
click at [960, 283] on span "Programmer le boost" at bounding box center [973, 283] width 94 height 15
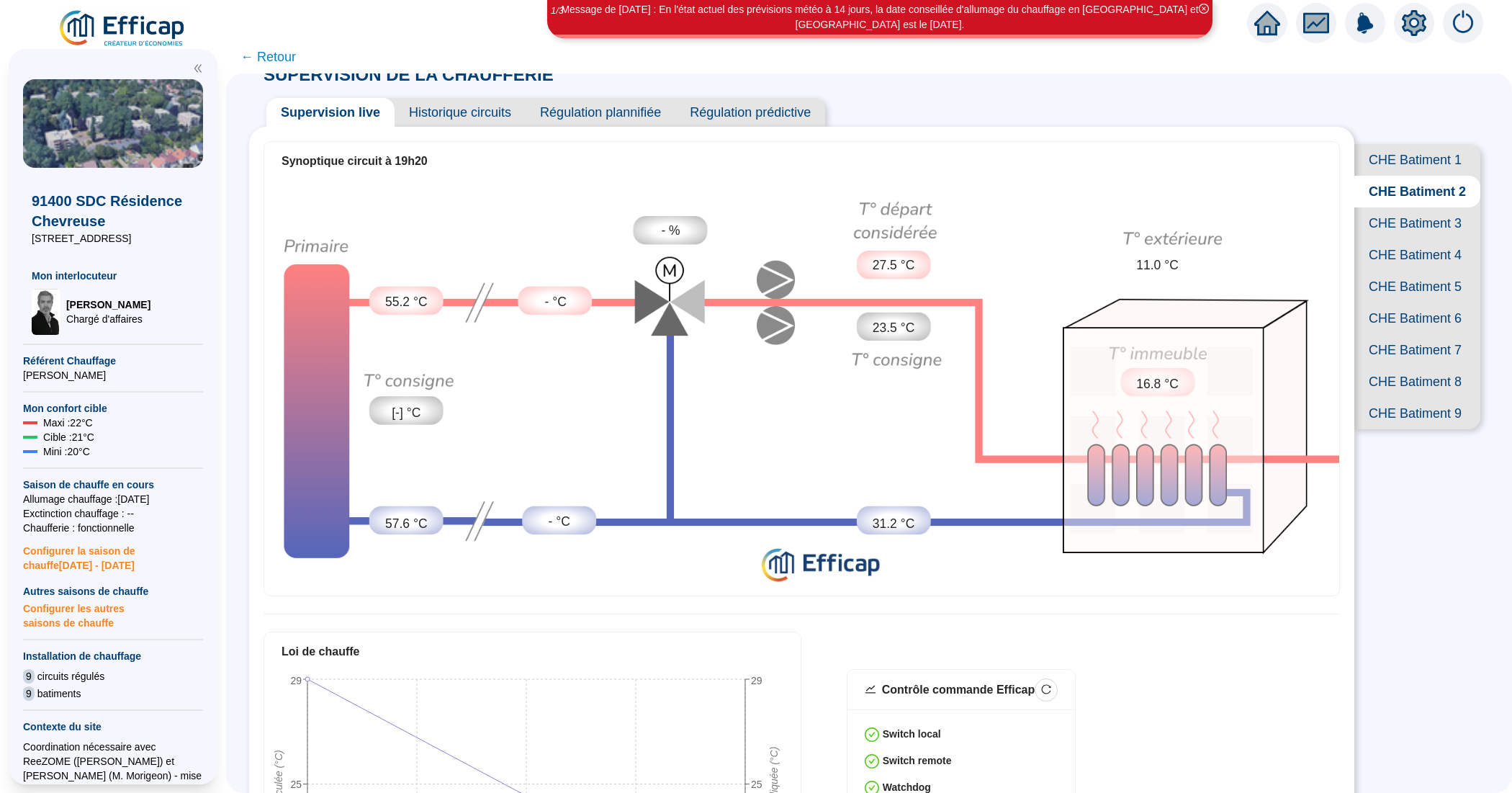
scroll to position [0, 0]
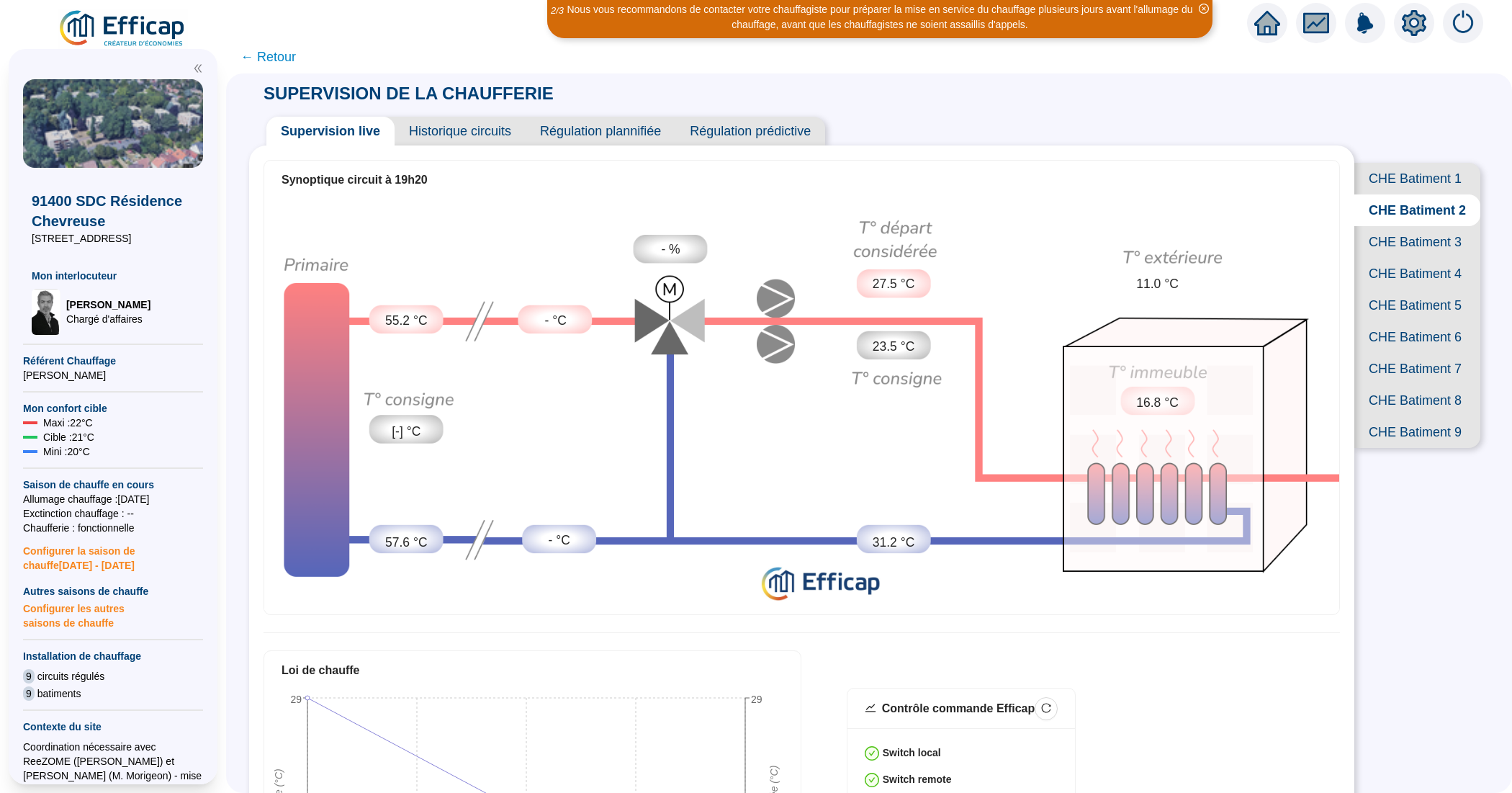
click at [1392, 258] on span "CHE Batiment 3" at bounding box center [1416, 242] width 126 height 31
click at [1399, 290] on span "CHE Batiment 4" at bounding box center [1416, 273] width 126 height 31
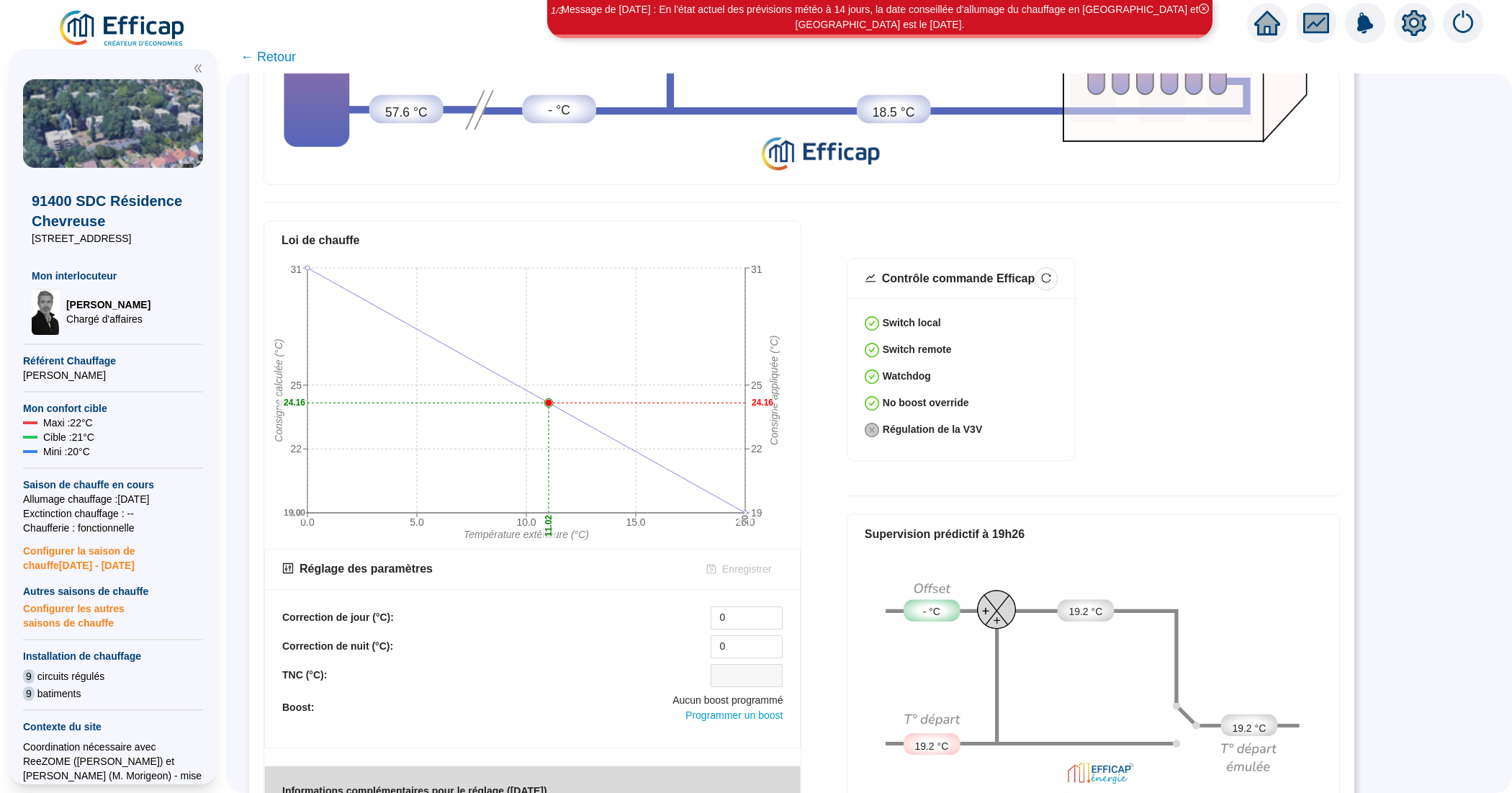
scroll to position [450, 0]
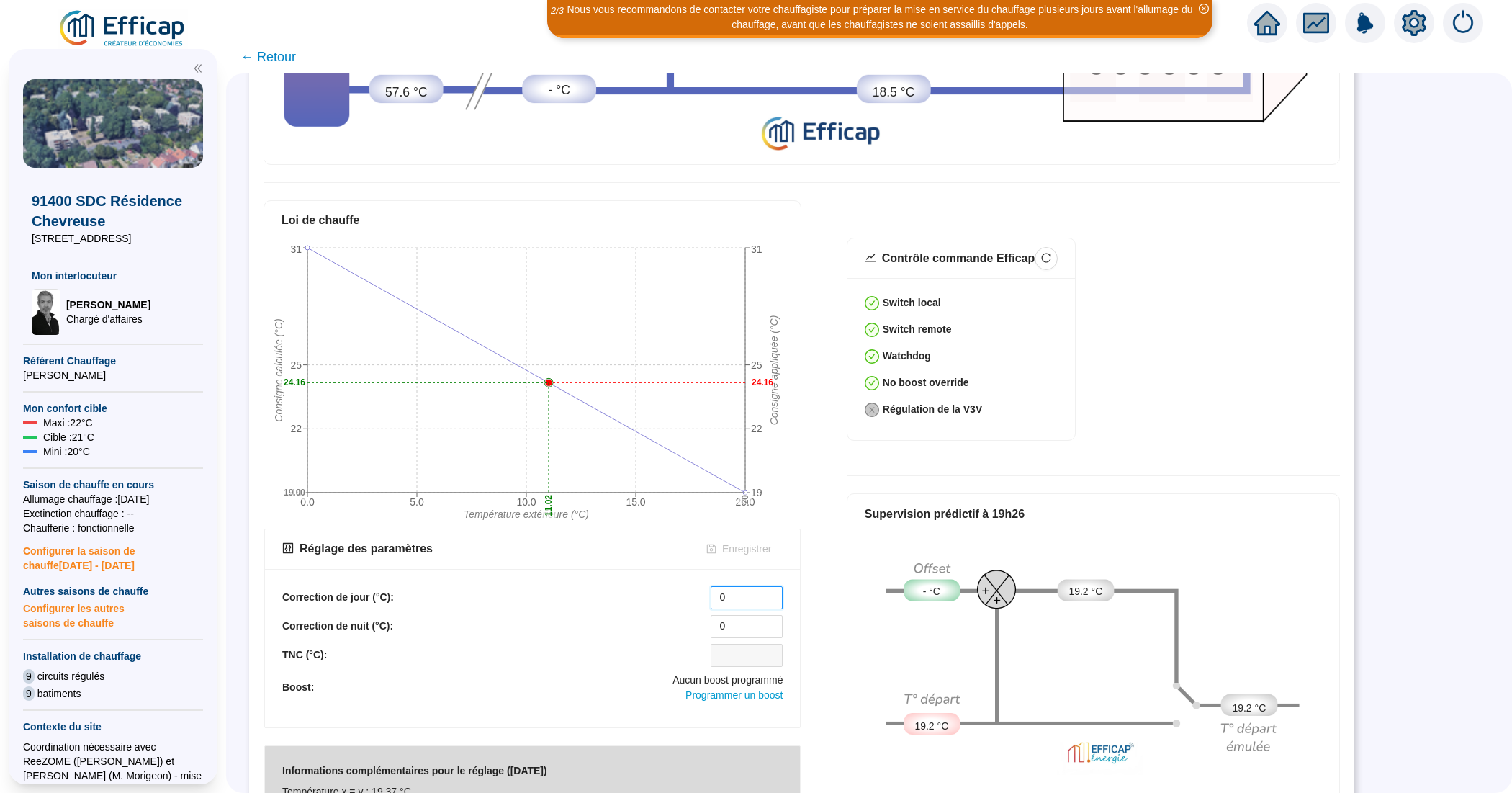
drag, startPoint x: 749, startPoint y: 588, endPoint x: 704, endPoint y: 584, distance: 45.2
click at [704, 586] on div "Correction de jour (°C): 0" at bounding box center [532, 597] width 500 height 23
type input "_"
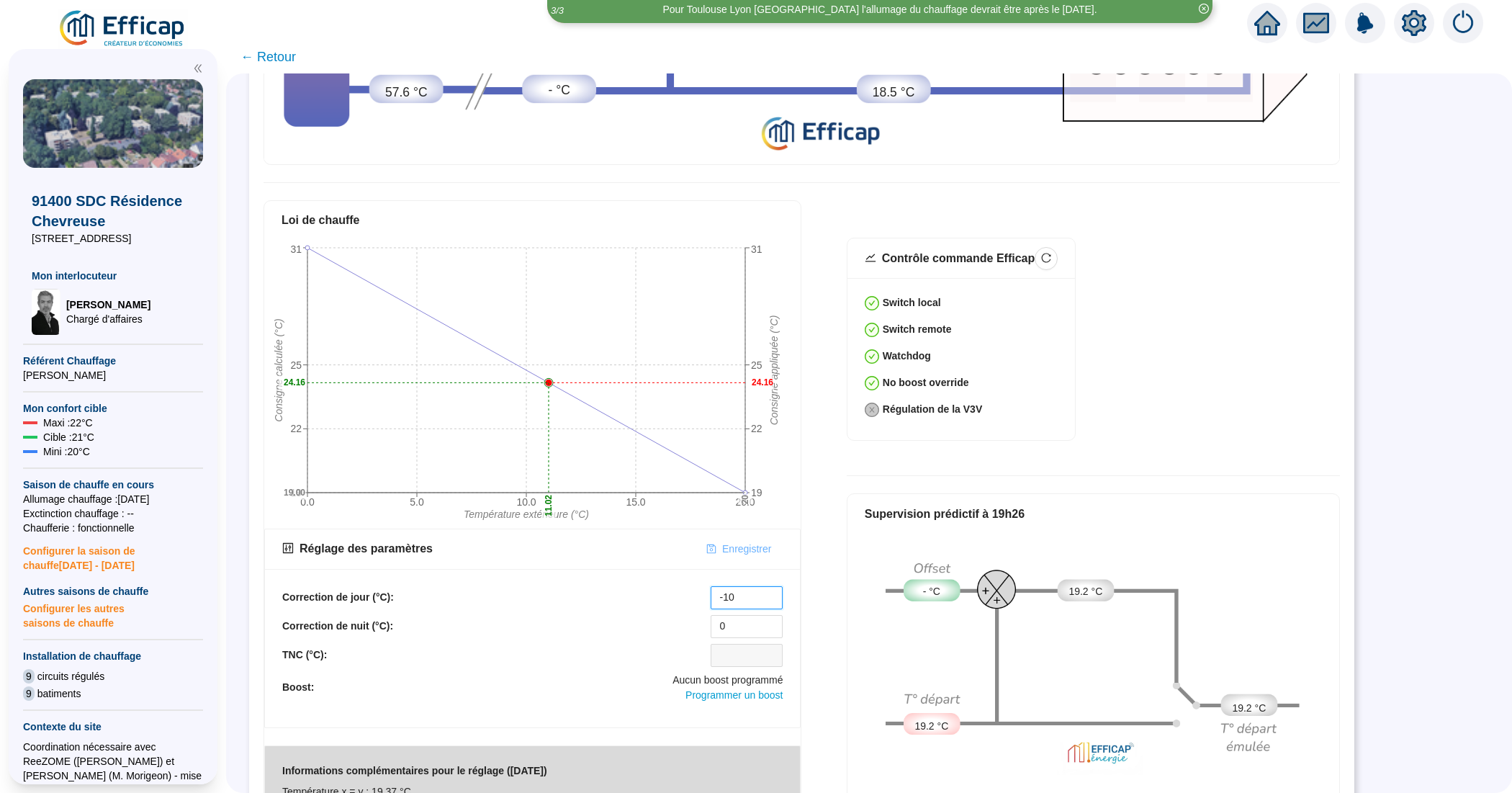
type input "-10"
click at [732, 542] on span "Enregistrer" at bounding box center [746, 549] width 49 height 15
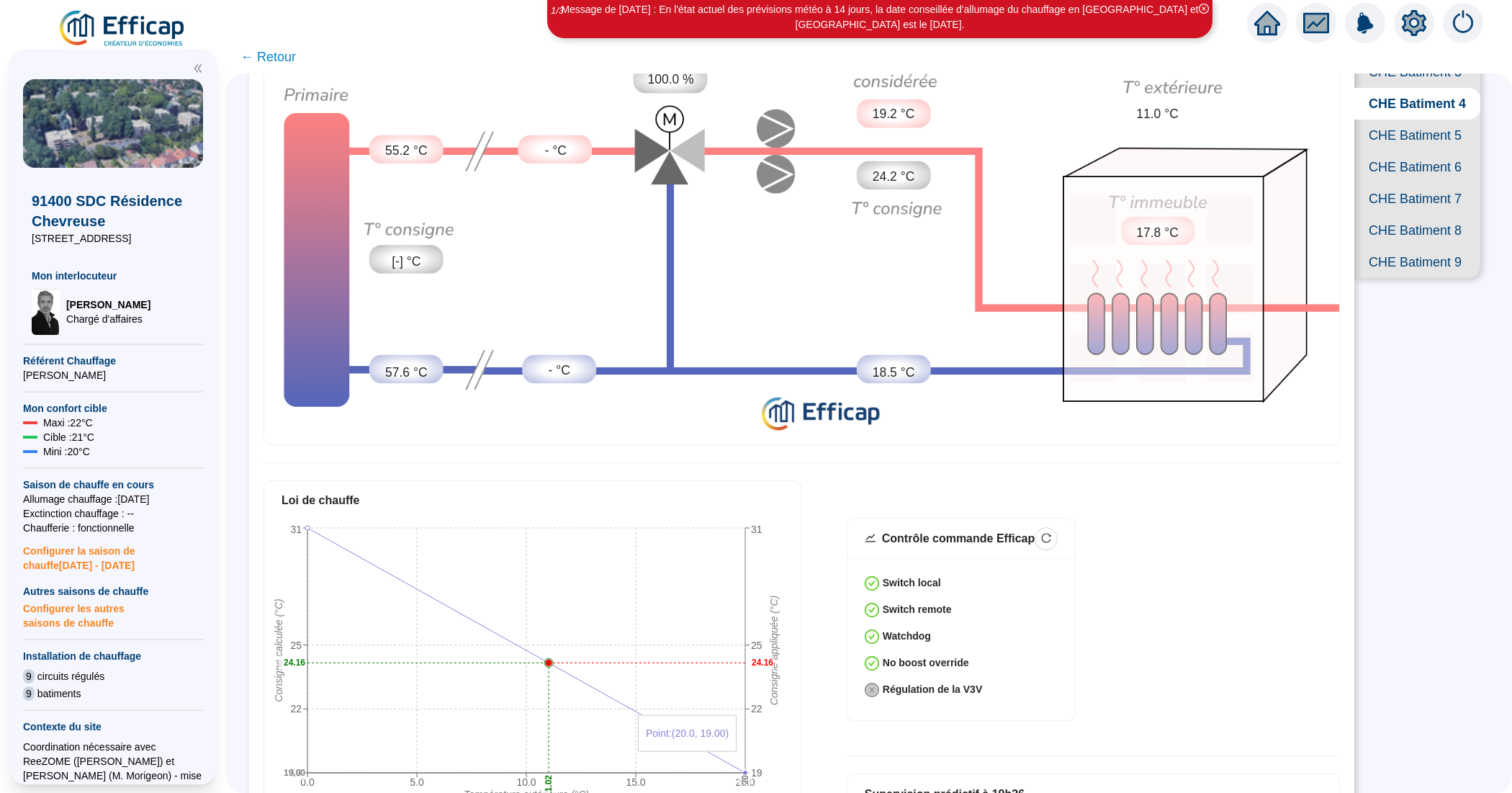
scroll to position [90, 0]
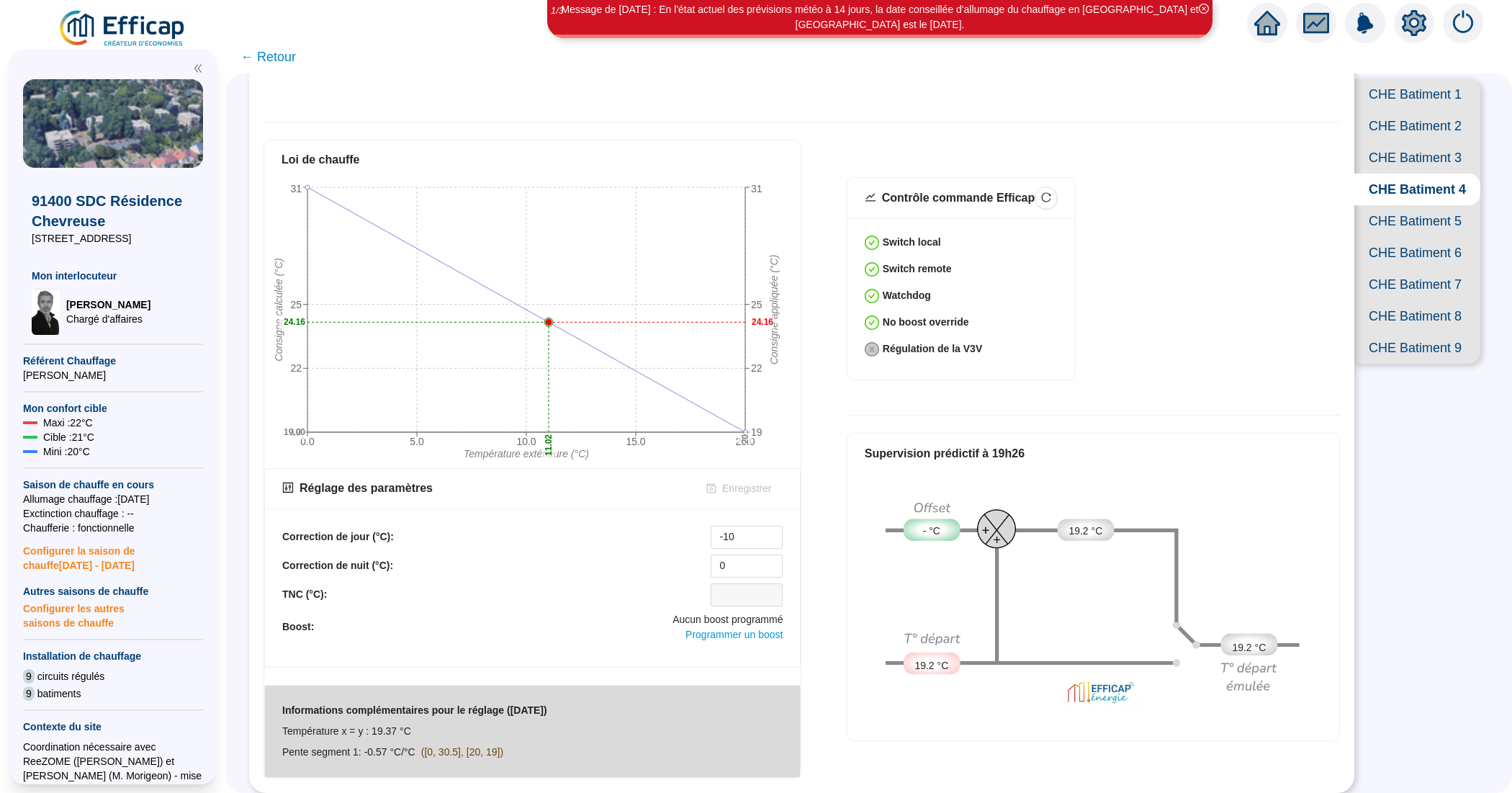
scroll to position [90, 0]
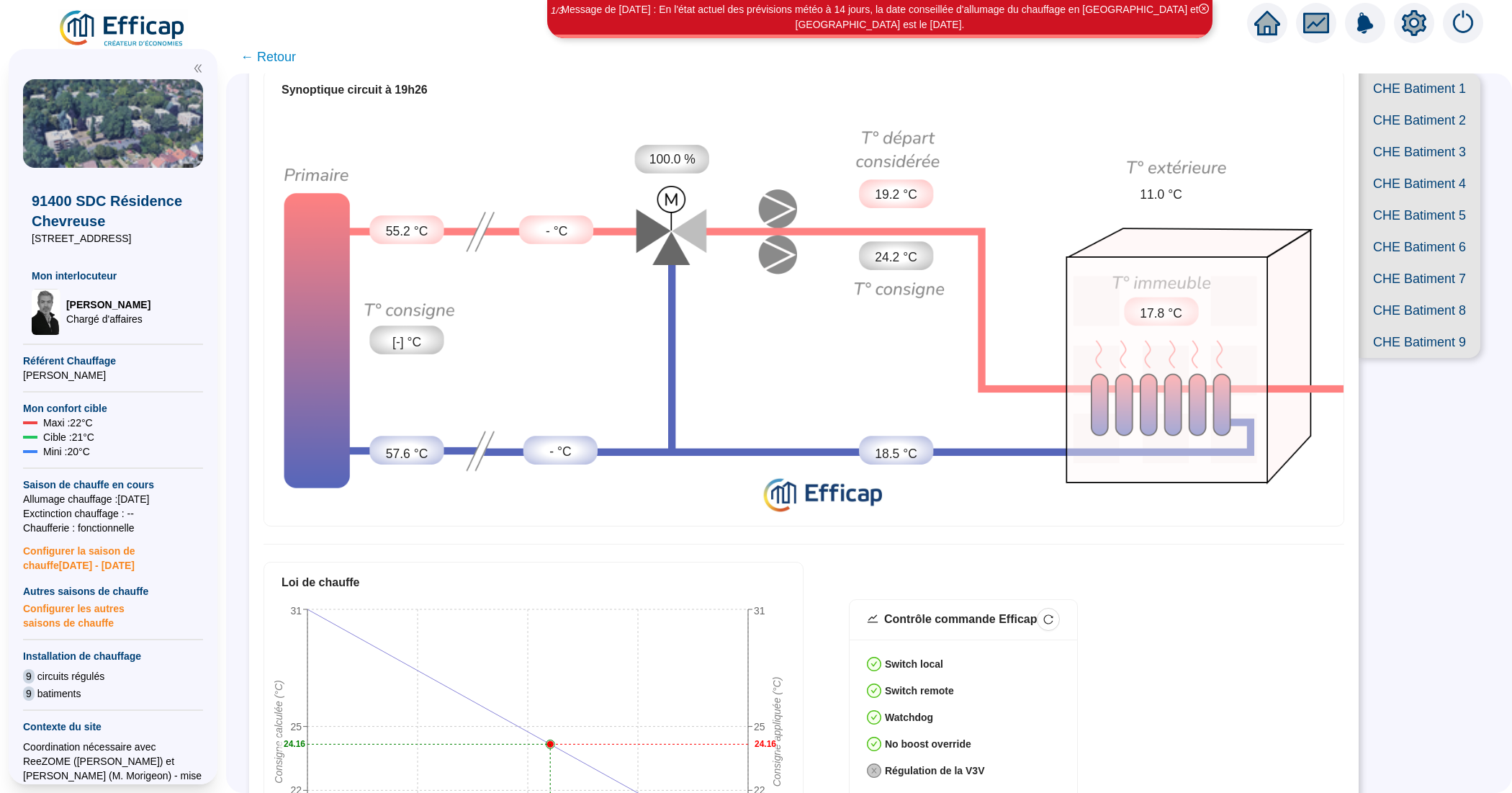
click at [1406, 15] on icon "setting" at bounding box center [1413, 23] width 24 height 26
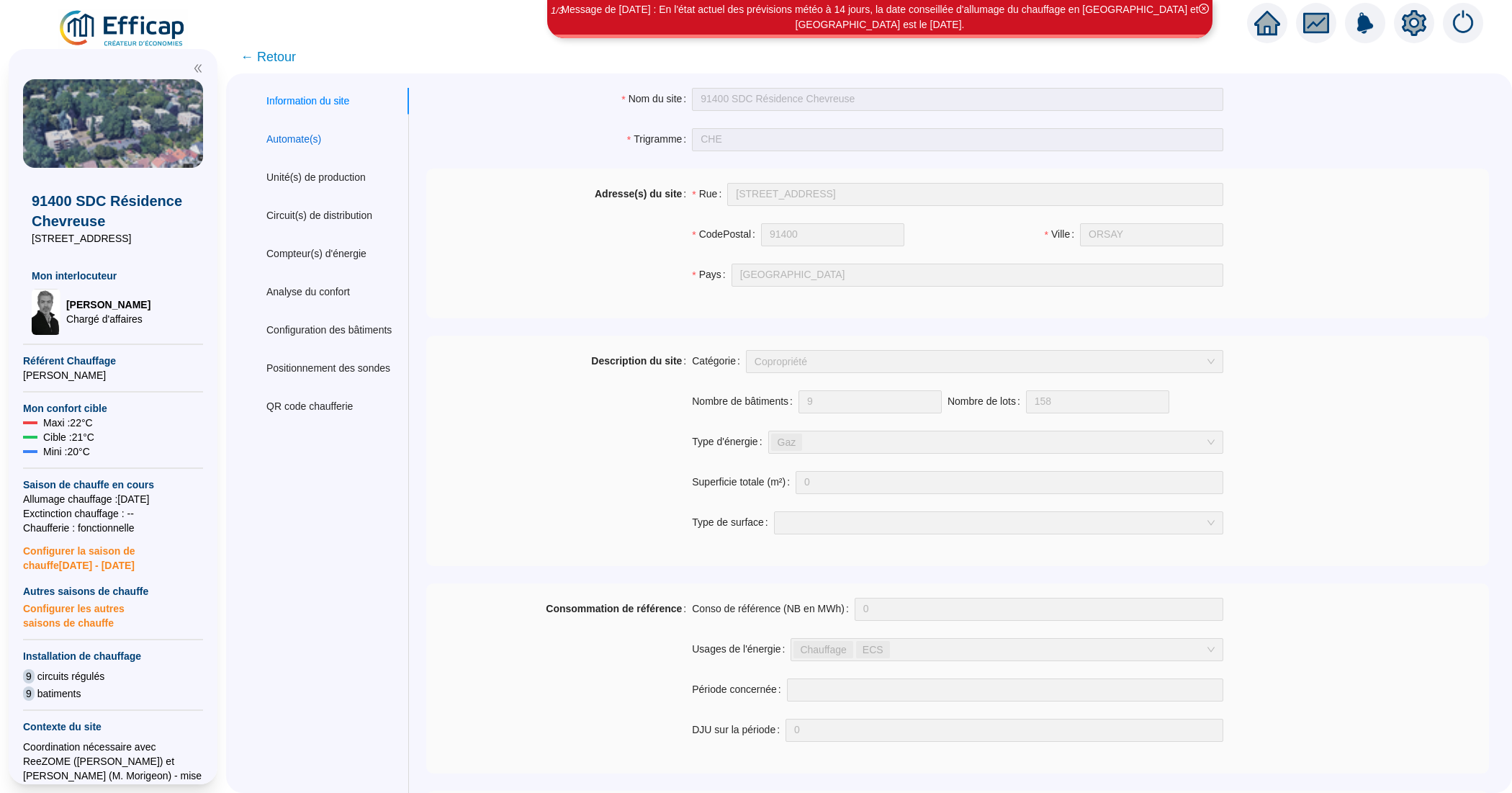
click at [315, 137] on div "Automate(s)" at bounding box center [294, 139] width 55 height 15
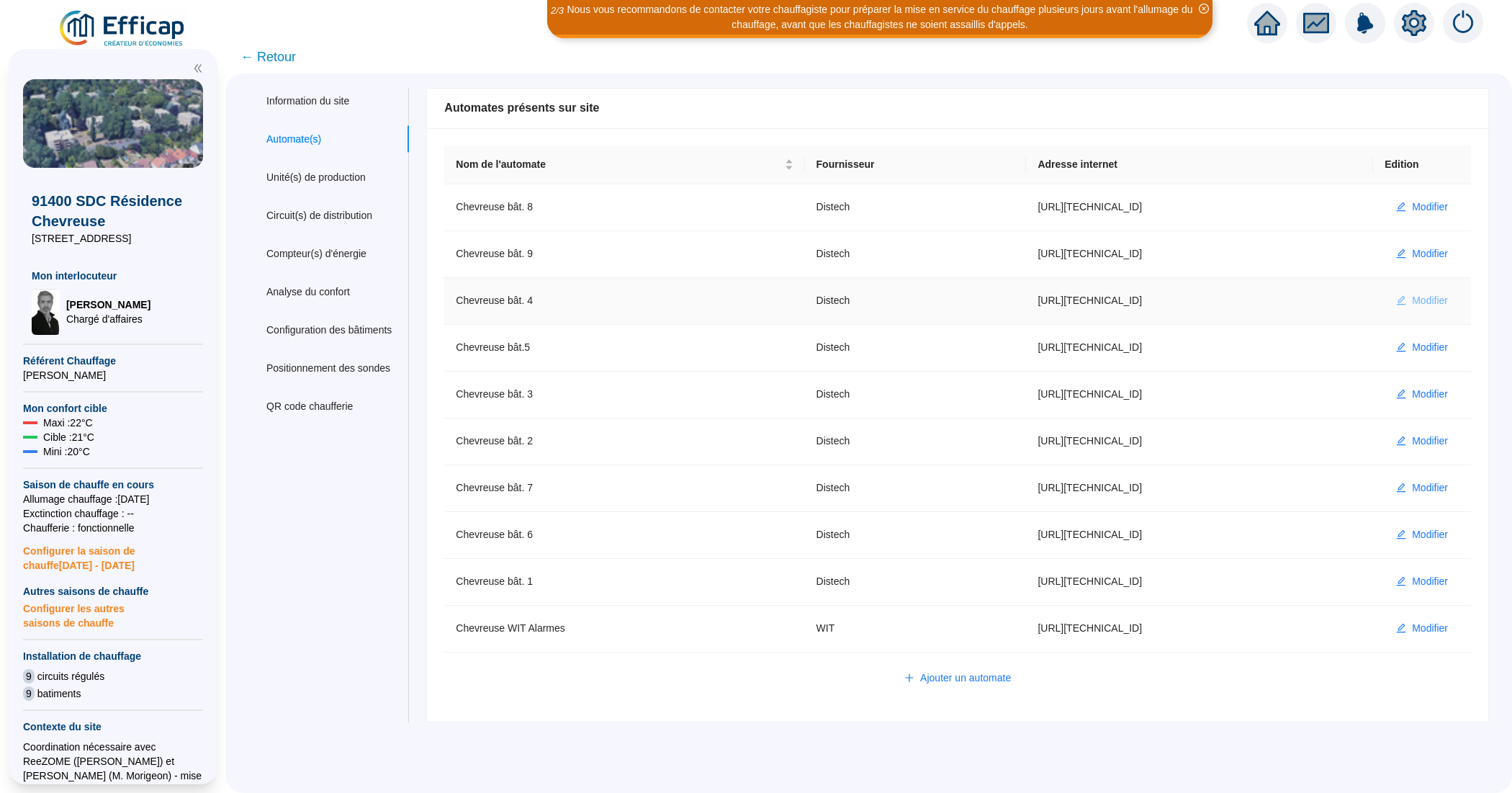
click at [1412, 304] on span "Modifier" at bounding box center [1429, 300] width 36 height 15
type input "Chevreuse bât. 4"
type input "[URL][TECHNICAL_ID]"
type input "Administrateur"
type input "AV1001"
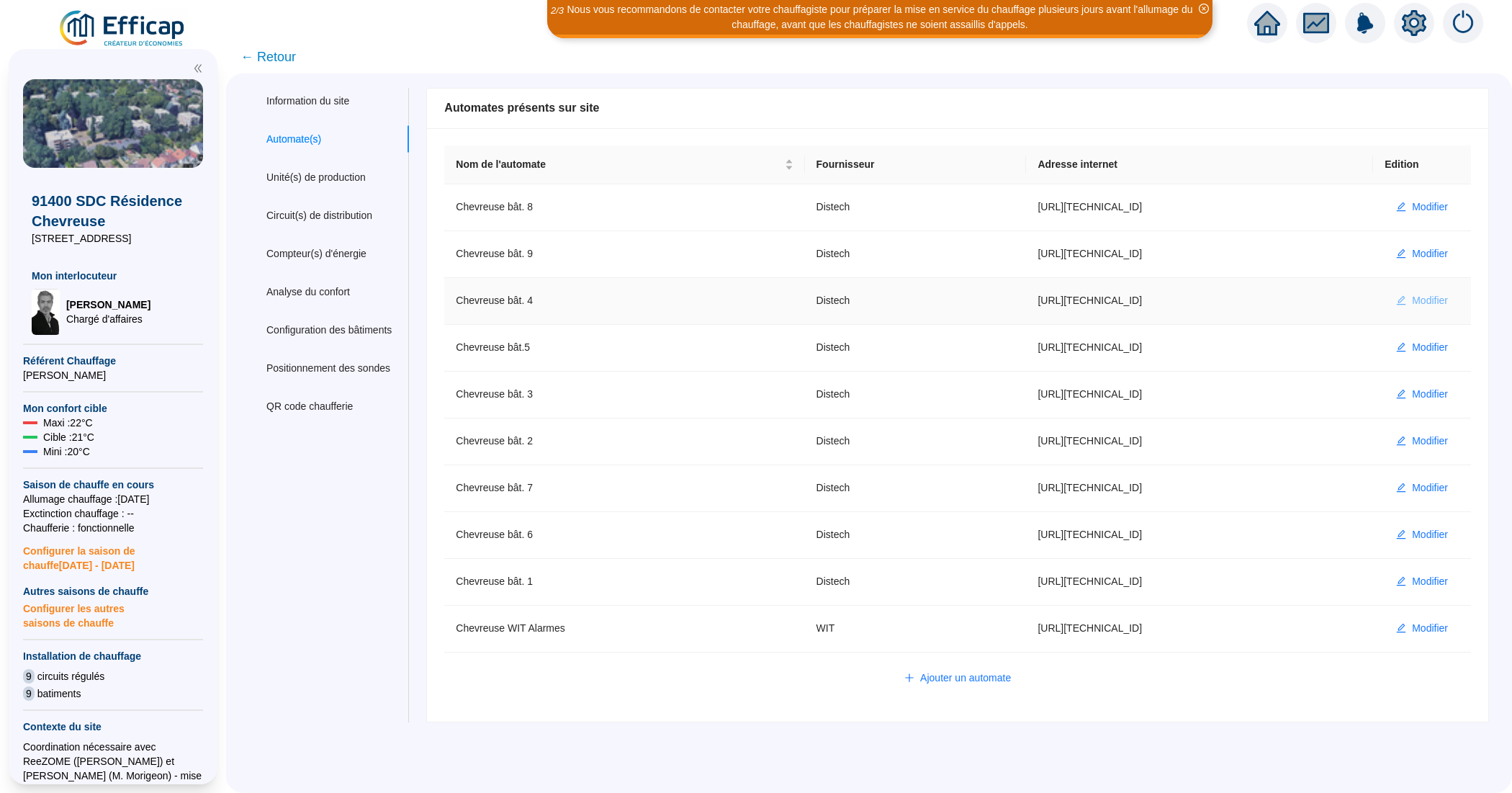
type input "AV1002"
type input "AV1000"
type input "BV1000"
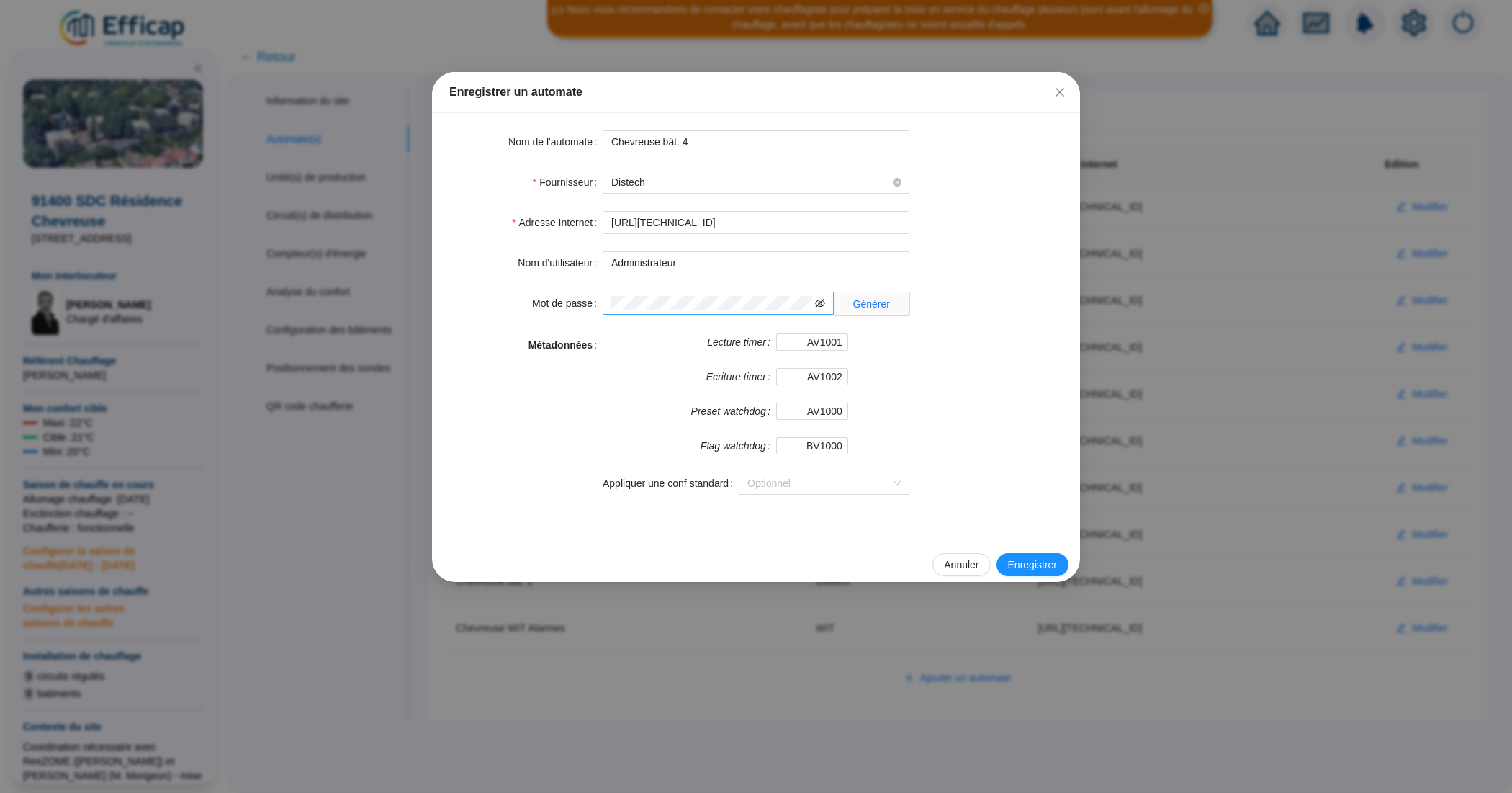
click at [819, 300] on icon "eye-invisible" at bounding box center [819, 303] width 10 height 10
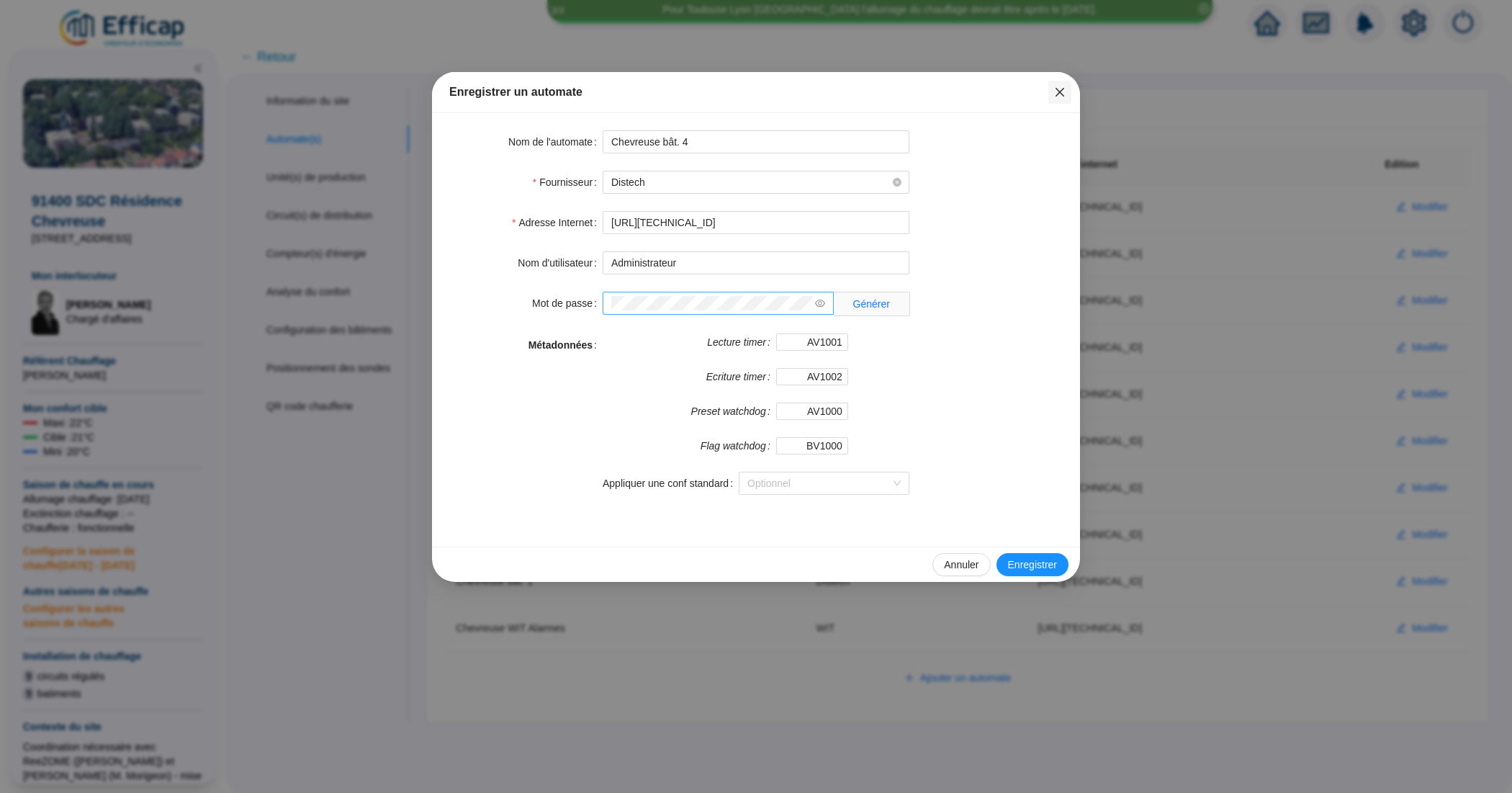
click at [1054, 91] on icon "close" at bounding box center [1059, 92] width 11 height 11
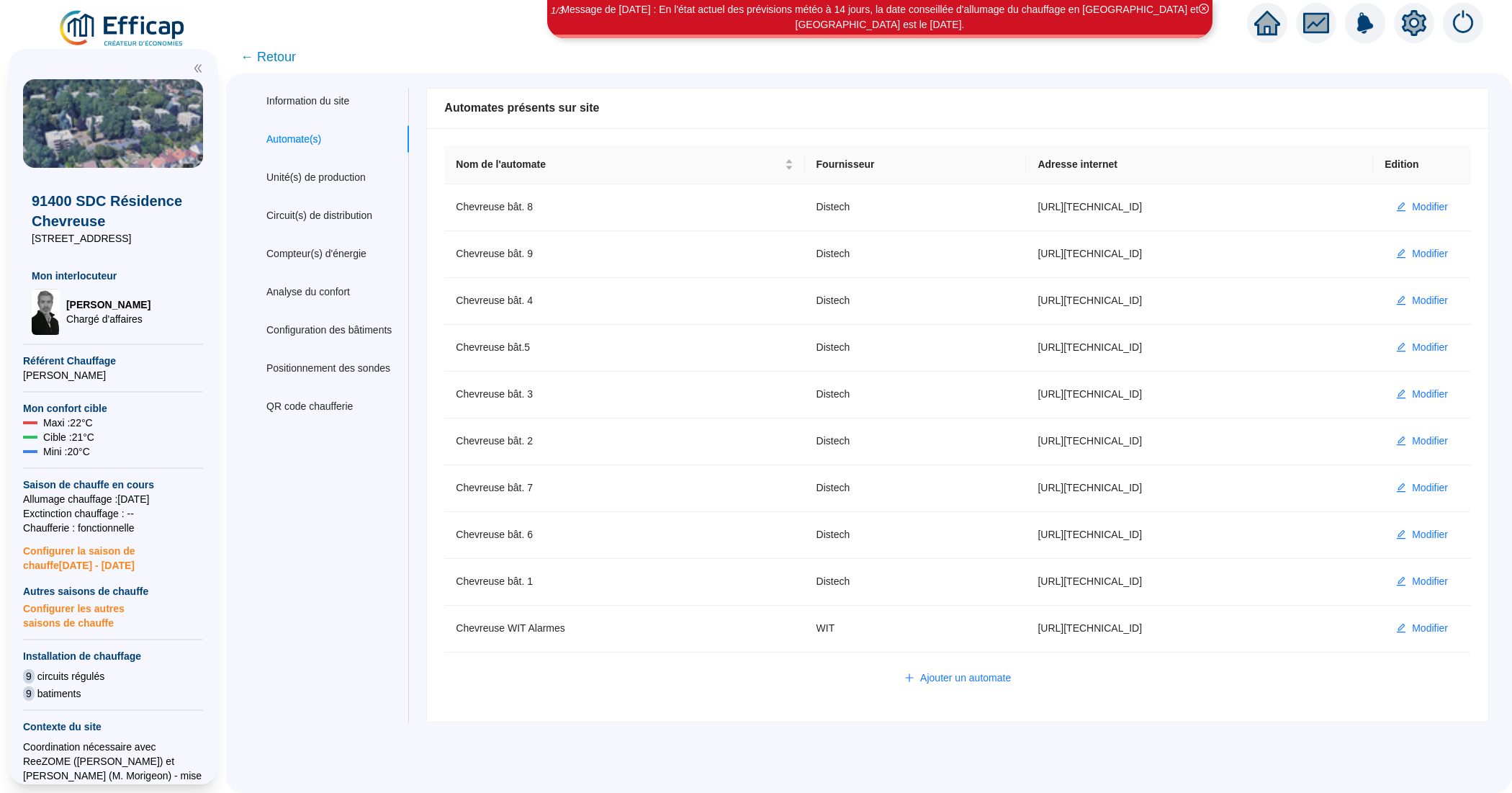
click at [286, 52] on span "← Retour" at bounding box center [268, 56] width 55 height 20
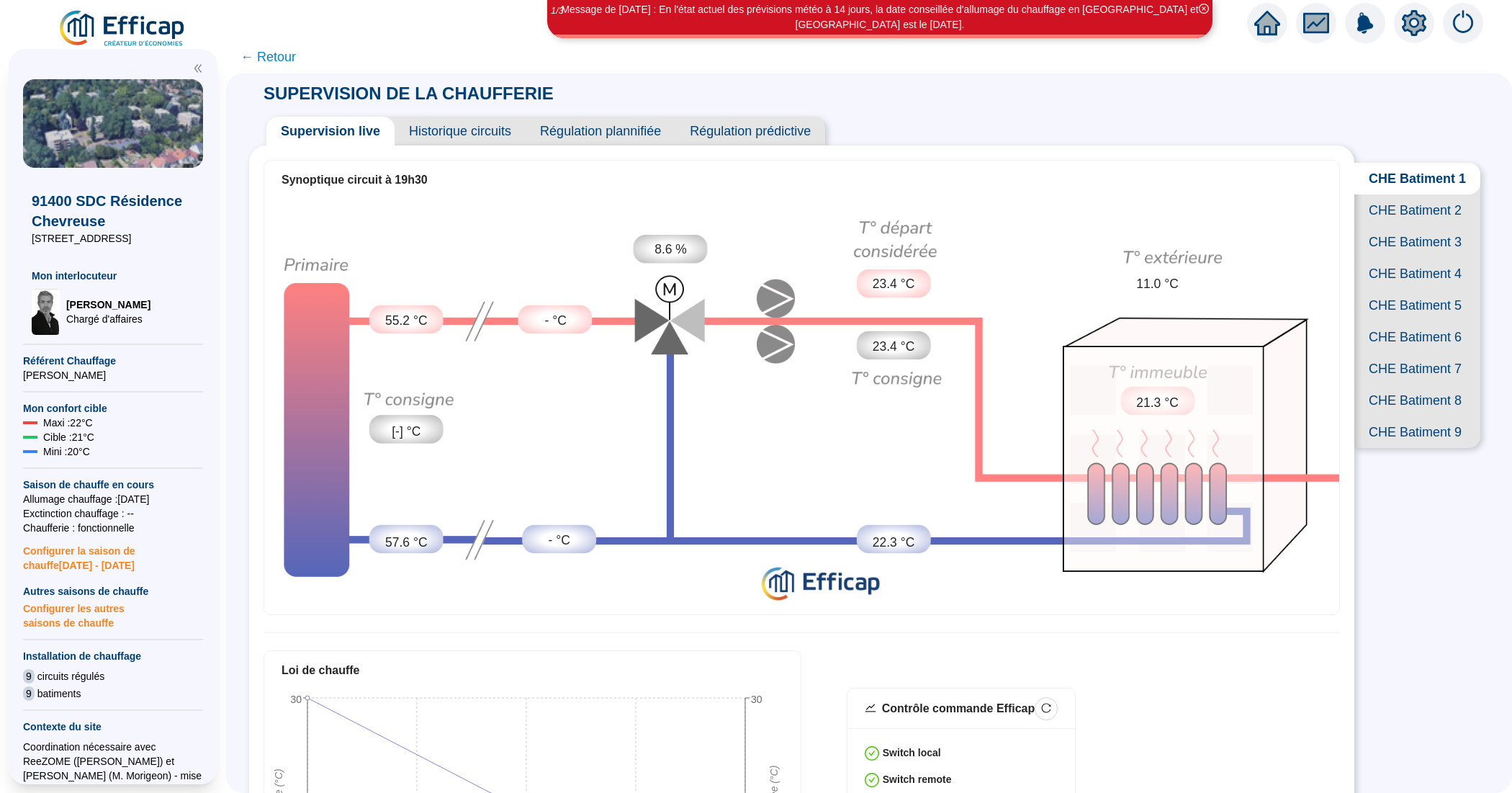
click at [1386, 290] on span "CHE Batiment 4" at bounding box center [1416, 273] width 126 height 31
